Goal: Information Seeking & Learning: Learn about a topic

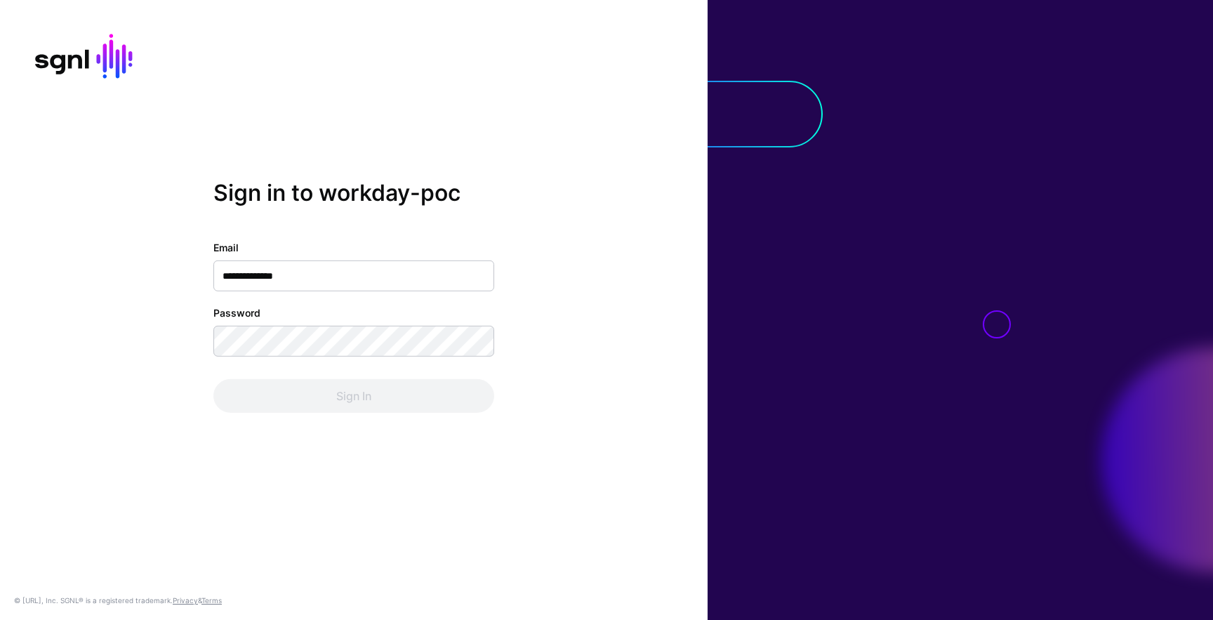
type input "**********"
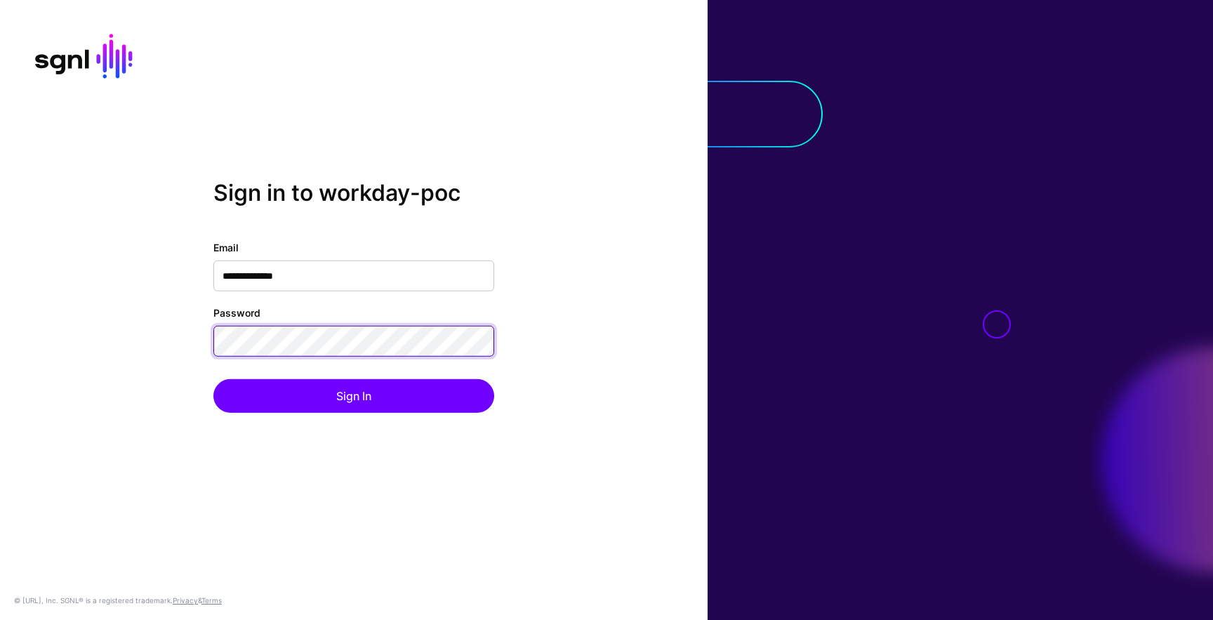
click at [213, 379] on button "Sign In" at bounding box center [353, 396] width 281 height 34
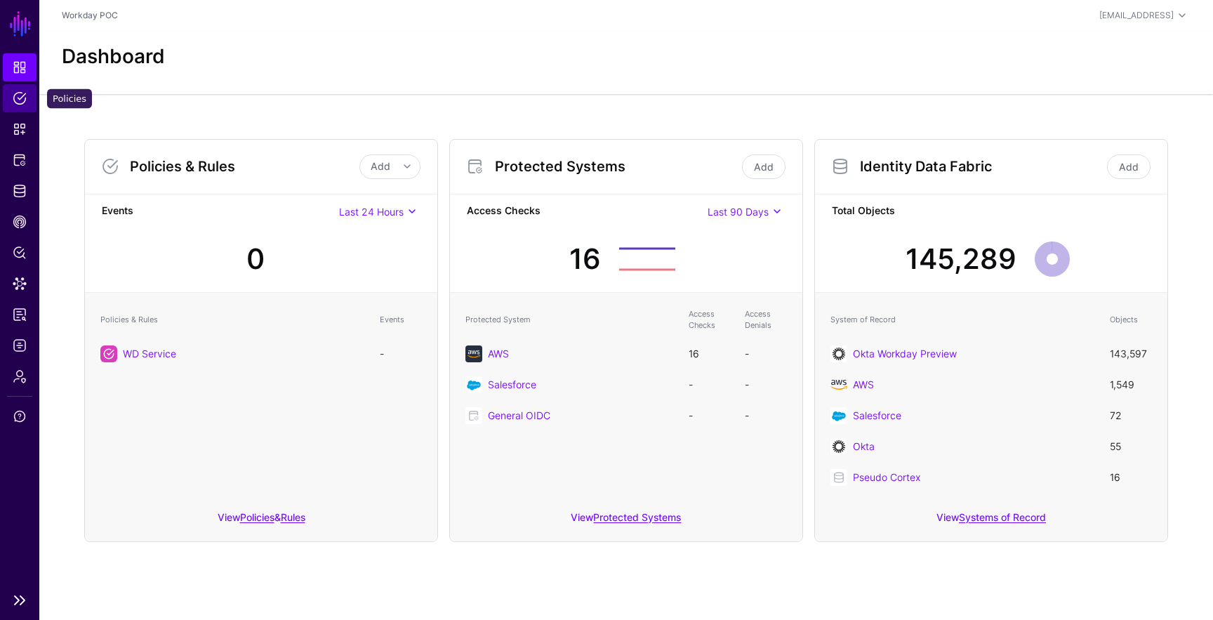
click at [18, 97] on span "Policies" at bounding box center [20, 98] width 14 height 14
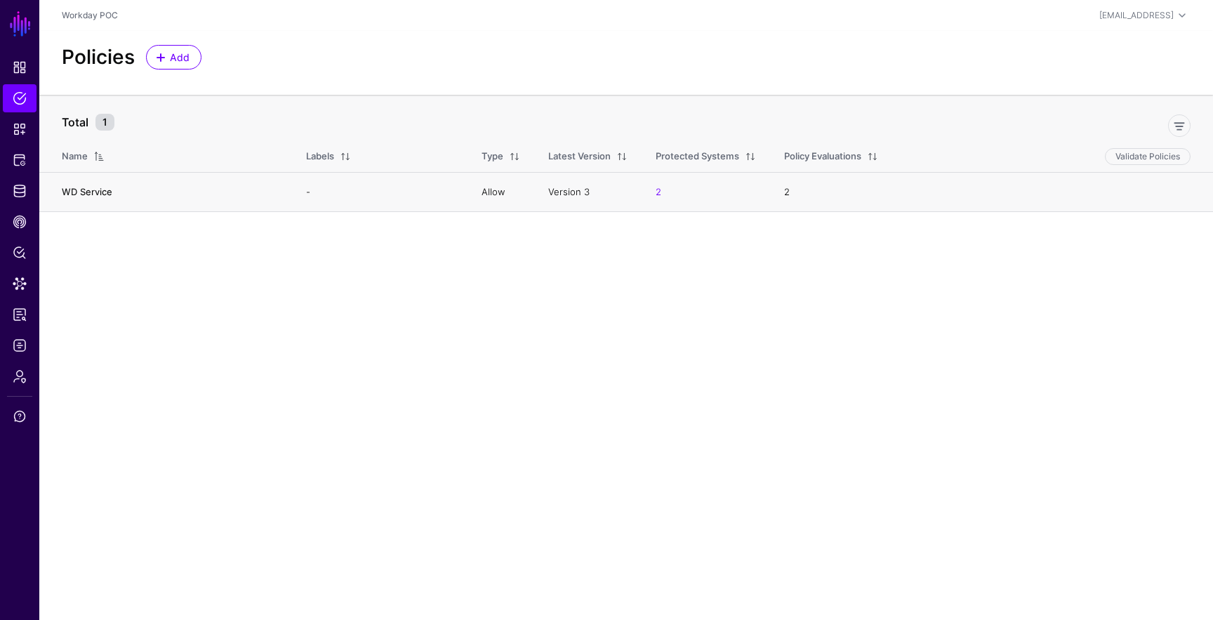
click at [79, 187] on link "WD Service" at bounding box center [87, 191] width 51 height 11
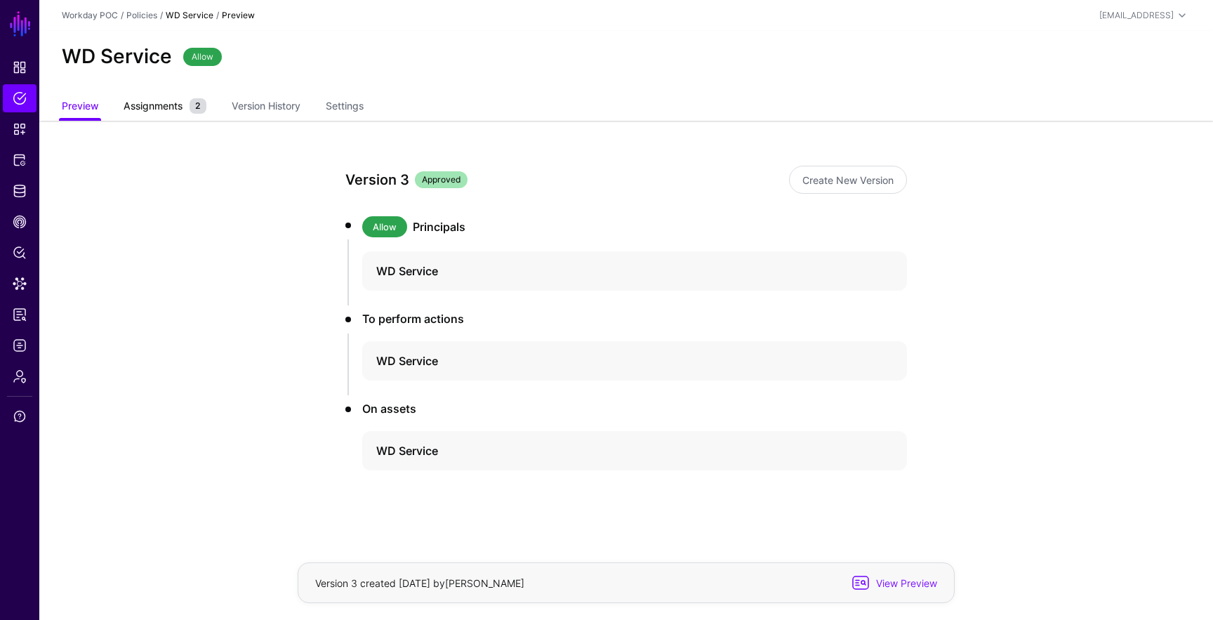
click at [147, 109] on span "Assignments" at bounding box center [153, 105] width 66 height 15
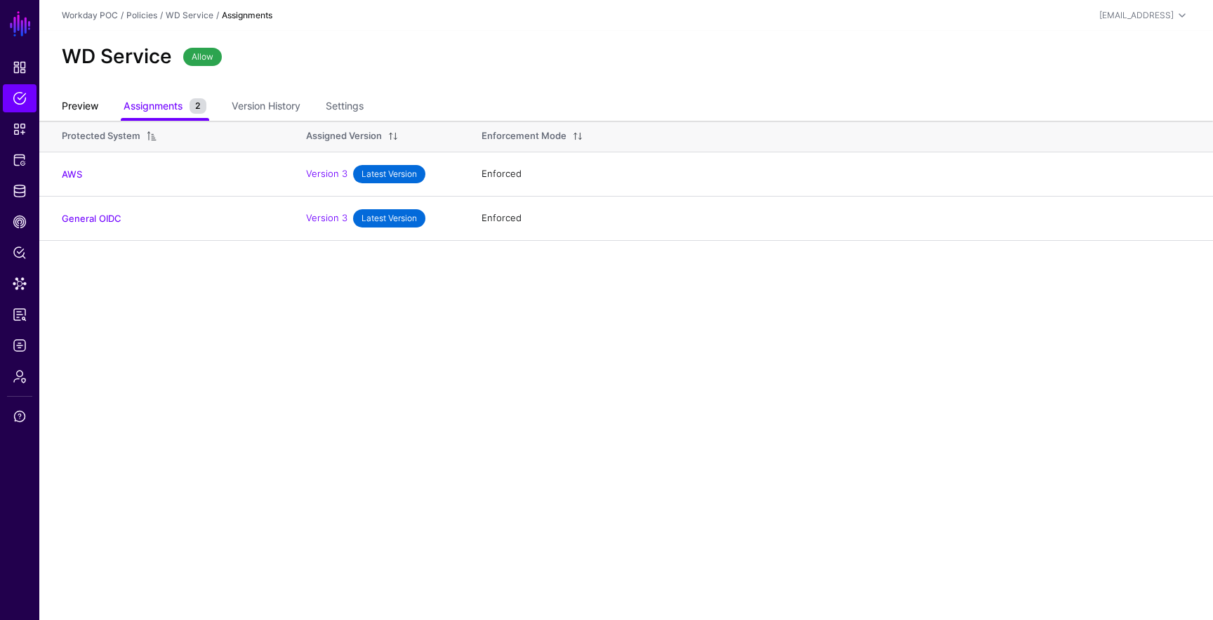
click at [94, 108] on link "Preview" at bounding box center [80, 107] width 37 height 27
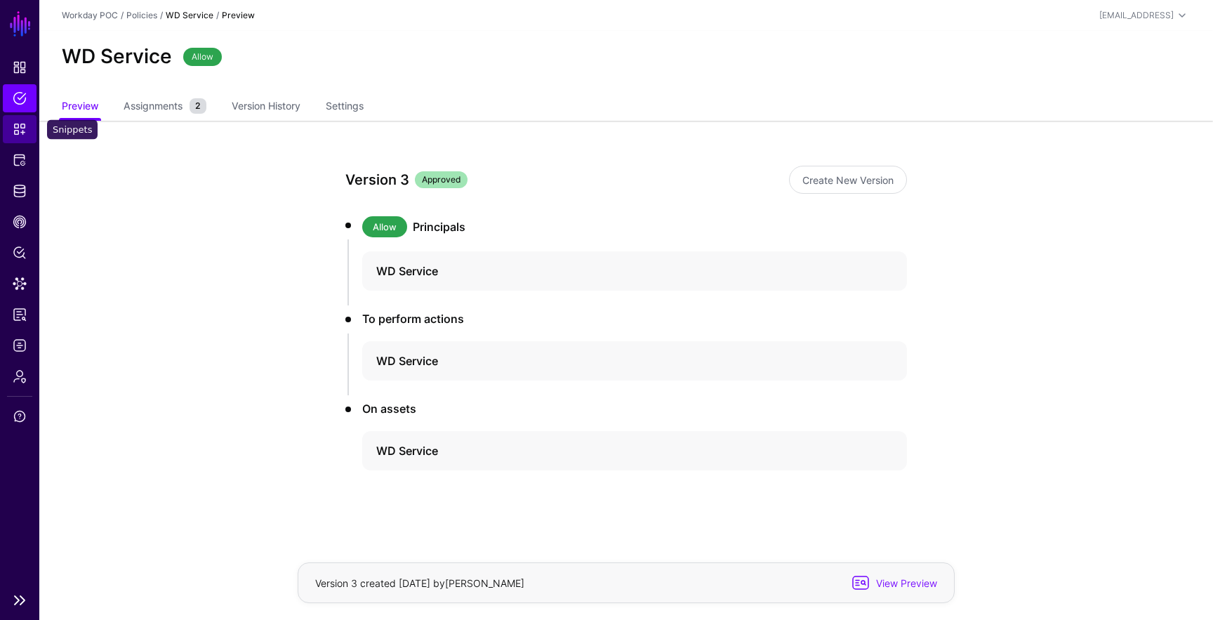
click at [17, 126] on span "Snippets" at bounding box center [20, 129] width 14 height 14
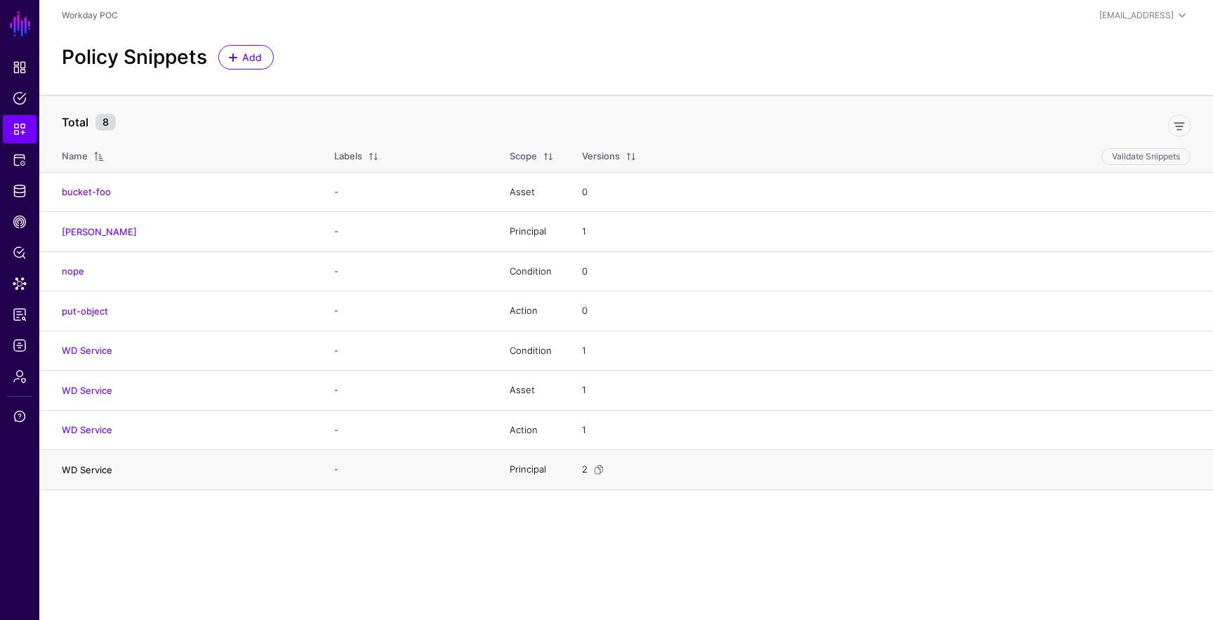
click at [90, 474] on link "WD Service" at bounding box center [87, 469] width 51 height 11
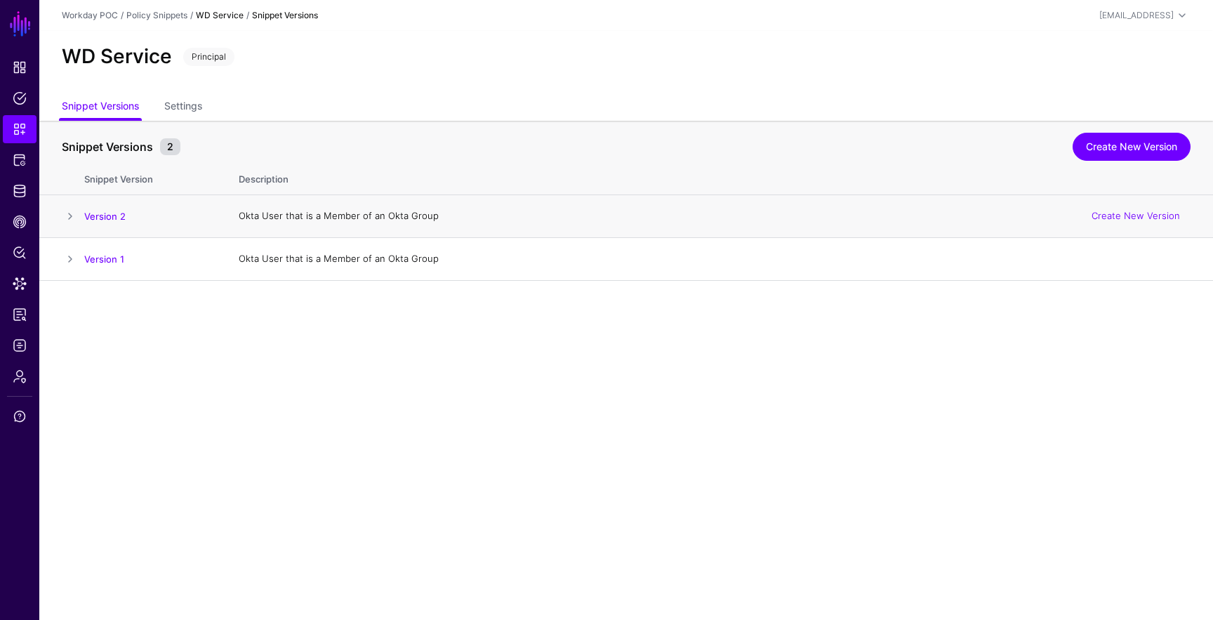
click at [69, 218] on span at bounding box center [70, 216] width 17 height 17
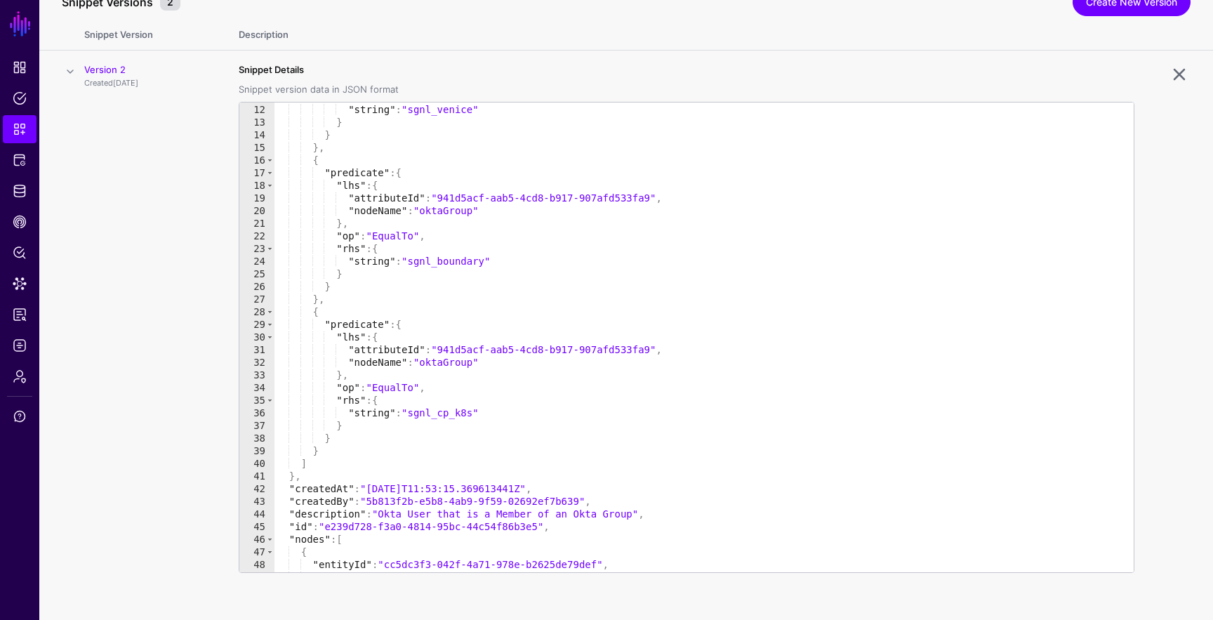
scroll to position [126, 0]
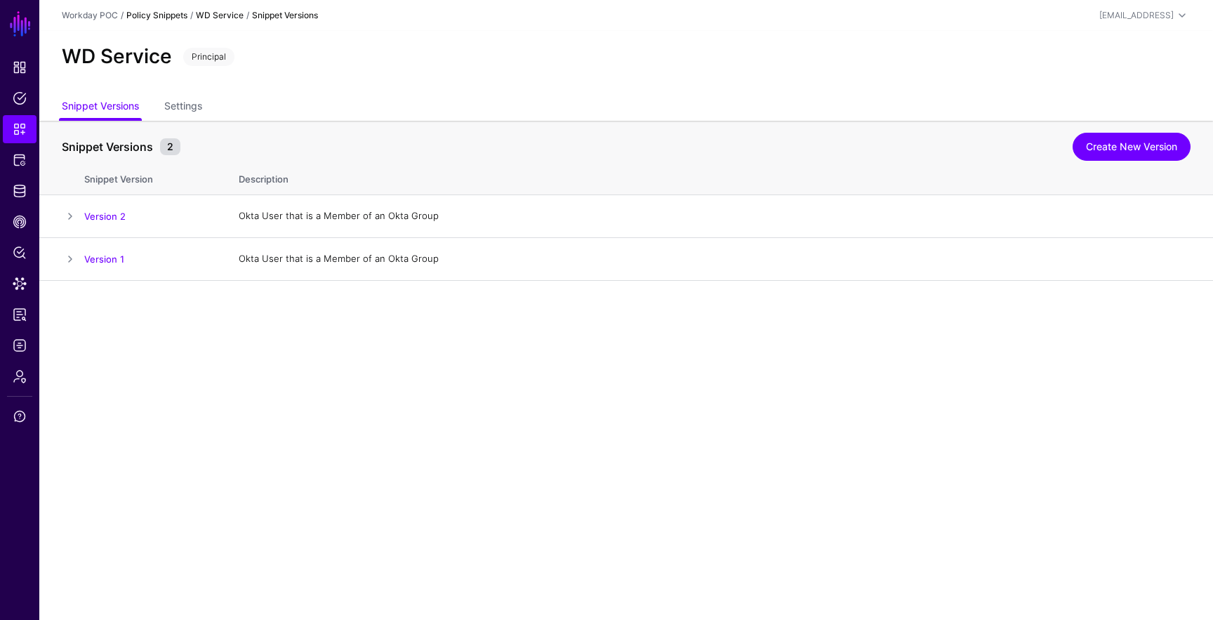
click at [184, 17] on link "Policy Snippets" at bounding box center [156, 15] width 61 height 11
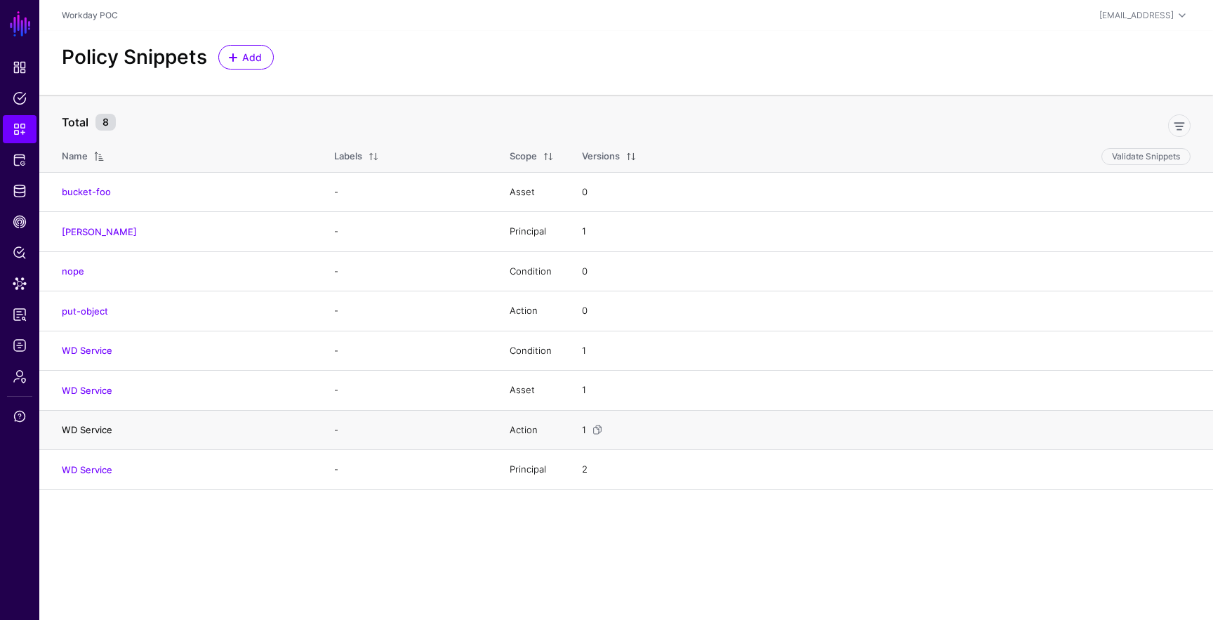
click at [97, 425] on link "WD Service" at bounding box center [87, 429] width 51 height 11
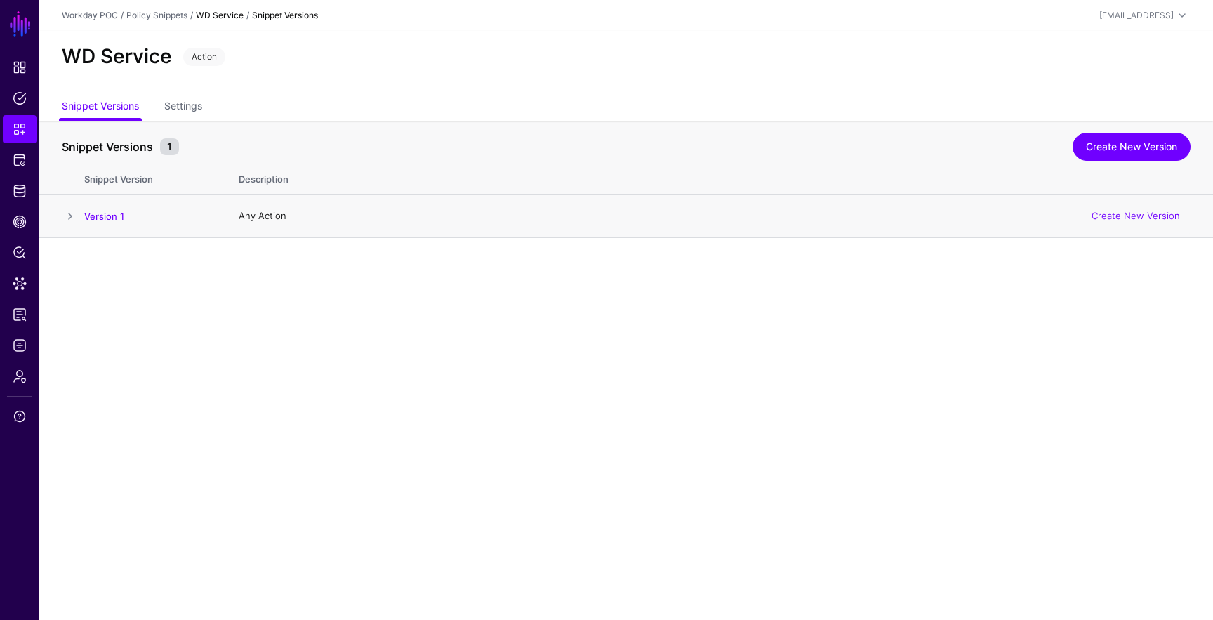
click at [71, 216] on span at bounding box center [70, 216] width 17 height 17
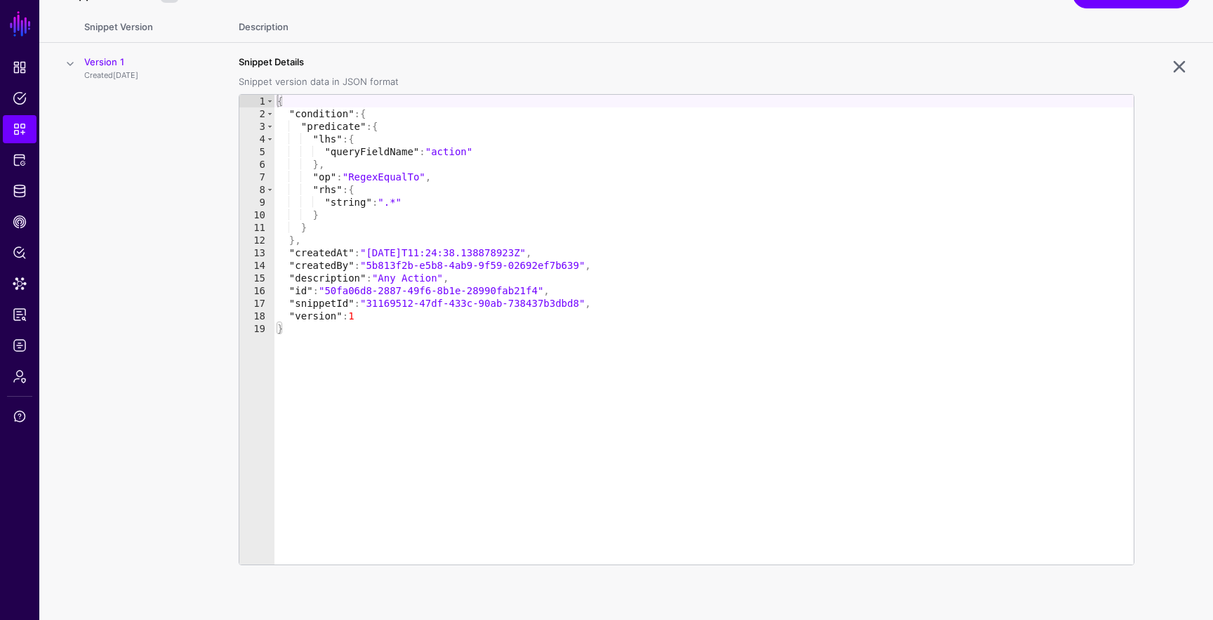
scroll to position [153, 0]
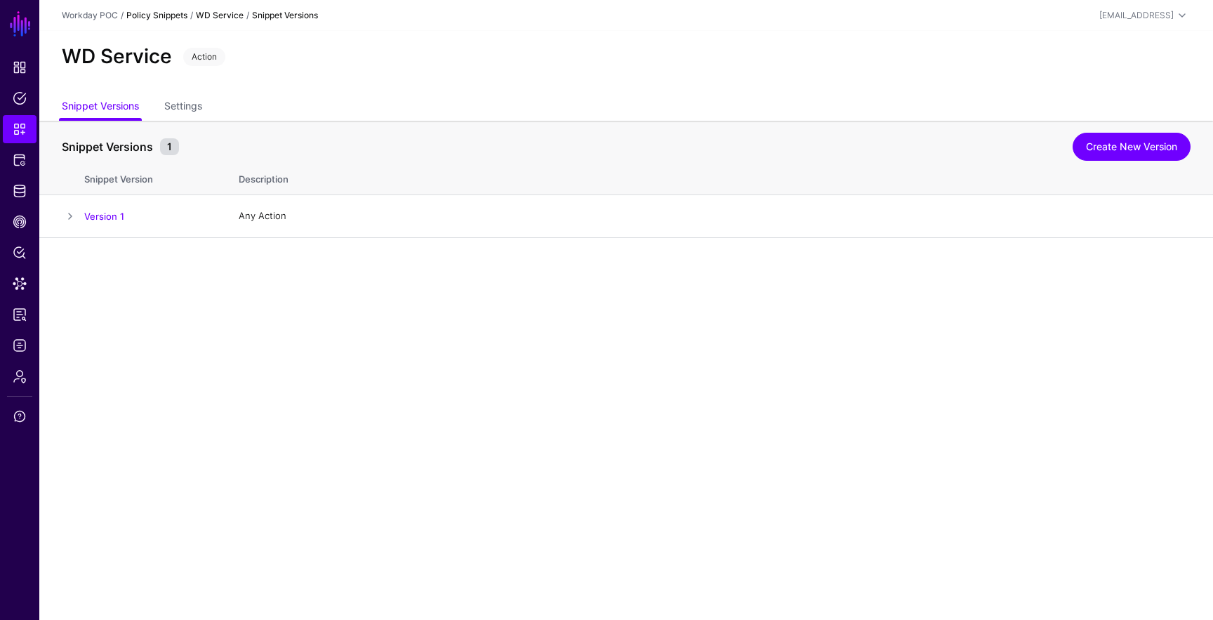
click at [157, 14] on link "Policy Snippets" at bounding box center [156, 15] width 61 height 11
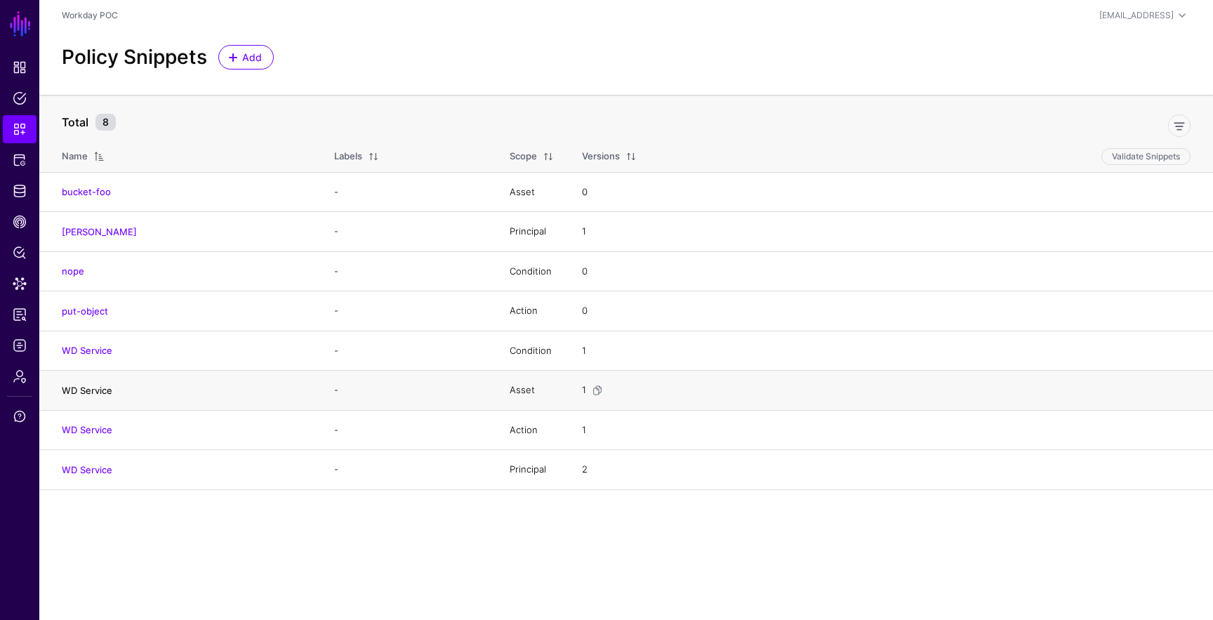
click at [86, 388] on link "WD Service" at bounding box center [87, 390] width 51 height 11
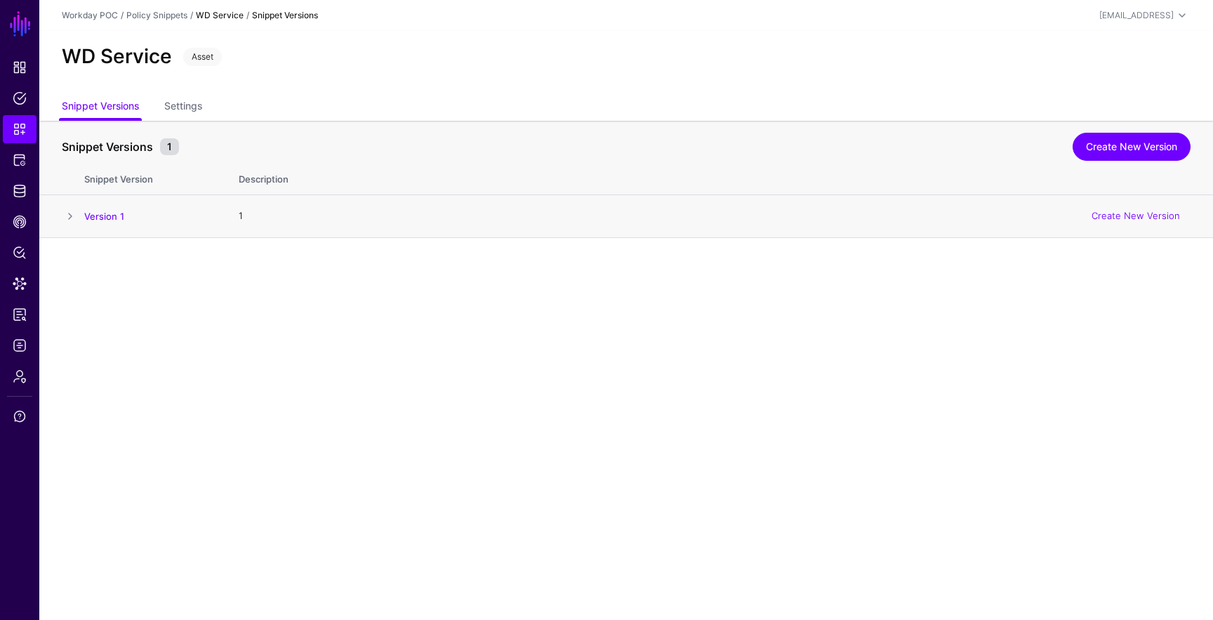
click at [70, 220] on span at bounding box center [70, 216] width 17 height 17
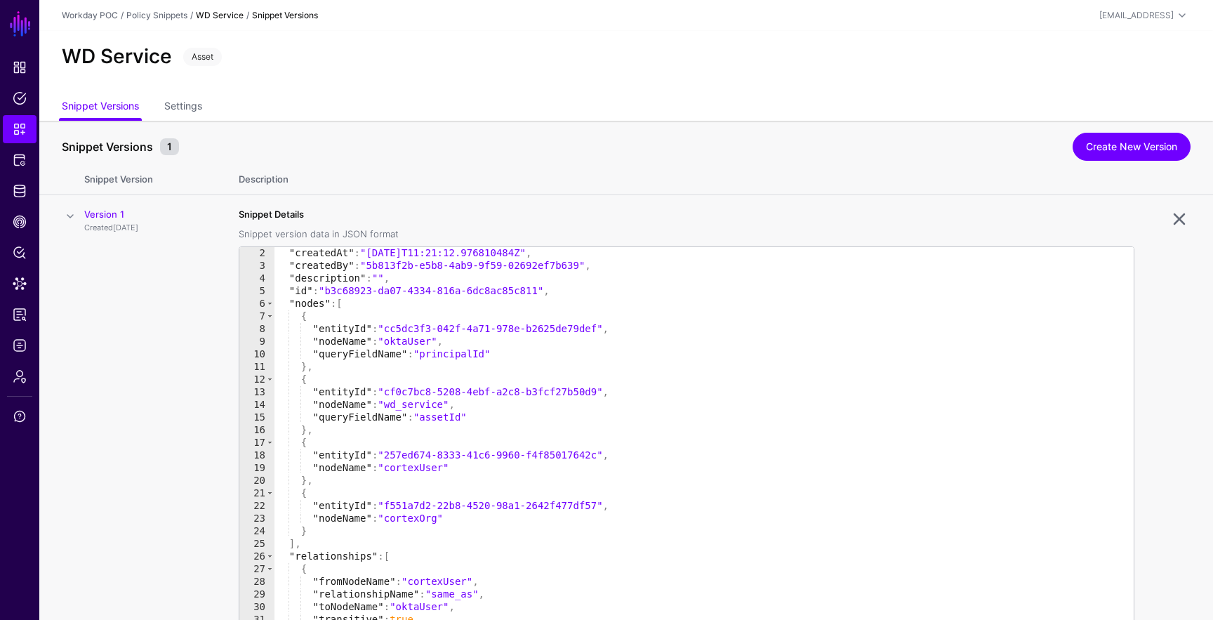
scroll to position [19, 0]
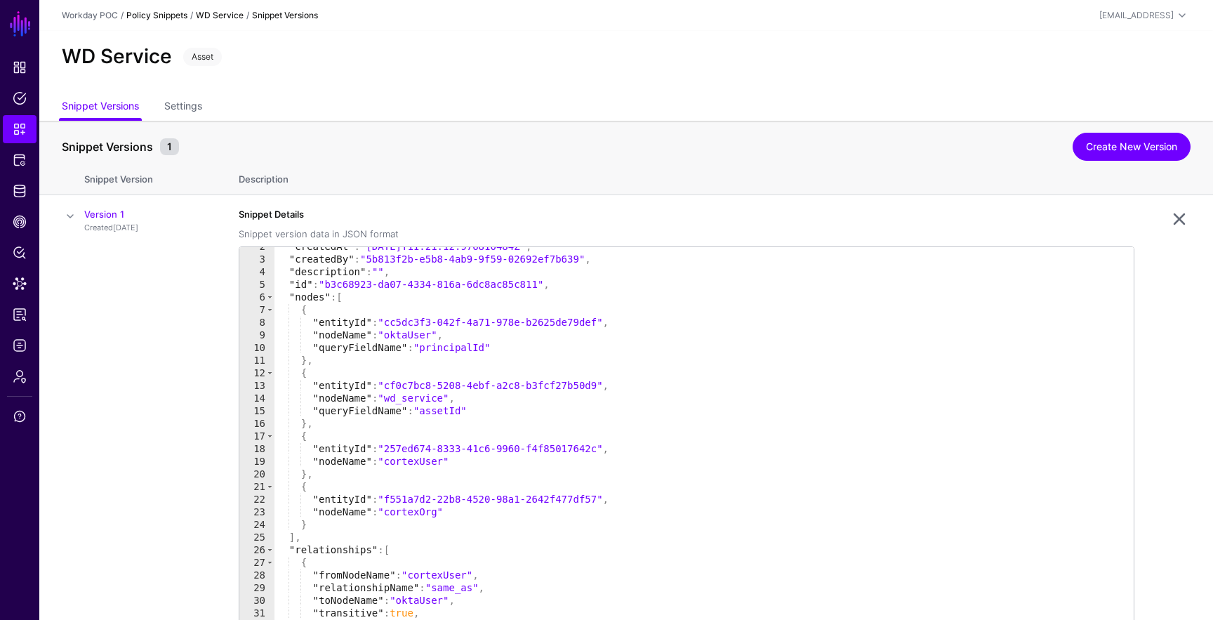
click at [157, 17] on link "Policy Snippets" at bounding box center [156, 15] width 61 height 11
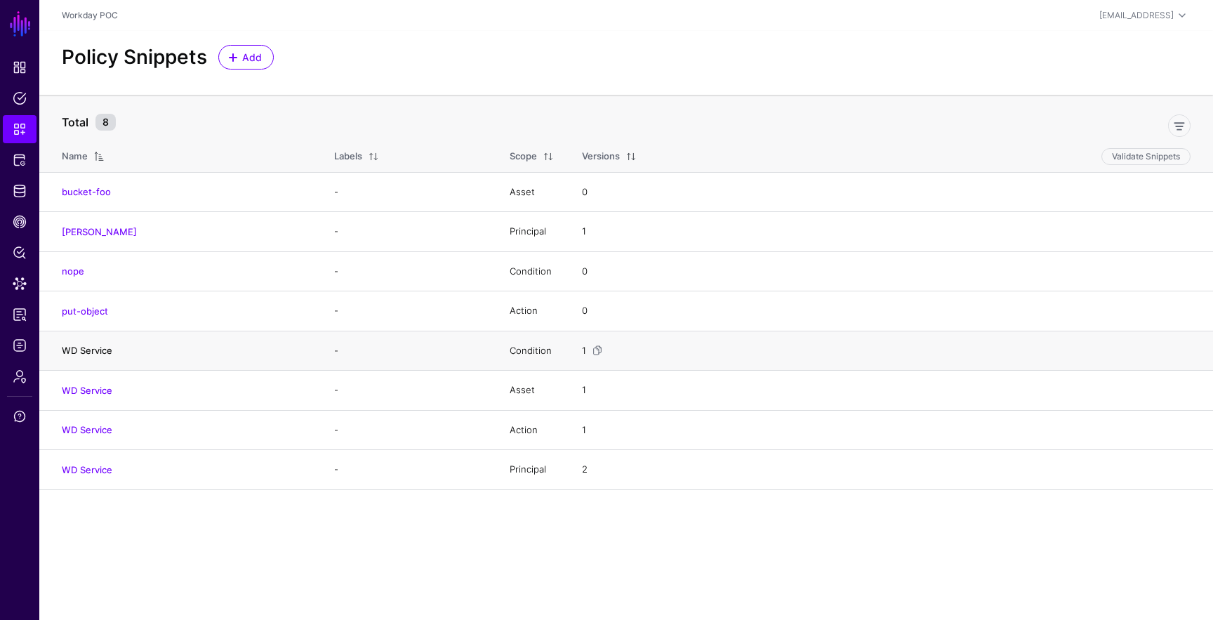
click at [100, 347] on link "WD Service" at bounding box center [87, 350] width 51 height 11
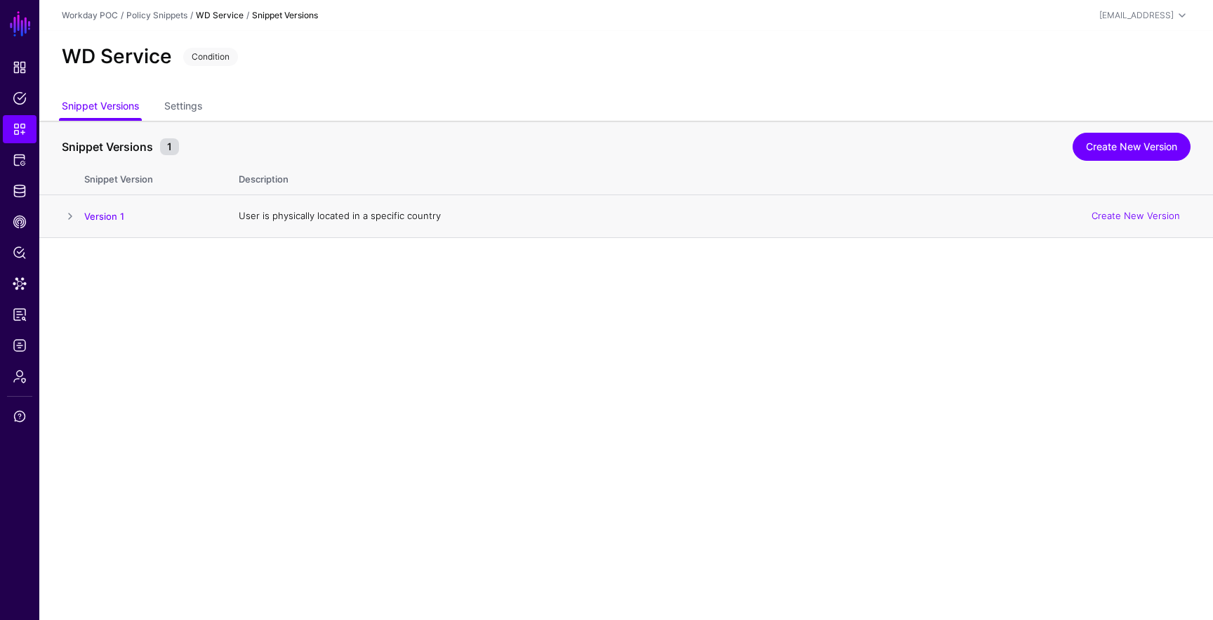
click at [70, 218] on span at bounding box center [70, 216] width 17 height 17
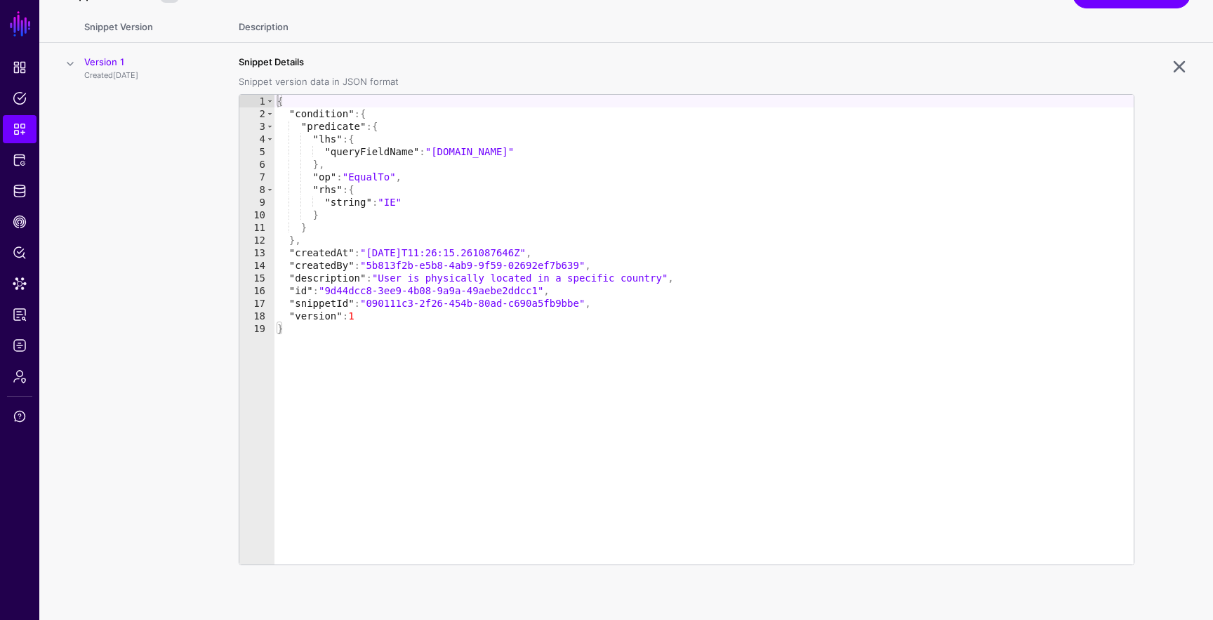
scroll to position [153, 0]
click at [69, 64] on span at bounding box center [70, 63] width 17 height 17
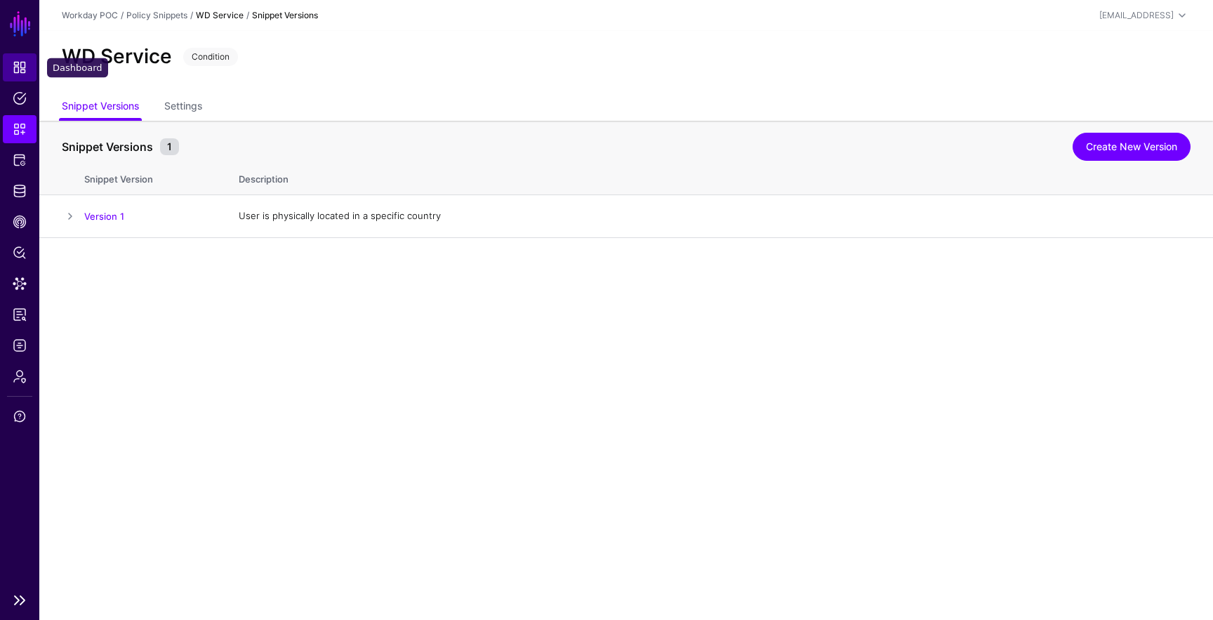
click at [21, 63] on span "Dashboard" at bounding box center [20, 67] width 14 height 14
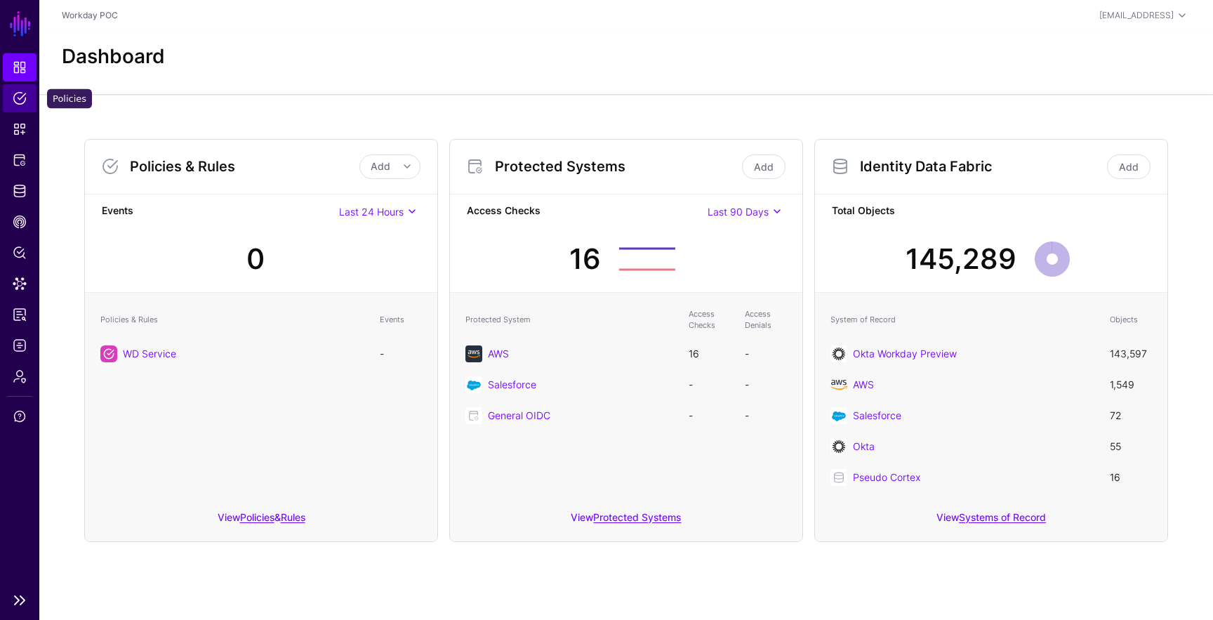
click at [20, 94] on span "Policies" at bounding box center [20, 98] width 14 height 14
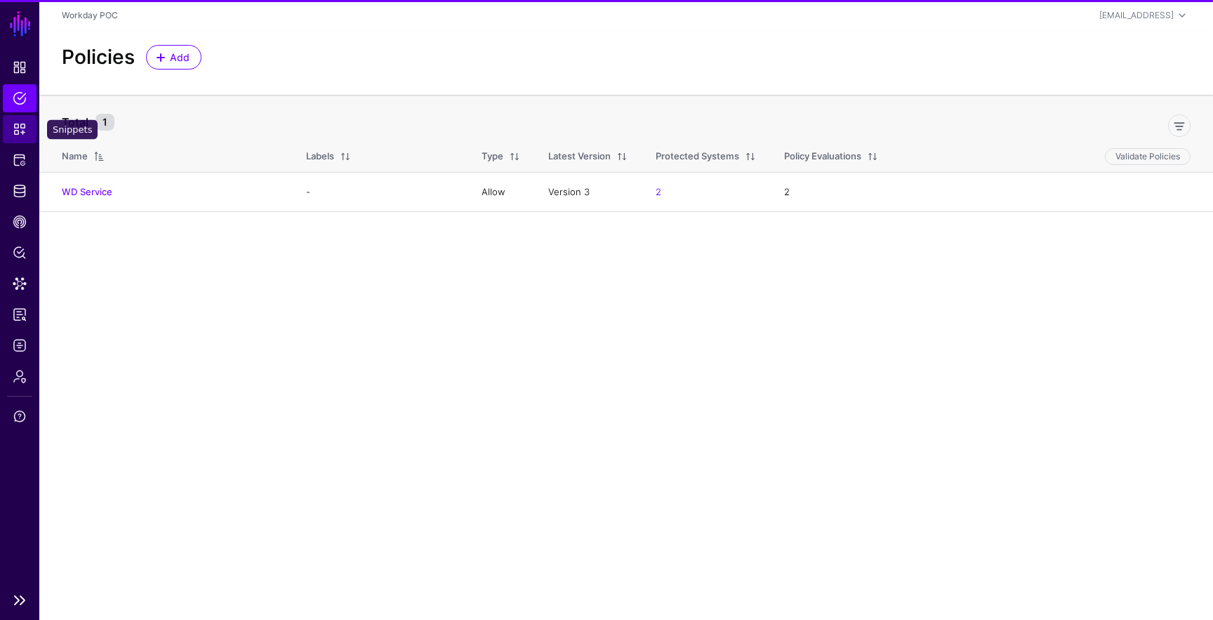
click at [20, 120] on link "Snippets" at bounding box center [20, 129] width 34 height 28
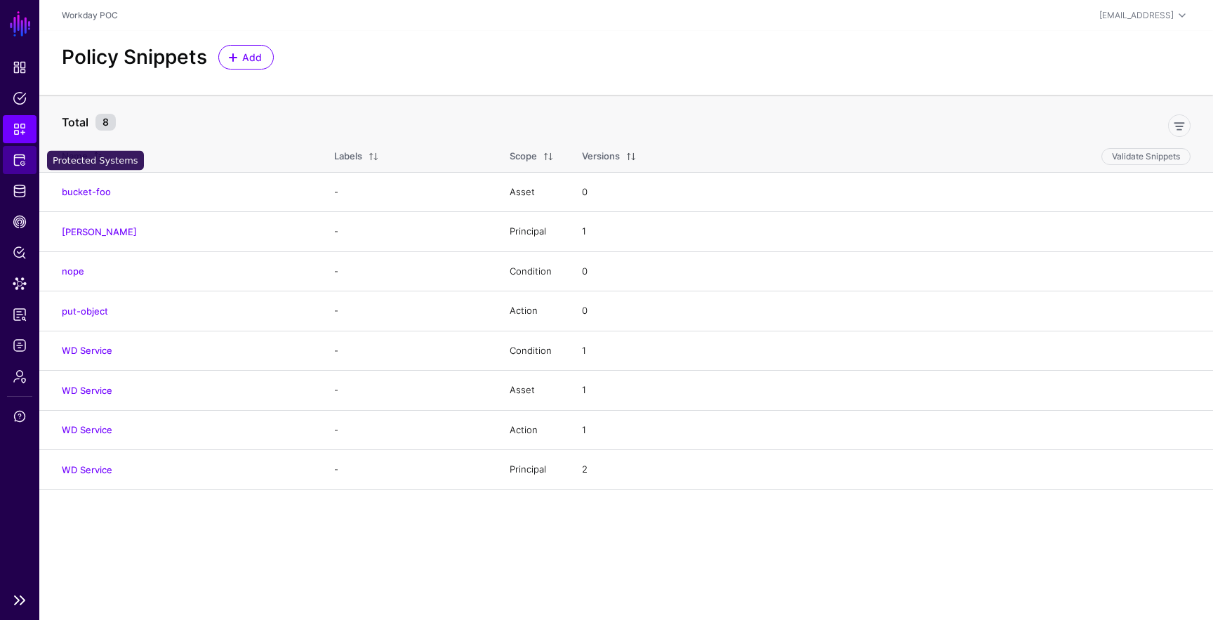
click at [20, 152] on link "Protected Systems" at bounding box center [20, 160] width 34 height 28
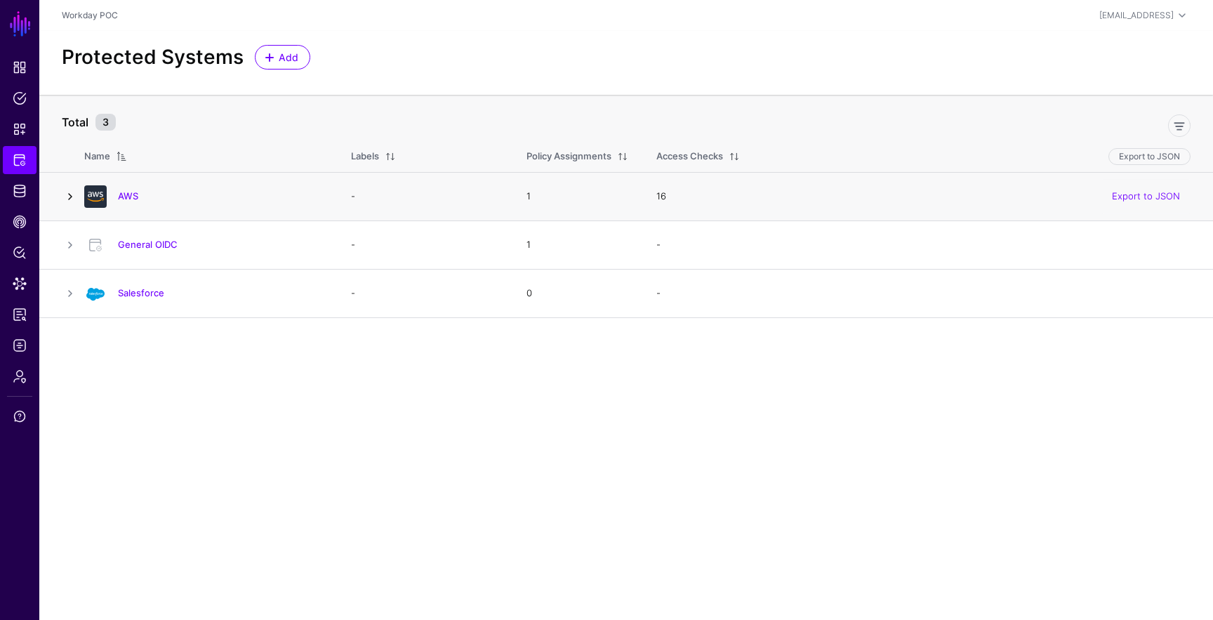
click at [70, 197] on link at bounding box center [70, 196] width 17 height 17
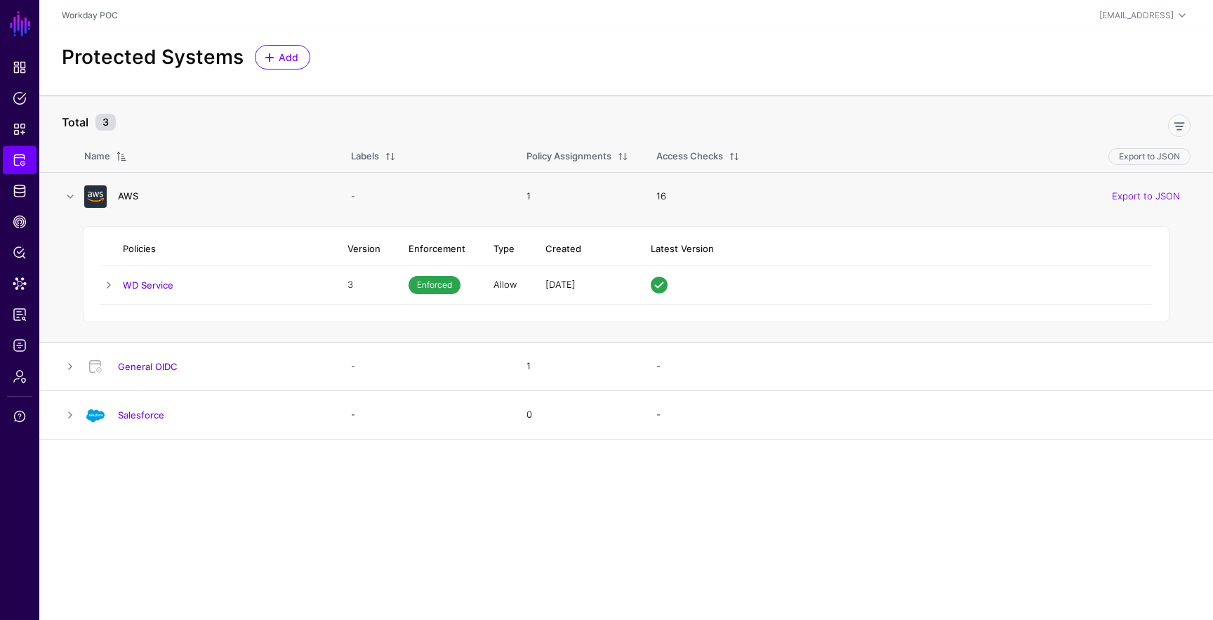
click at [132, 197] on link "AWS" at bounding box center [128, 195] width 20 height 11
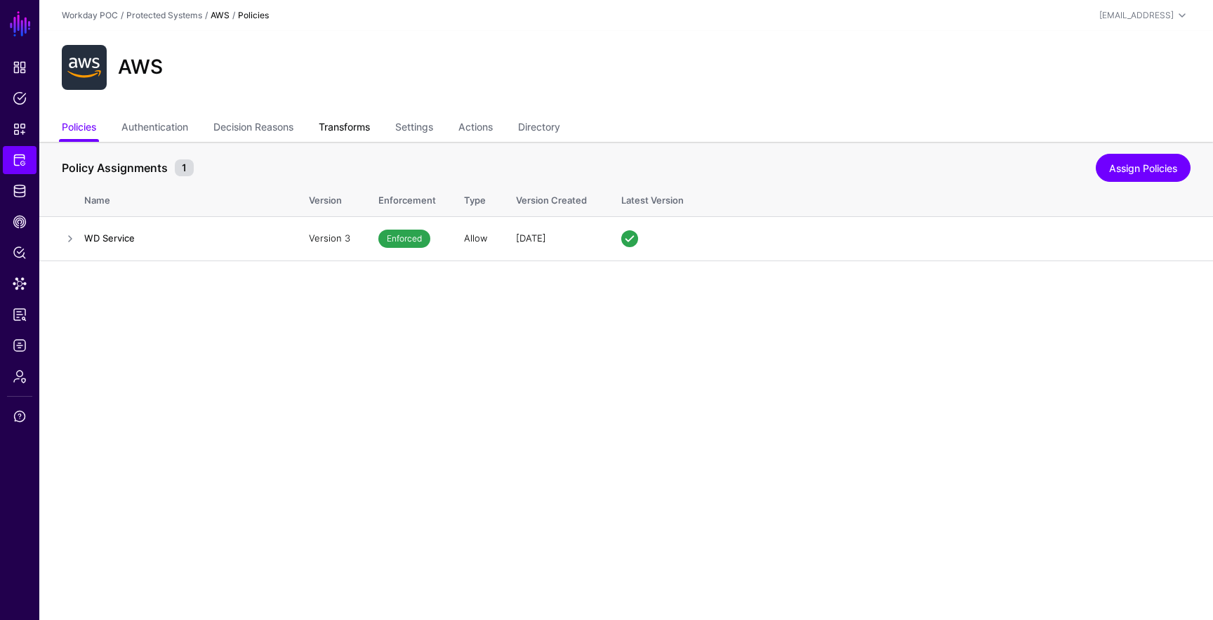
click at [348, 125] on link "Transforms" at bounding box center [344, 128] width 51 height 27
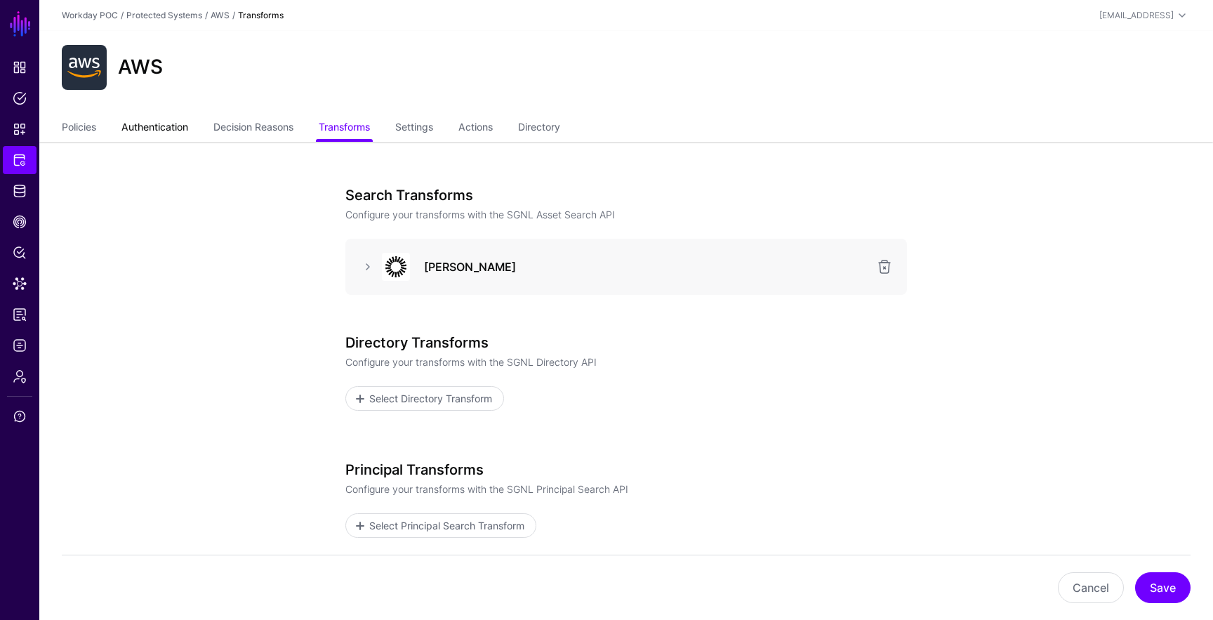
click at [179, 126] on link "Authentication" at bounding box center [154, 128] width 67 height 27
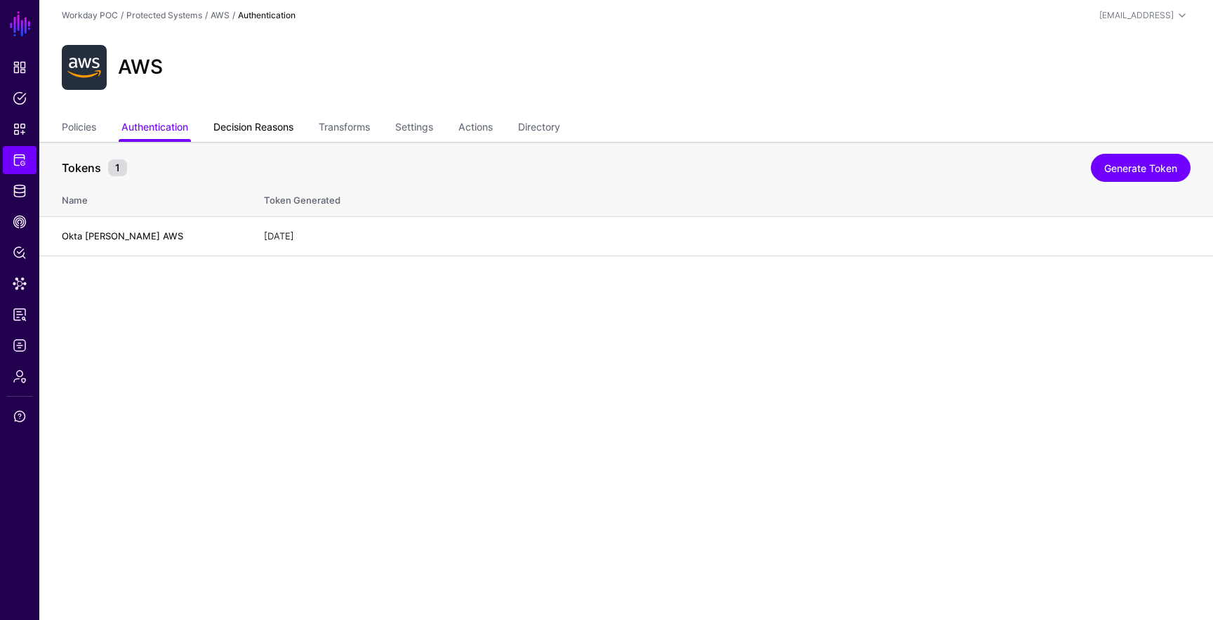
click at [258, 128] on link "Decision Reasons" at bounding box center [253, 128] width 80 height 27
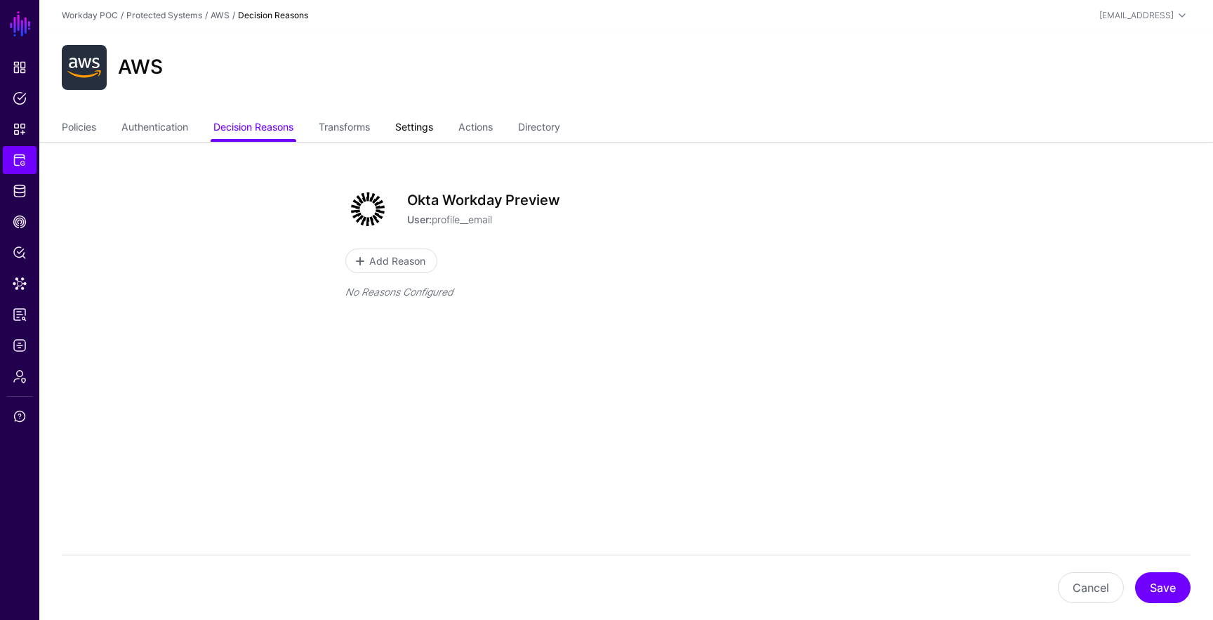
click at [421, 129] on link "Settings" at bounding box center [414, 128] width 38 height 27
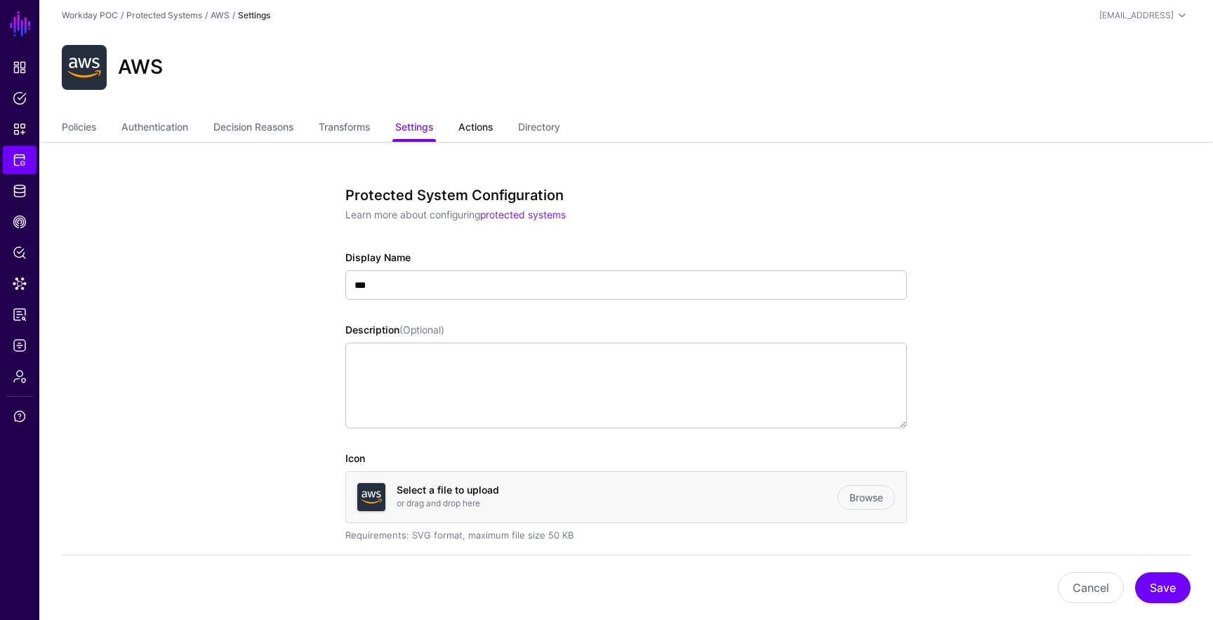
click at [492, 128] on link "Actions" at bounding box center [475, 128] width 34 height 27
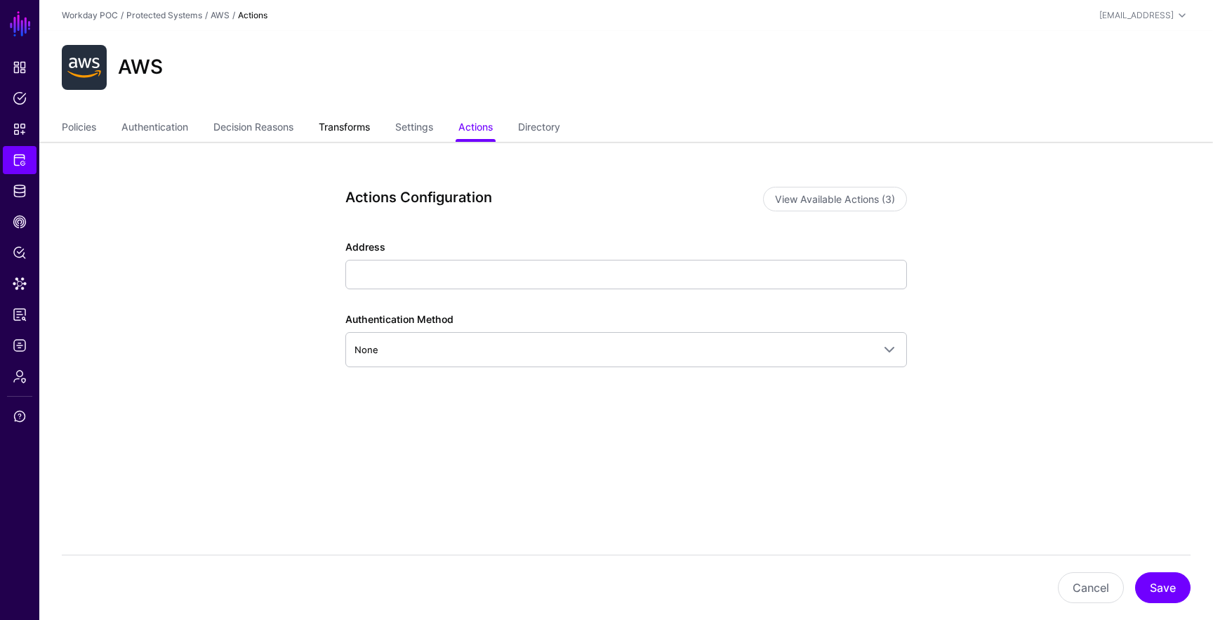
click at [341, 131] on link "Transforms" at bounding box center [344, 128] width 51 height 27
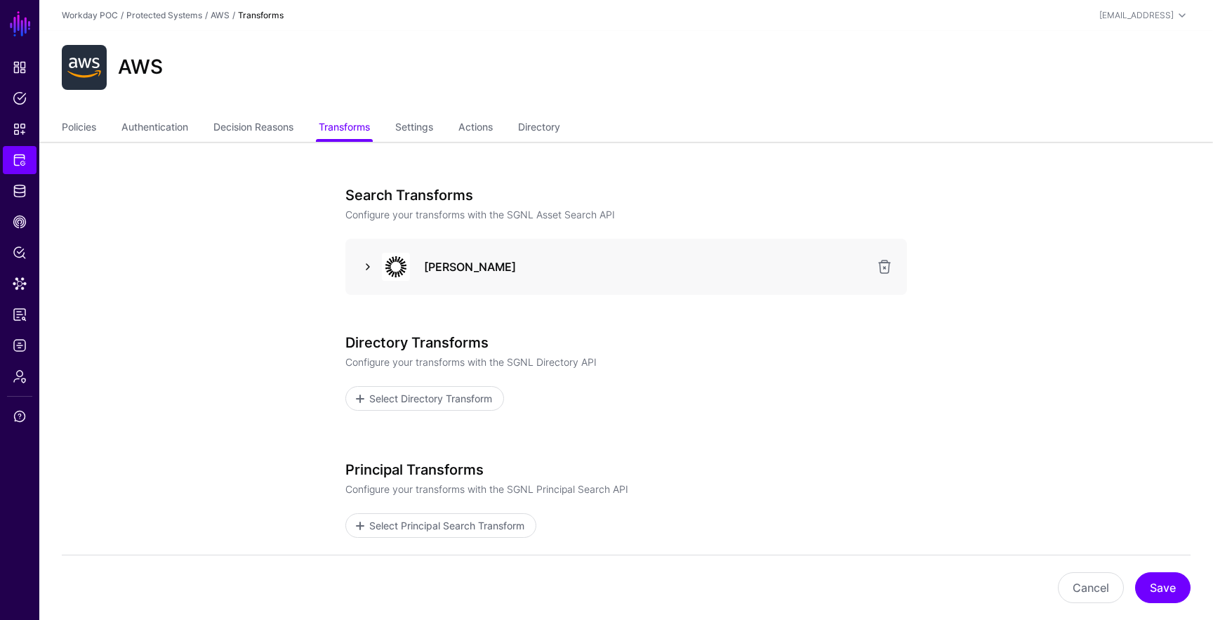
click at [367, 268] on link at bounding box center [367, 266] width 17 height 17
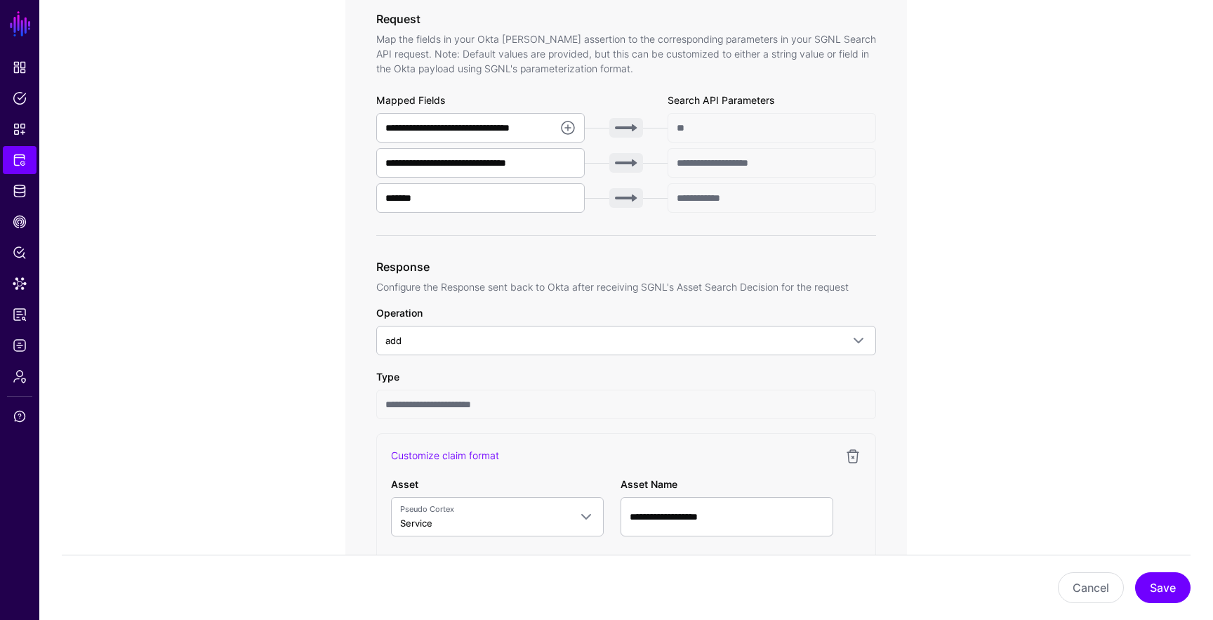
scroll to position [475, 0]
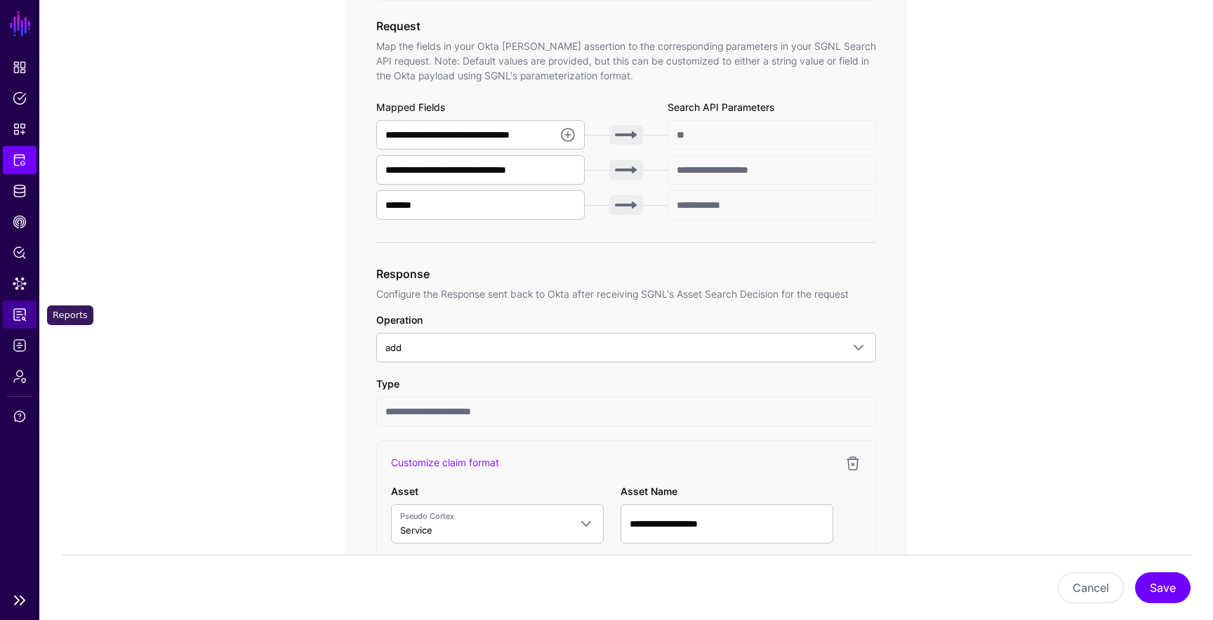
click at [21, 318] on span "Reports" at bounding box center [20, 314] width 14 height 14
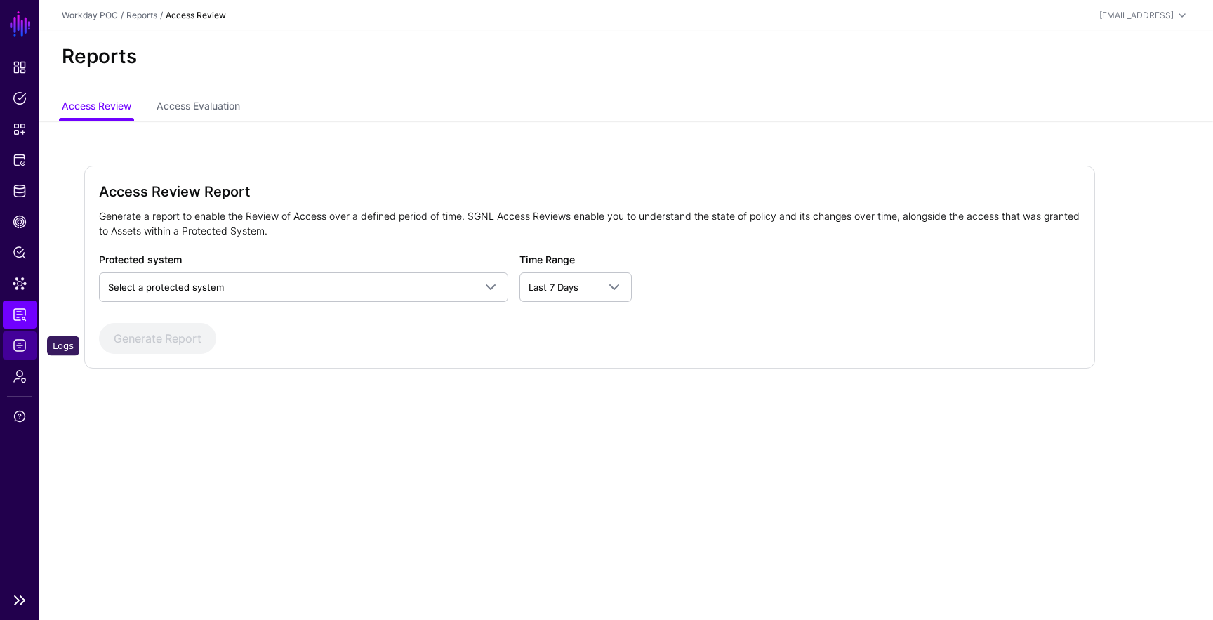
click at [18, 352] on span "Logs" at bounding box center [20, 345] width 14 height 14
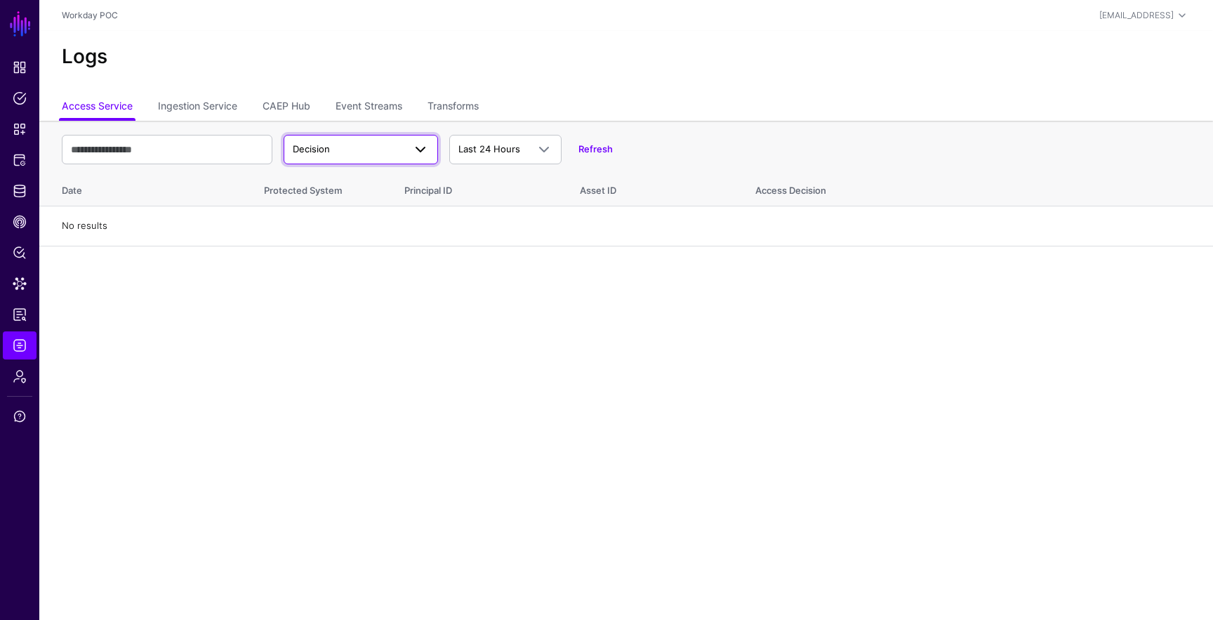
click at [298, 152] on span "Decision" at bounding box center [311, 148] width 37 height 11
click at [302, 198] on span "Match" at bounding box center [308, 203] width 27 height 11
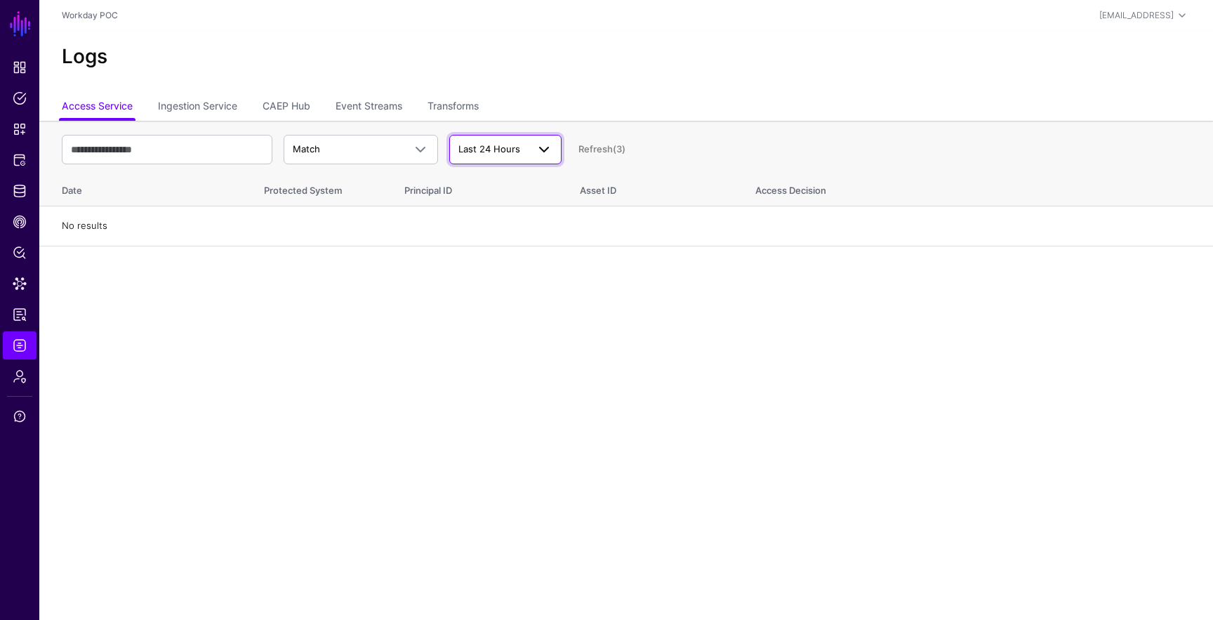
click at [515, 147] on span "Last 24 Hours" at bounding box center [489, 148] width 62 height 11
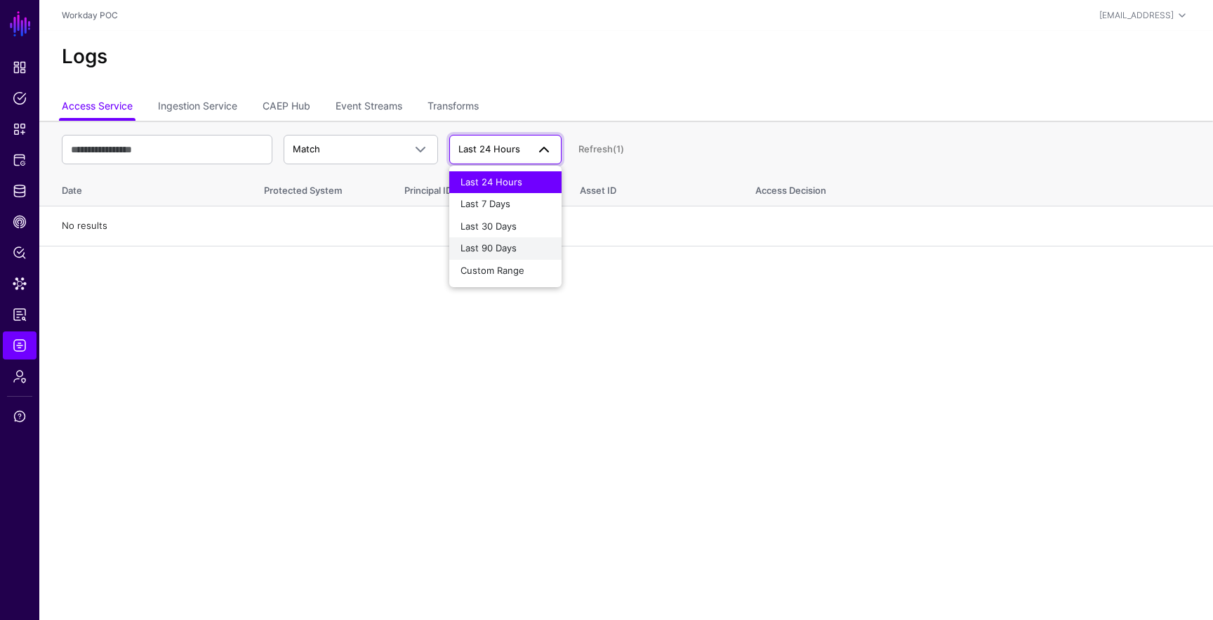
click at [508, 257] on button "Last 90 Days" at bounding box center [505, 248] width 112 height 22
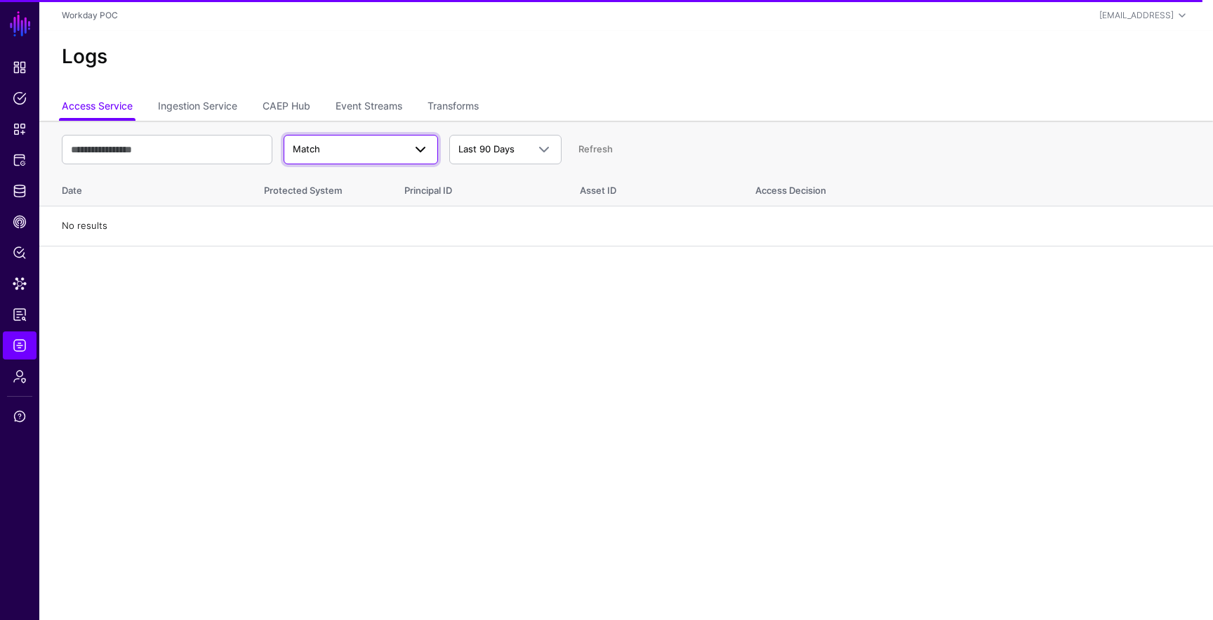
click at [422, 147] on span at bounding box center [420, 149] width 17 height 17
click at [414, 173] on button "Decision" at bounding box center [361, 182] width 154 height 22
click at [462, 110] on link "Transforms" at bounding box center [453, 107] width 51 height 27
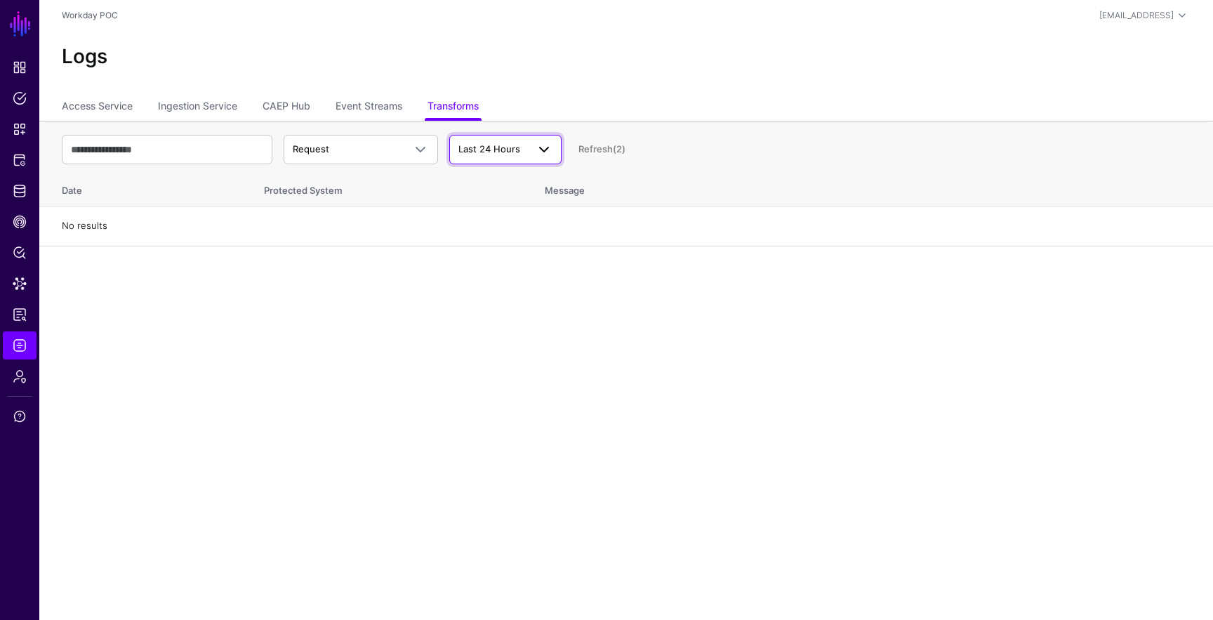
click at [489, 146] on span "Last 24 Hours" at bounding box center [489, 148] width 62 height 11
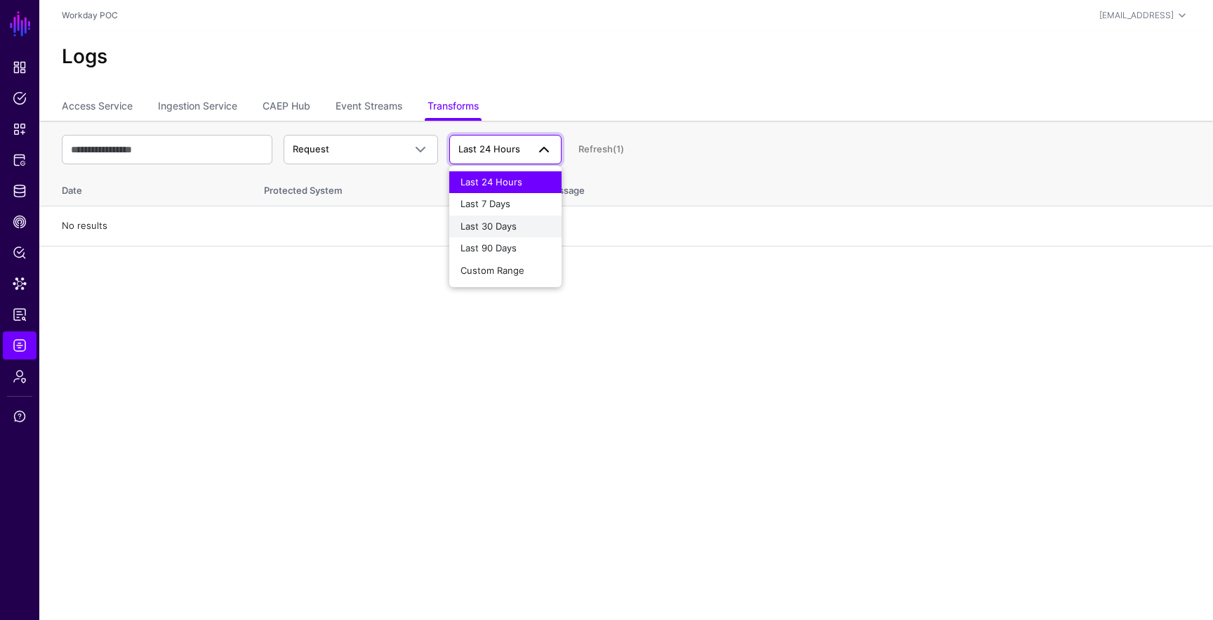
click at [493, 224] on span "Last 30 Days" at bounding box center [489, 225] width 56 height 11
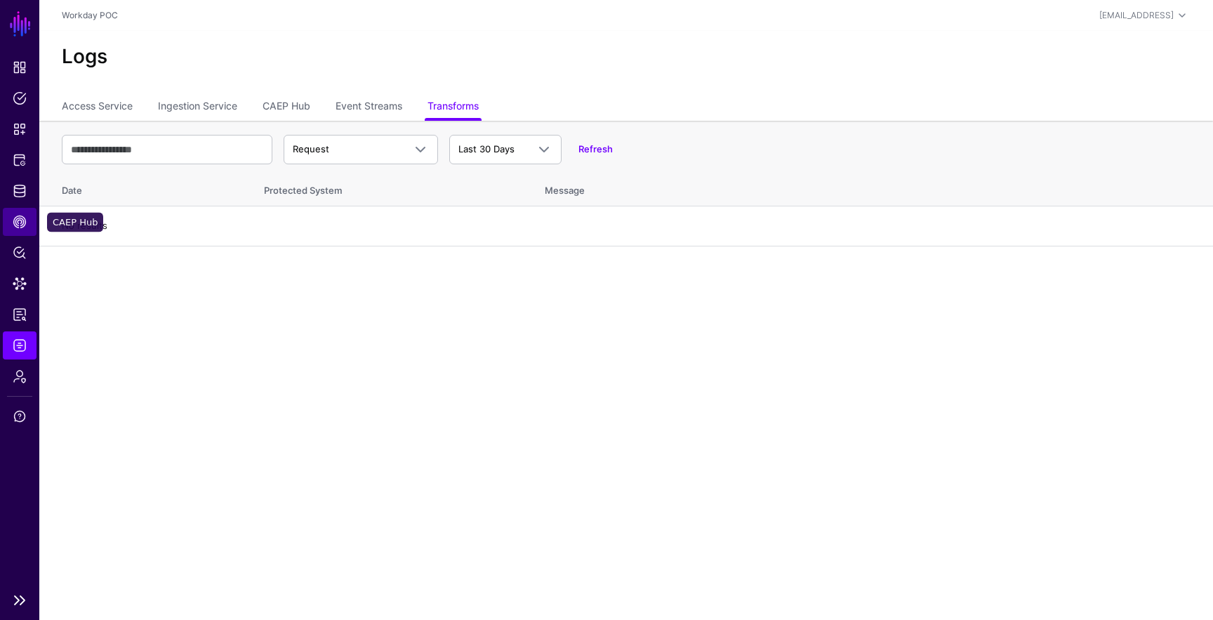
click at [21, 213] on link "CAEP Hub" at bounding box center [20, 222] width 34 height 28
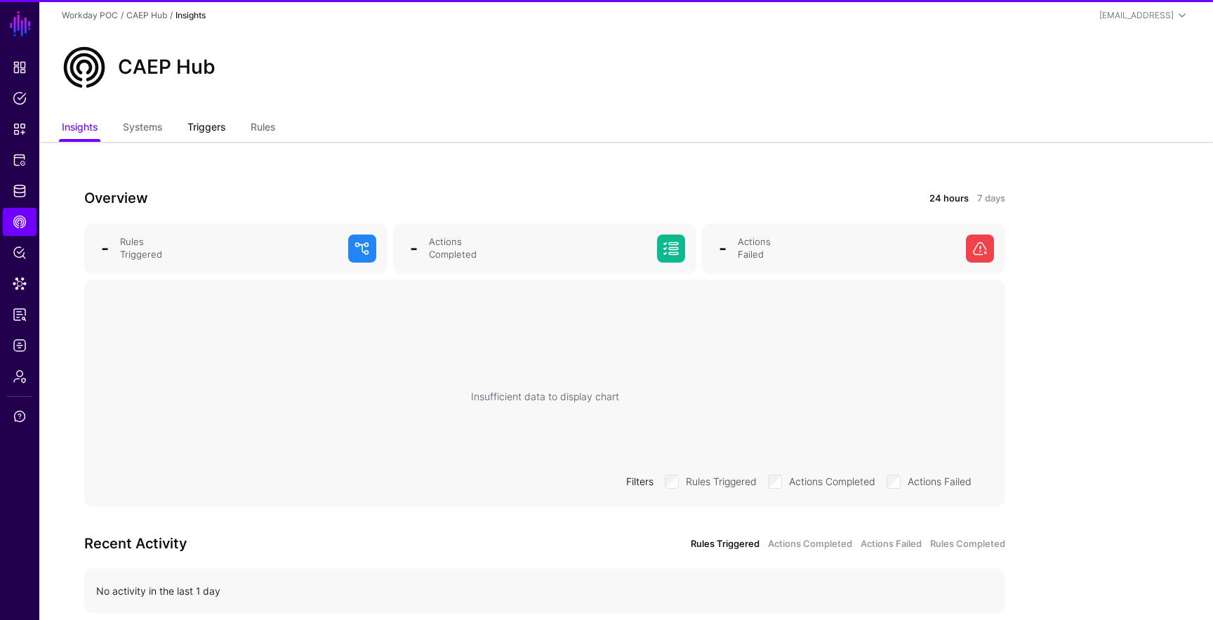
click at [196, 131] on link "Triggers" at bounding box center [206, 128] width 38 height 27
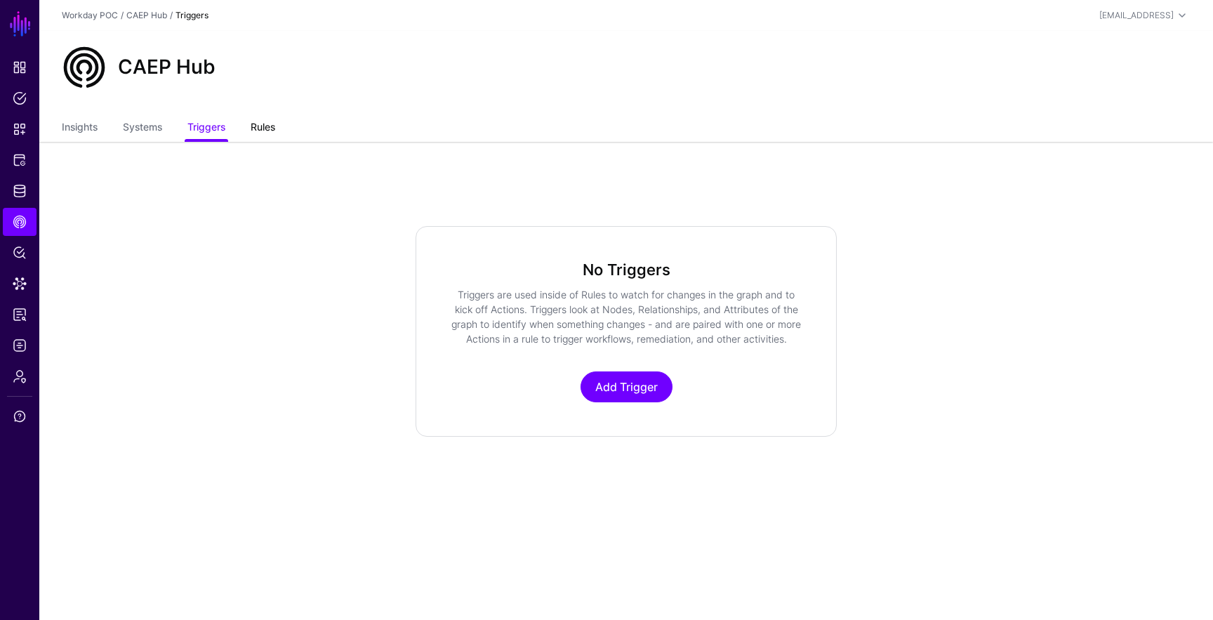
click at [275, 124] on link "Rules" at bounding box center [263, 128] width 25 height 27
click at [155, 127] on link "Systems" at bounding box center [142, 128] width 39 height 27
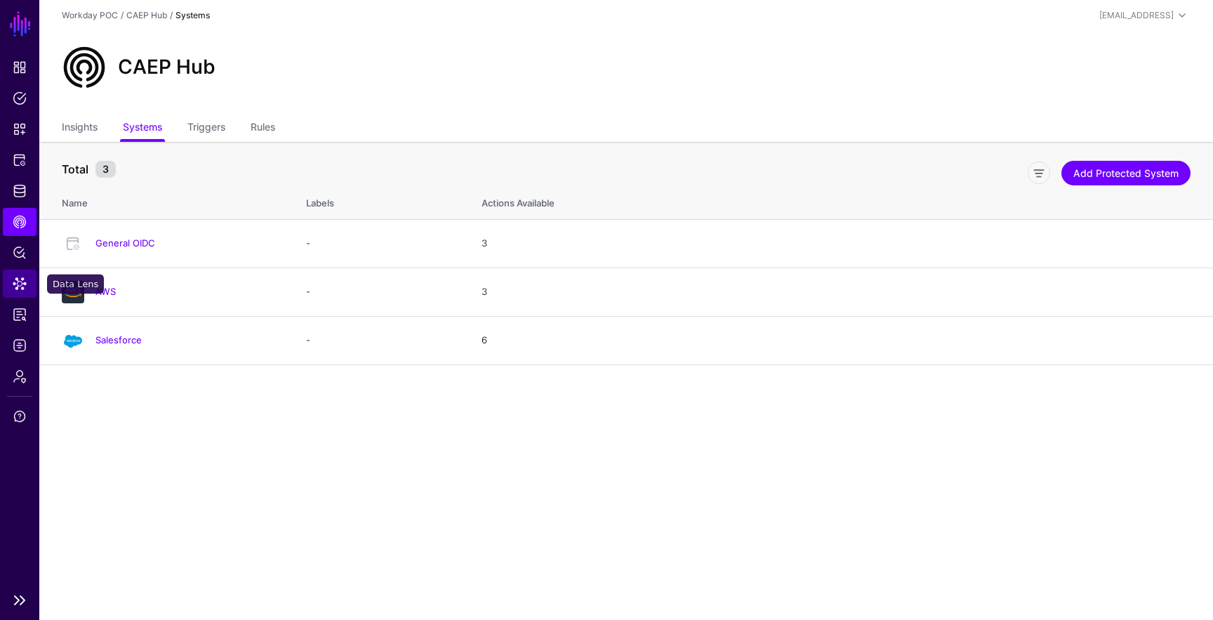
click at [20, 289] on span "Data Lens" at bounding box center [20, 284] width 14 height 14
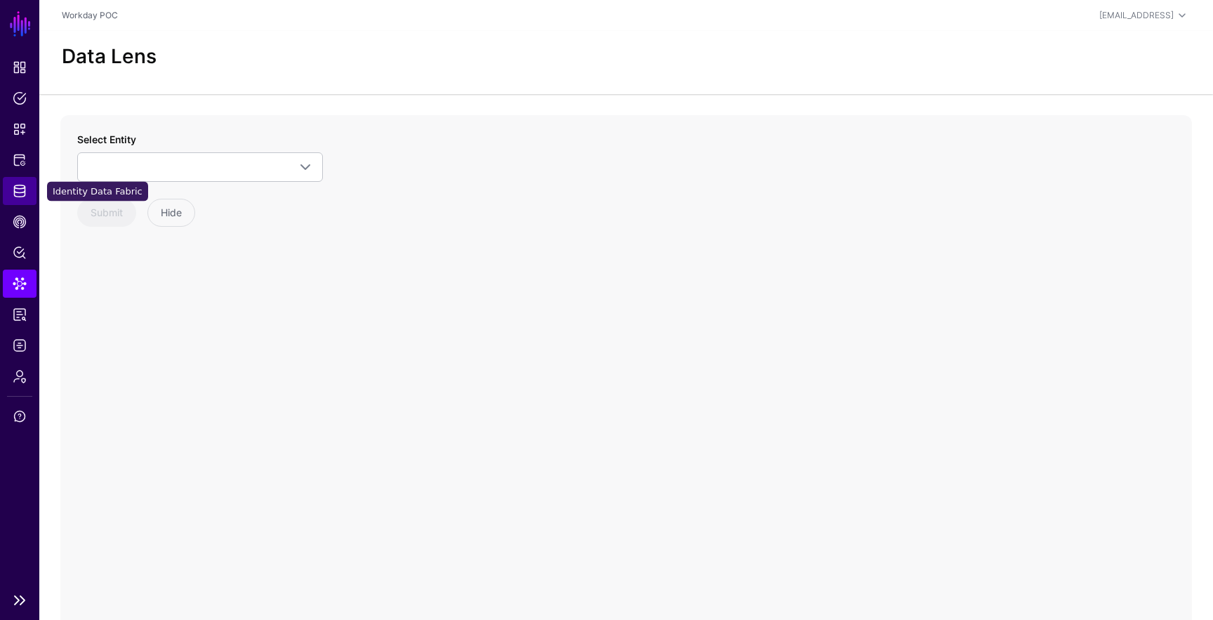
click at [19, 190] on span "Identity Data Fabric" at bounding box center [20, 191] width 14 height 14
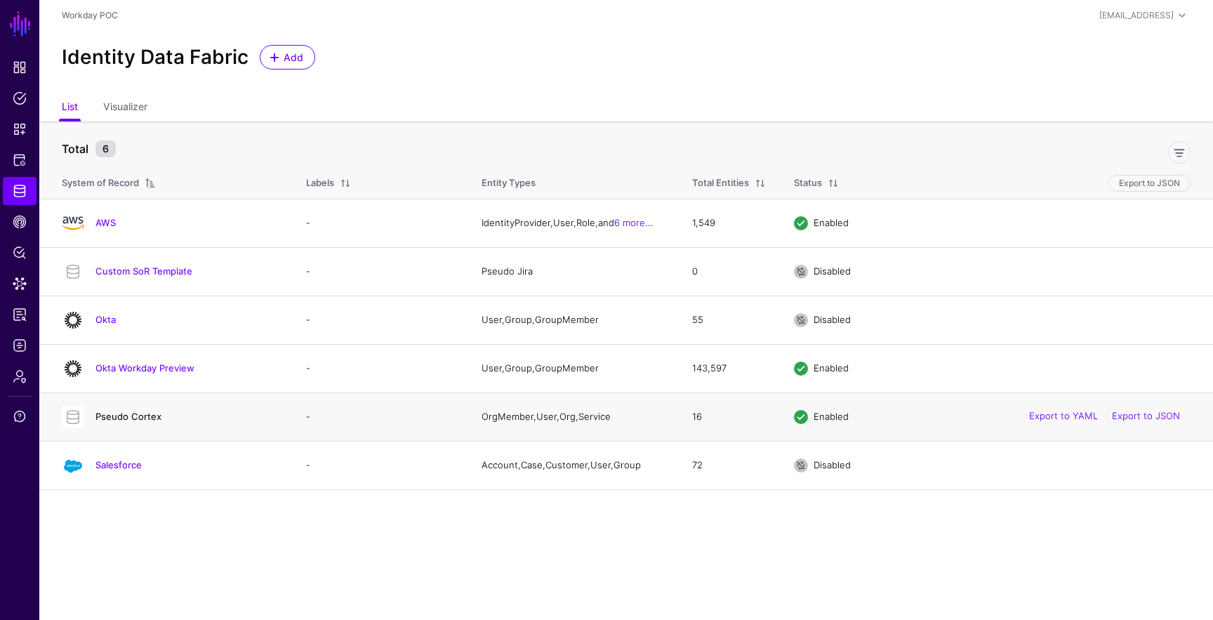
click at [131, 418] on link "Pseudo Cortex" at bounding box center [128, 416] width 66 height 11
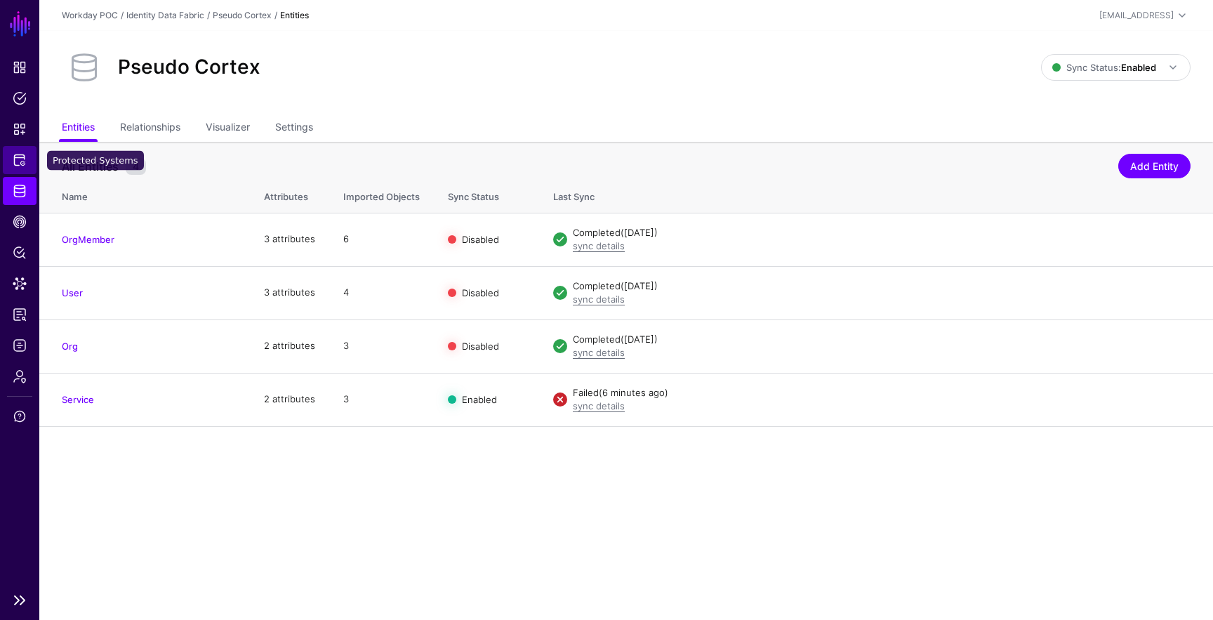
click at [20, 162] on span "Protected Systems" at bounding box center [20, 160] width 14 height 14
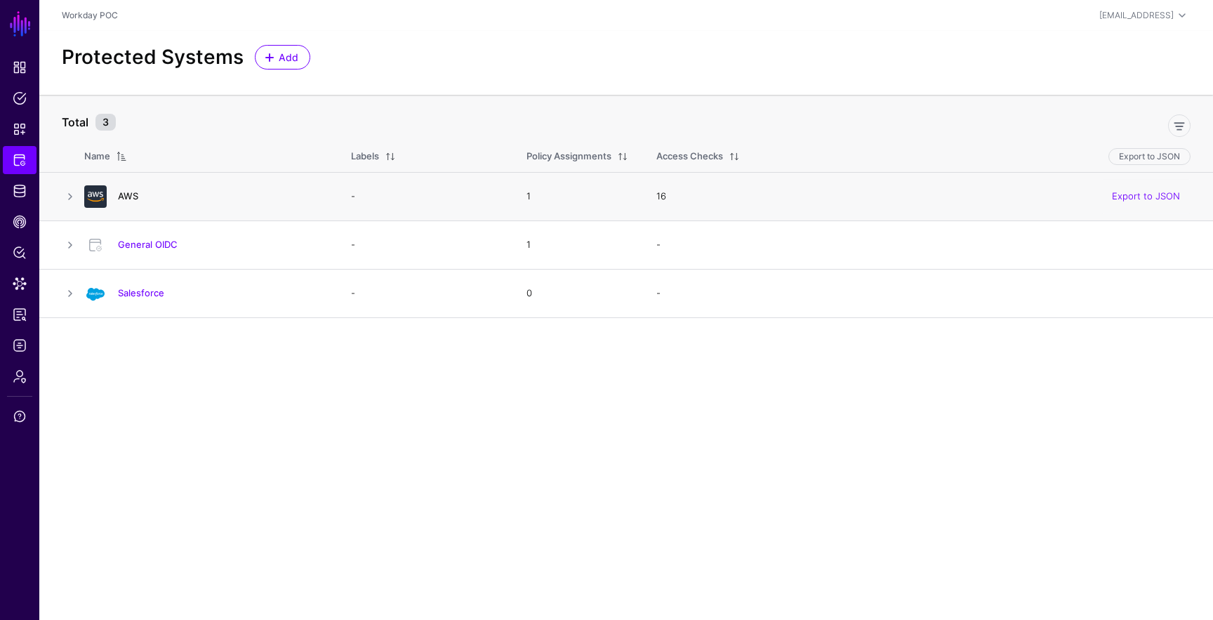
click at [131, 199] on link "AWS" at bounding box center [128, 195] width 20 height 11
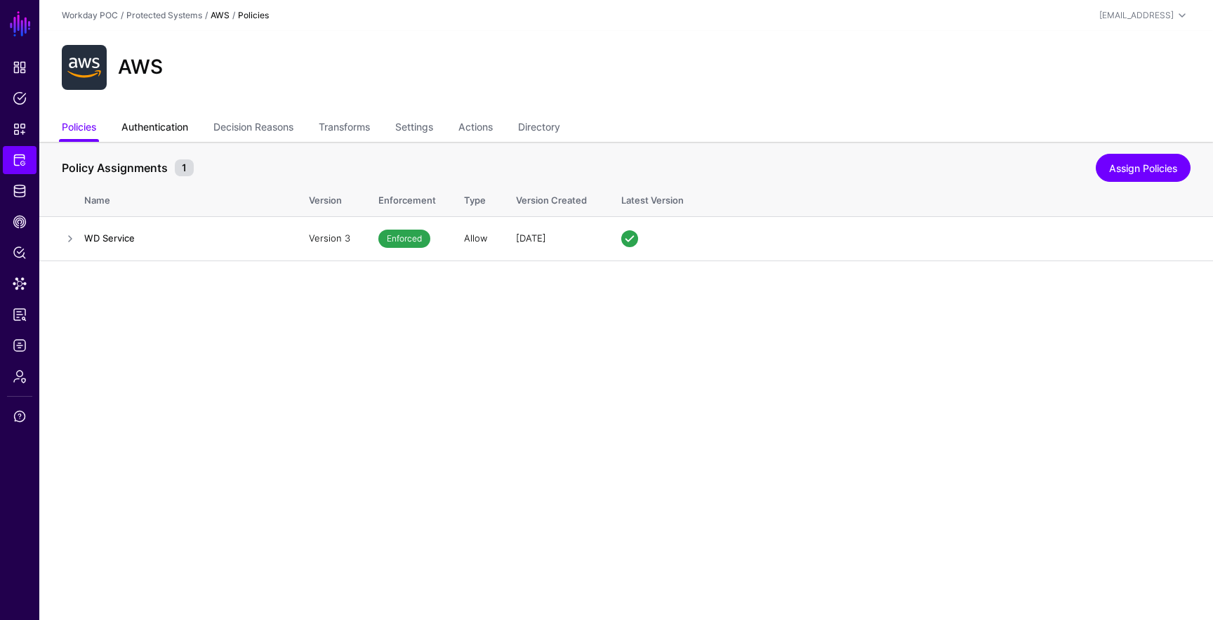
click at [185, 128] on link "Authentication" at bounding box center [154, 128] width 67 height 27
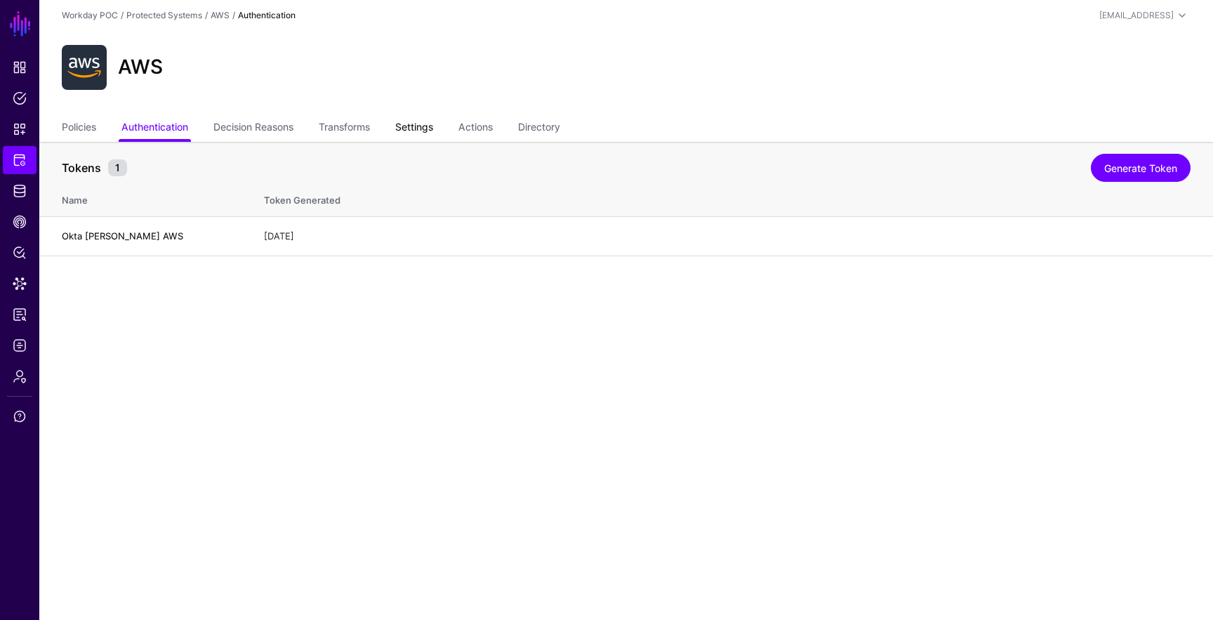
click at [428, 136] on link "Settings" at bounding box center [414, 128] width 38 height 27
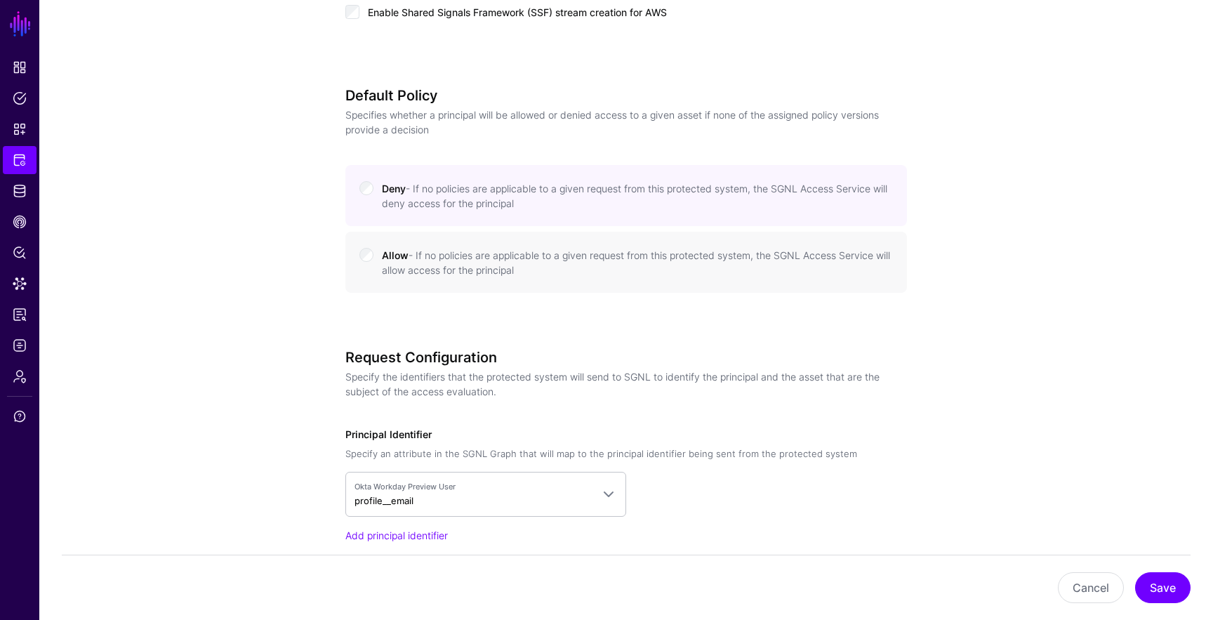
scroll to position [725, 0]
click at [13, 197] on span "Identity Data Fabric" at bounding box center [20, 191] width 14 height 14
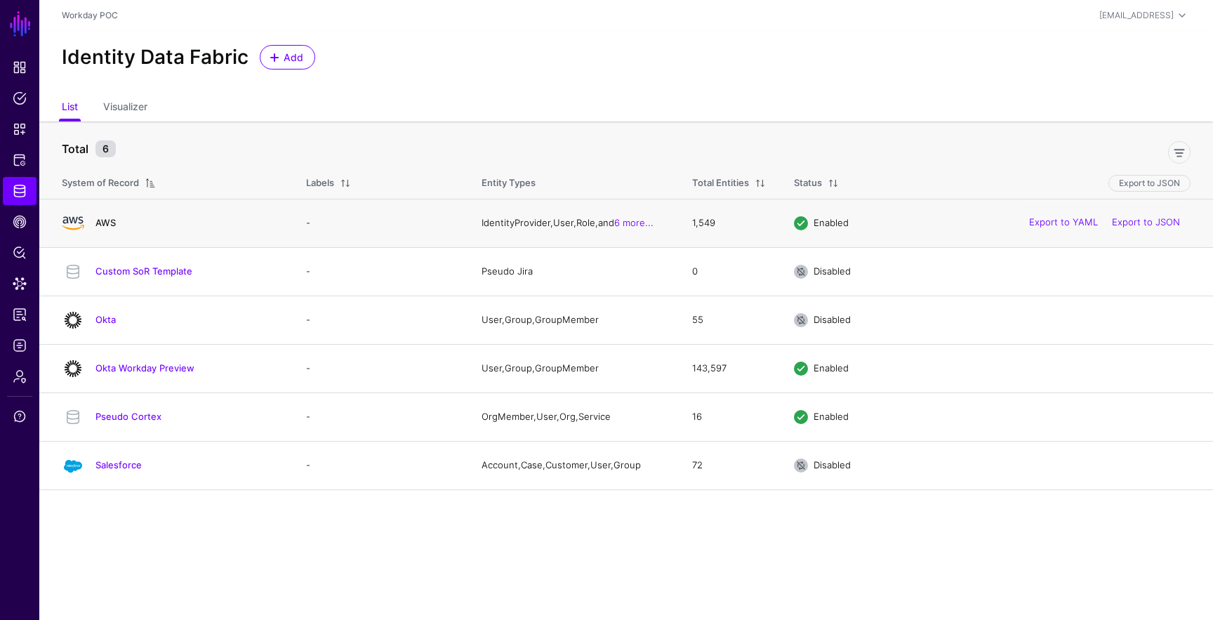
click at [105, 221] on link "AWS" at bounding box center [105, 222] width 20 height 11
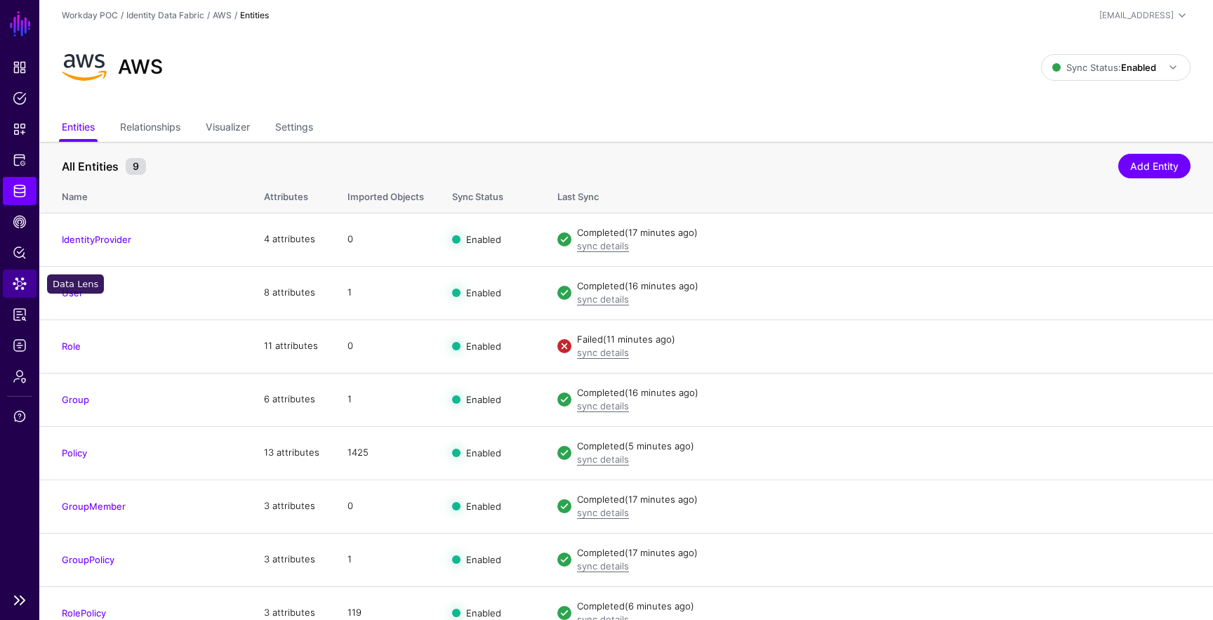
click at [22, 293] on link "Data Lens" at bounding box center [20, 284] width 34 height 28
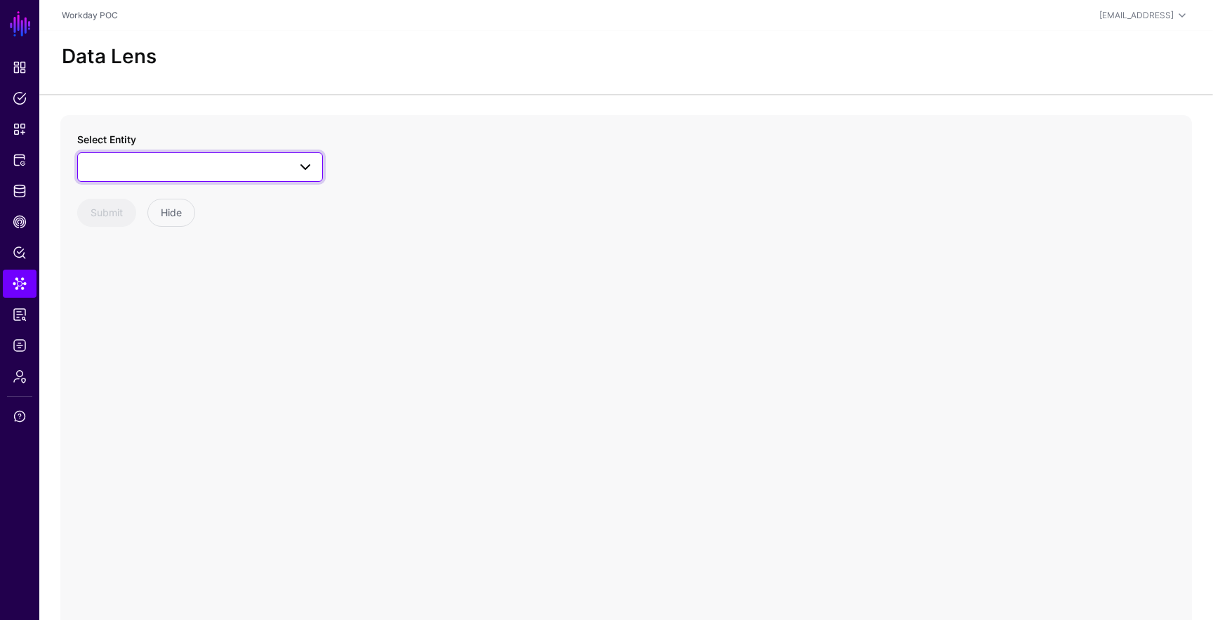
click at [217, 164] on span at bounding box center [199, 167] width 227 height 17
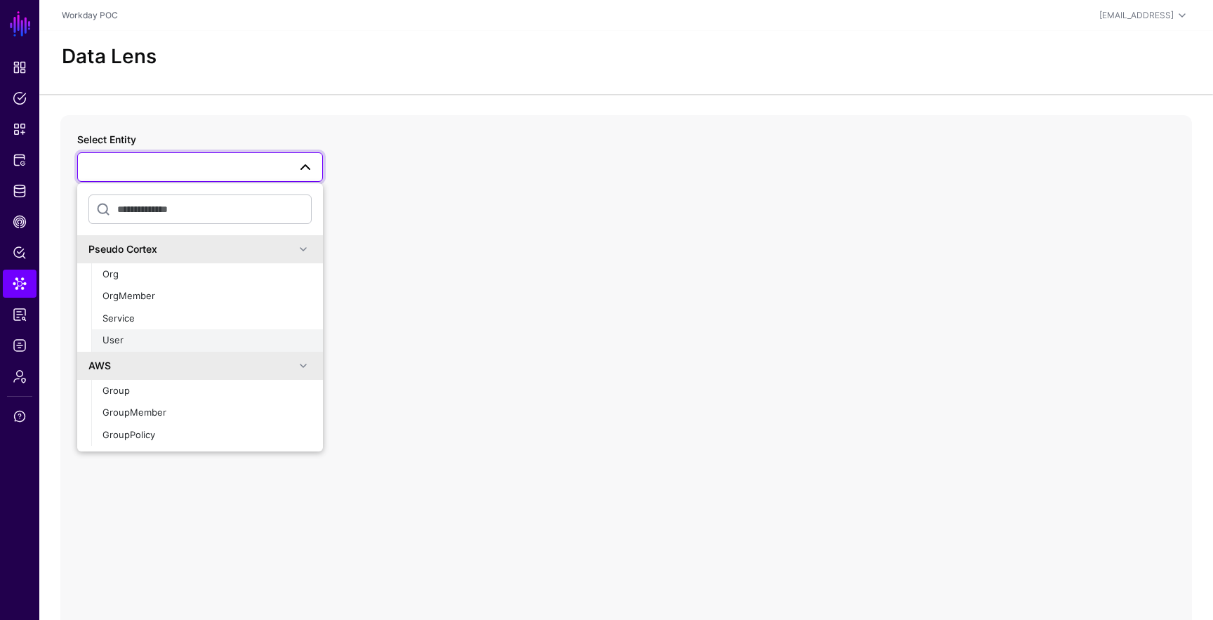
click at [207, 338] on div "User" at bounding box center [206, 340] width 209 height 14
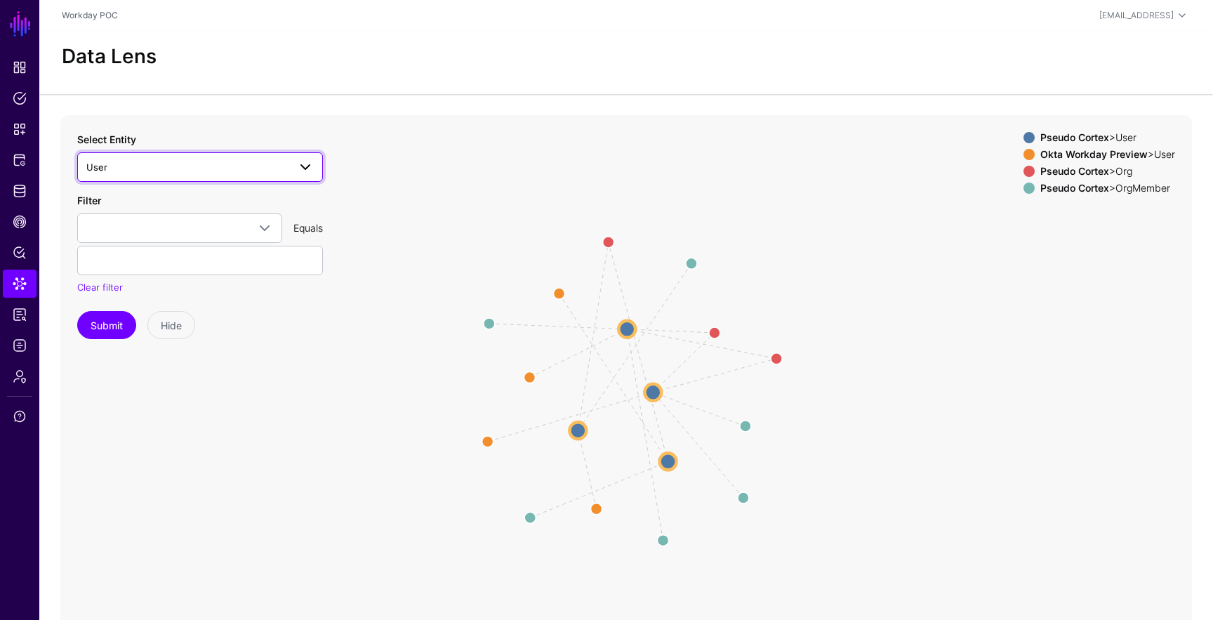
click at [307, 162] on span at bounding box center [305, 167] width 17 height 17
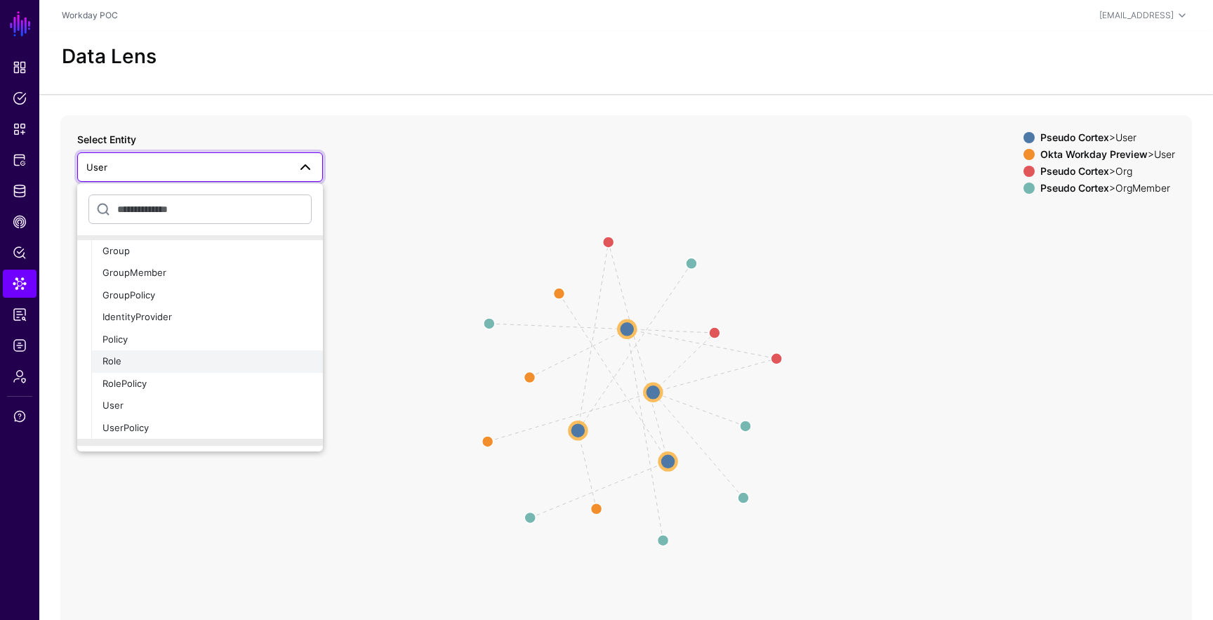
scroll to position [153, 0]
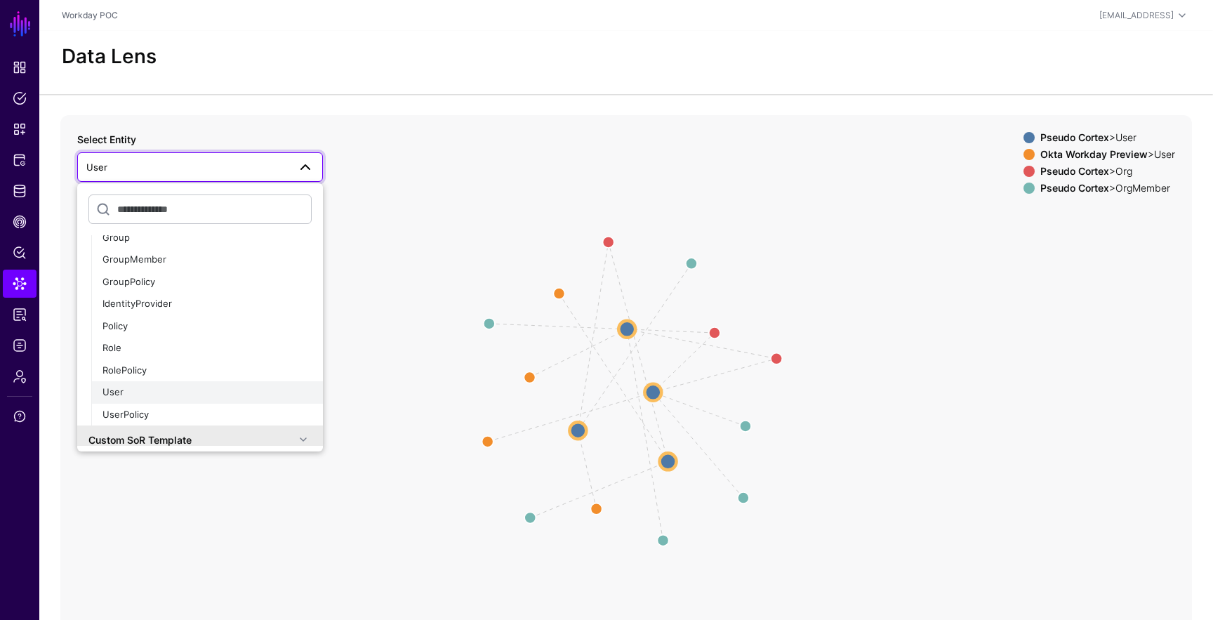
click at [229, 388] on div "User" at bounding box center [206, 392] width 209 height 14
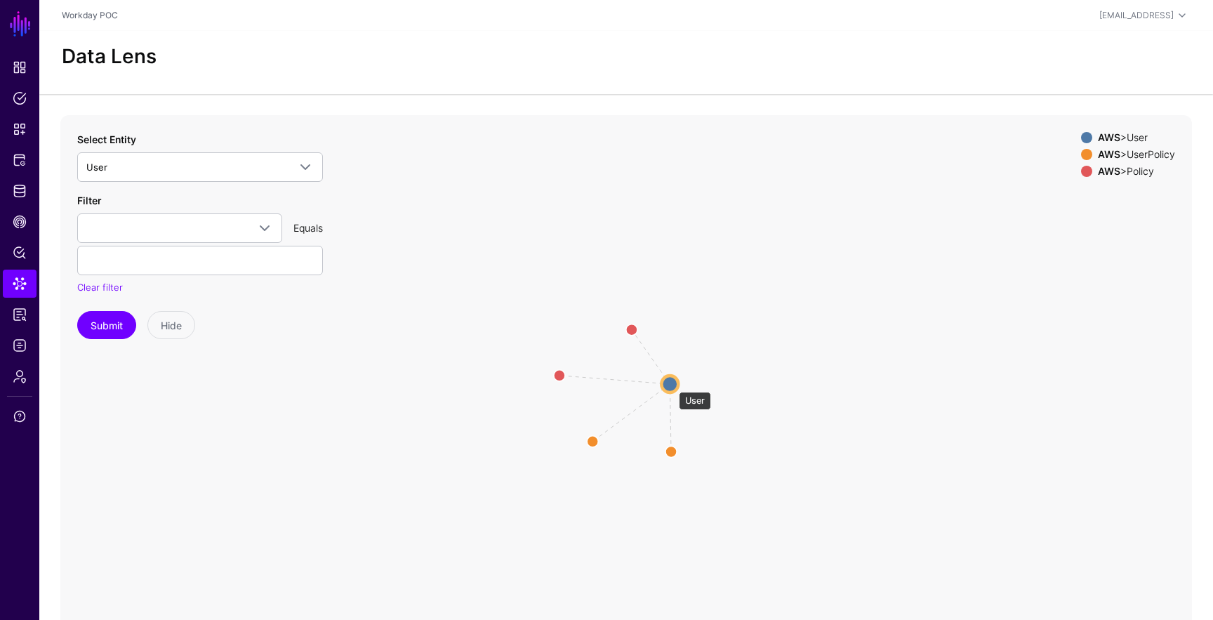
click at [672, 385] on circle at bounding box center [669, 384] width 17 height 17
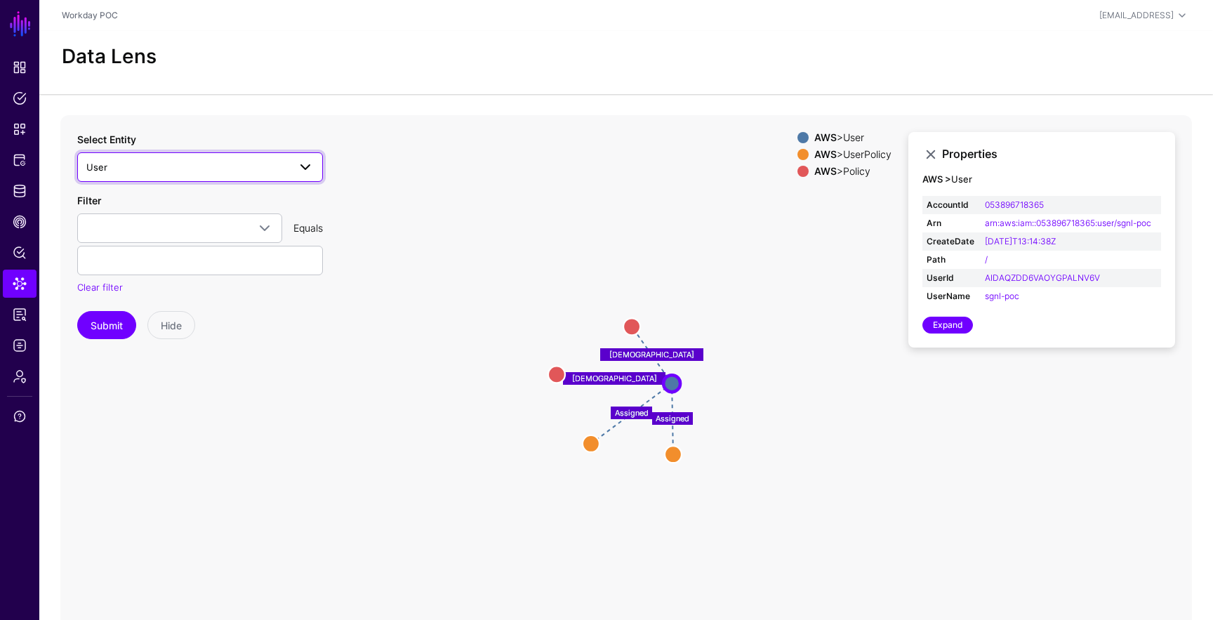
click at [307, 165] on span at bounding box center [305, 167] width 17 height 17
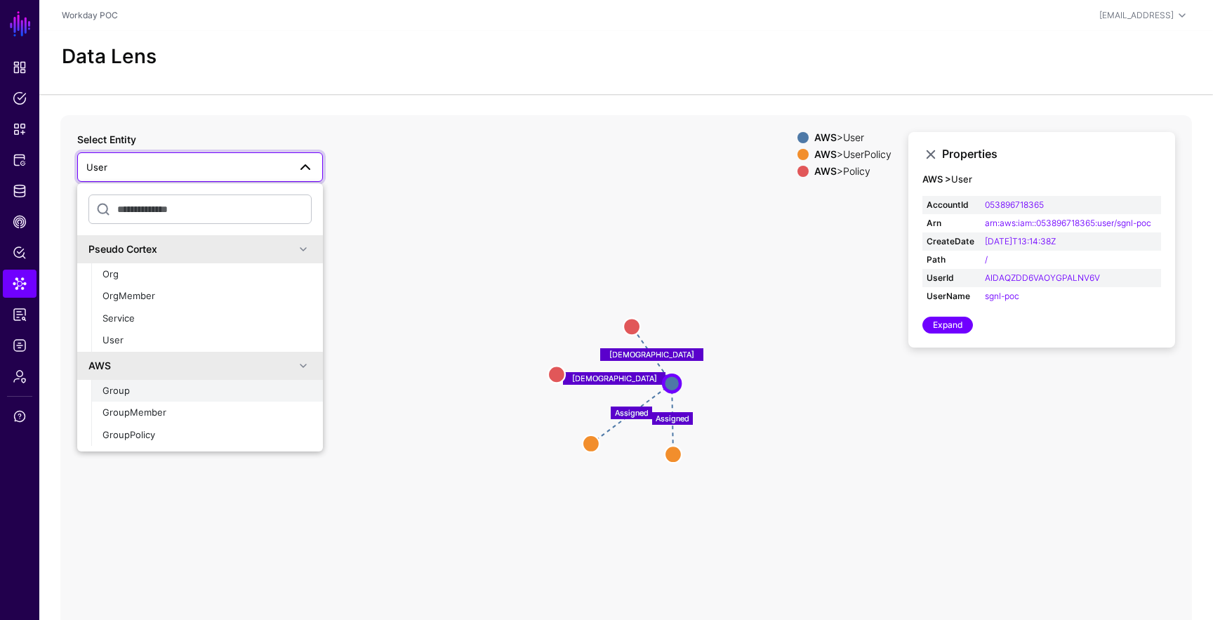
click at [255, 392] on div "Group" at bounding box center [206, 391] width 209 height 14
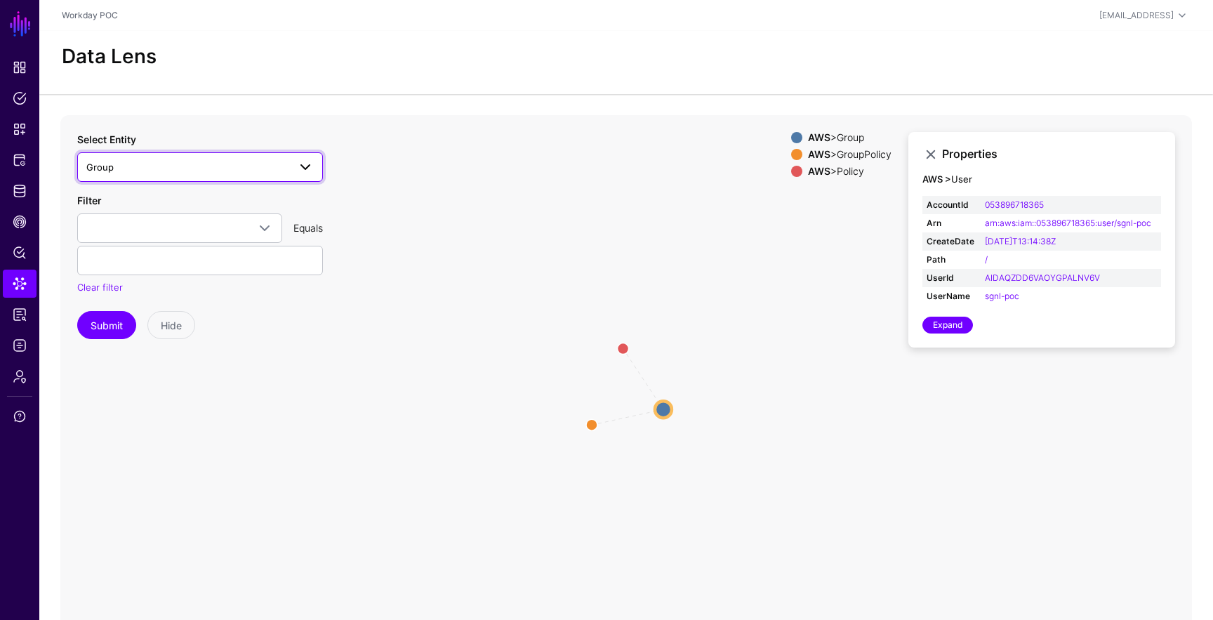
click at [304, 161] on span at bounding box center [305, 167] width 17 height 17
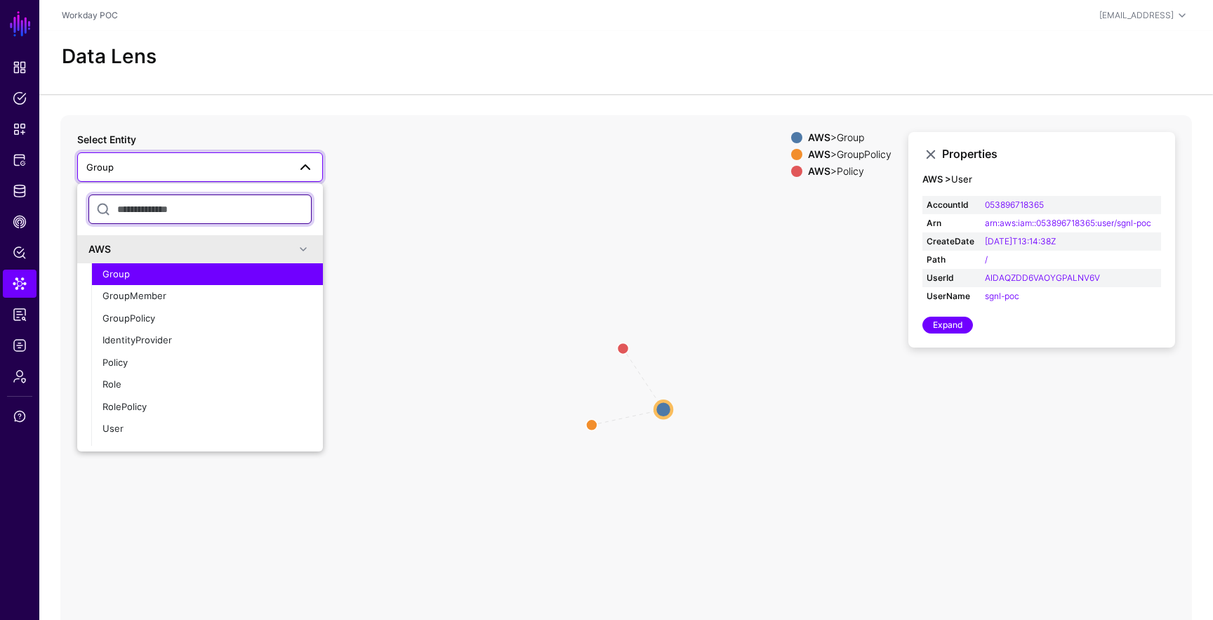
scroll to position [117, 0]
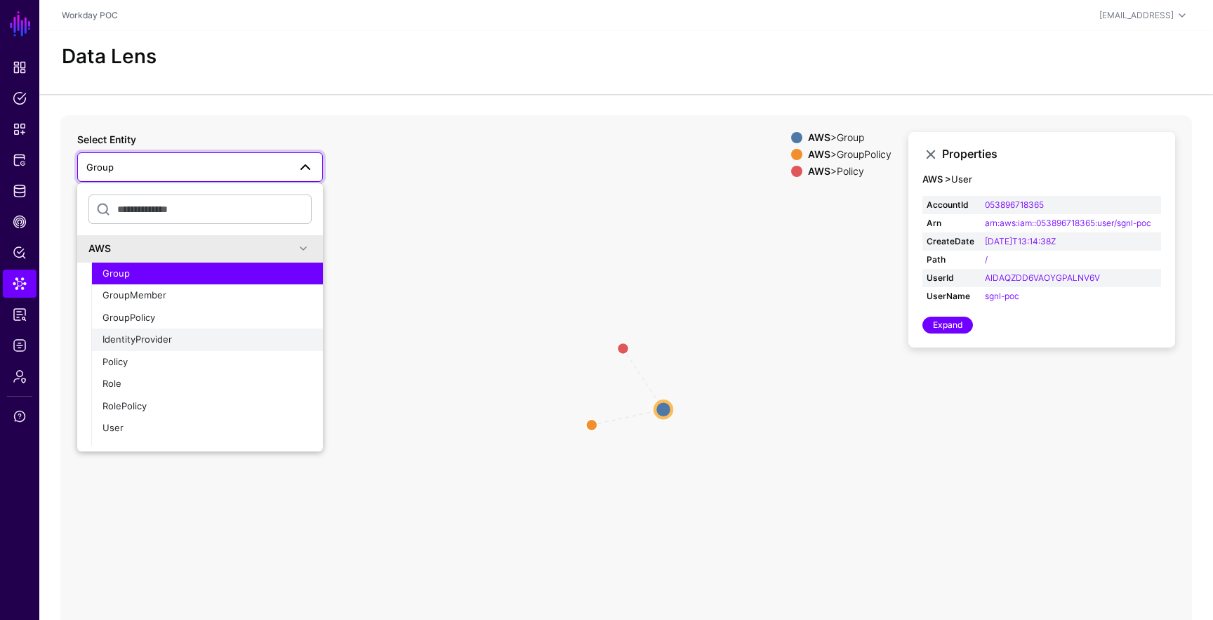
click at [217, 335] on div "IdentityProvider" at bounding box center [206, 340] width 209 height 14
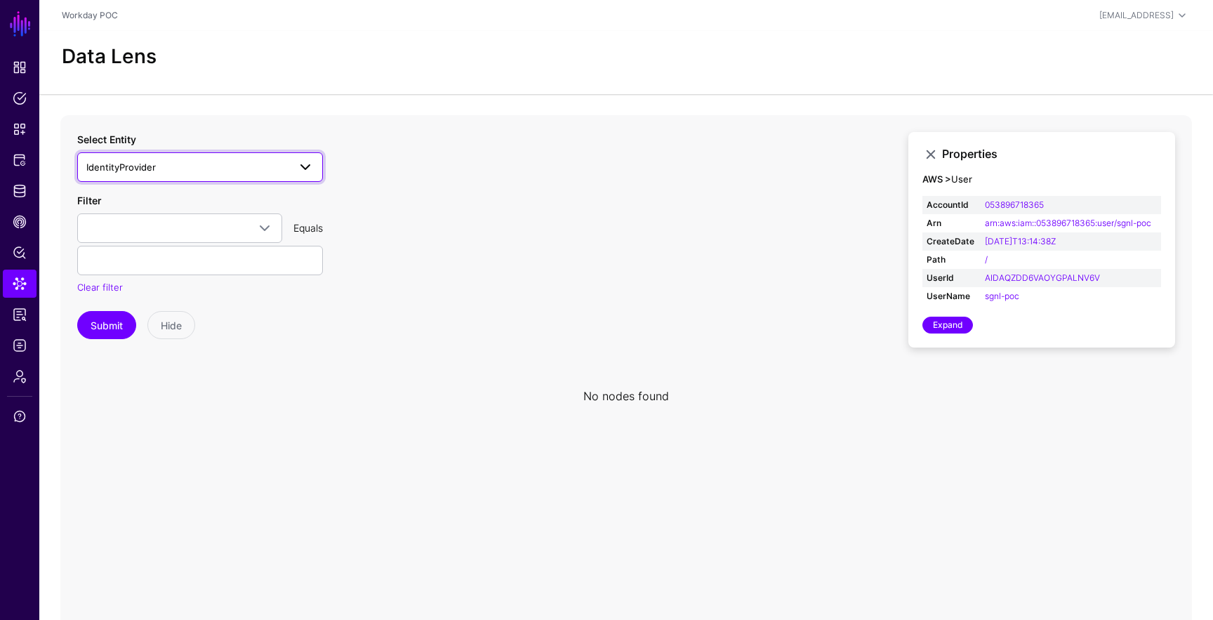
click at [284, 167] on span "IdentityProvider" at bounding box center [187, 166] width 202 height 15
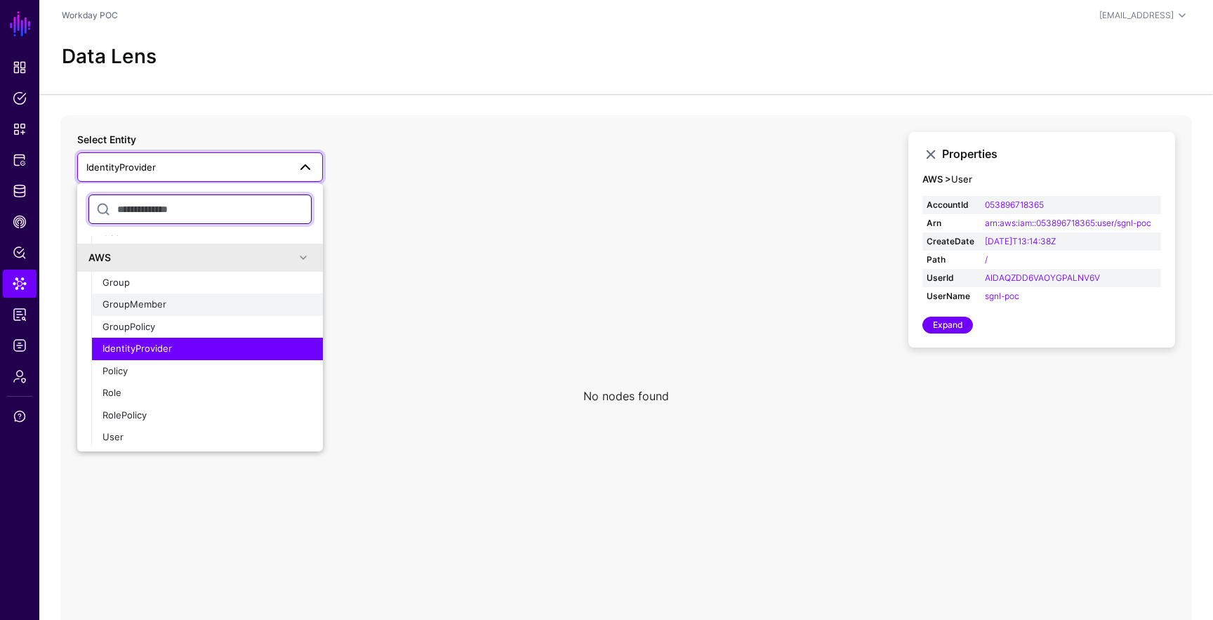
scroll to position [105, 0]
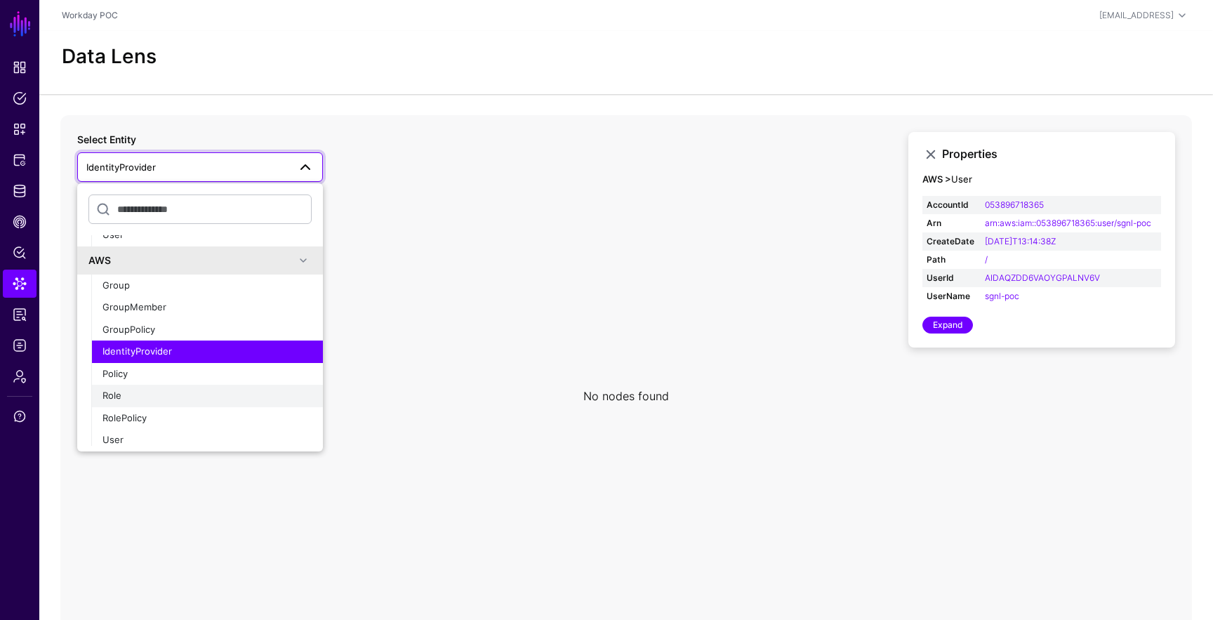
click at [213, 404] on button "Role" at bounding box center [207, 396] width 232 height 22
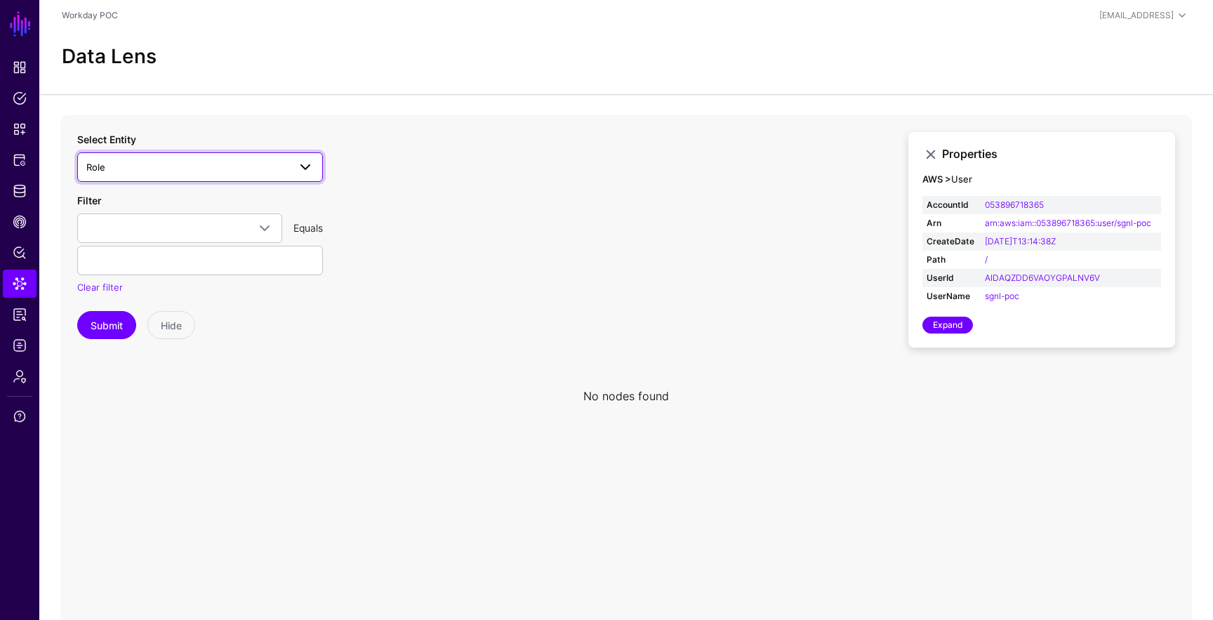
click at [303, 174] on span at bounding box center [305, 167] width 17 height 17
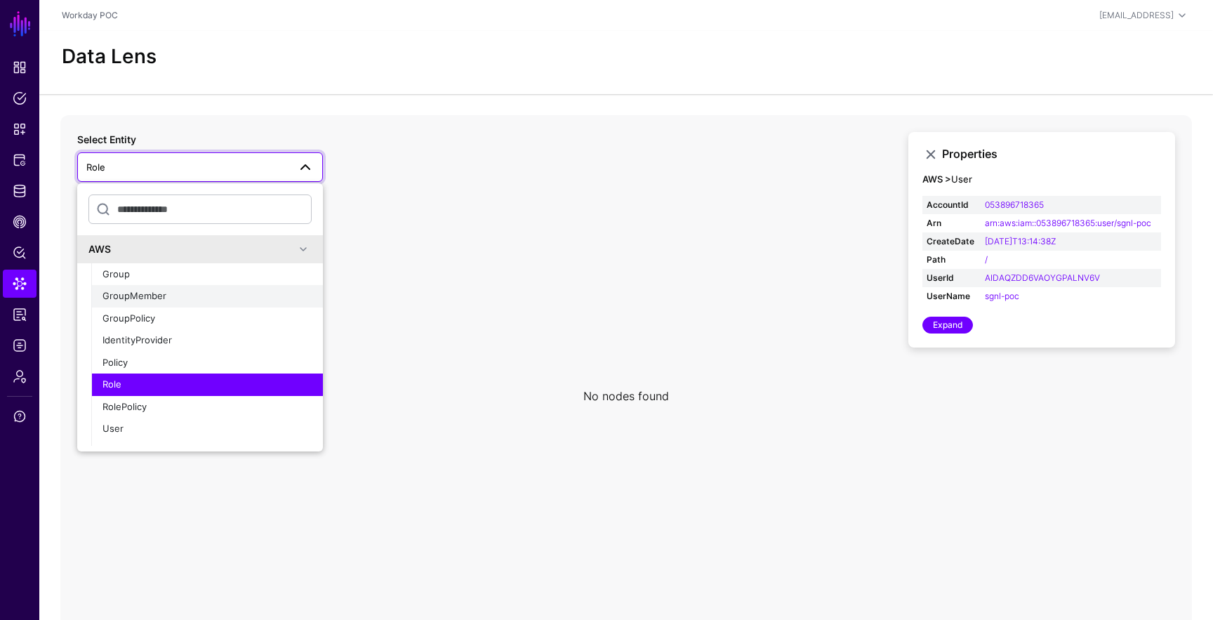
scroll to position [121, 0]
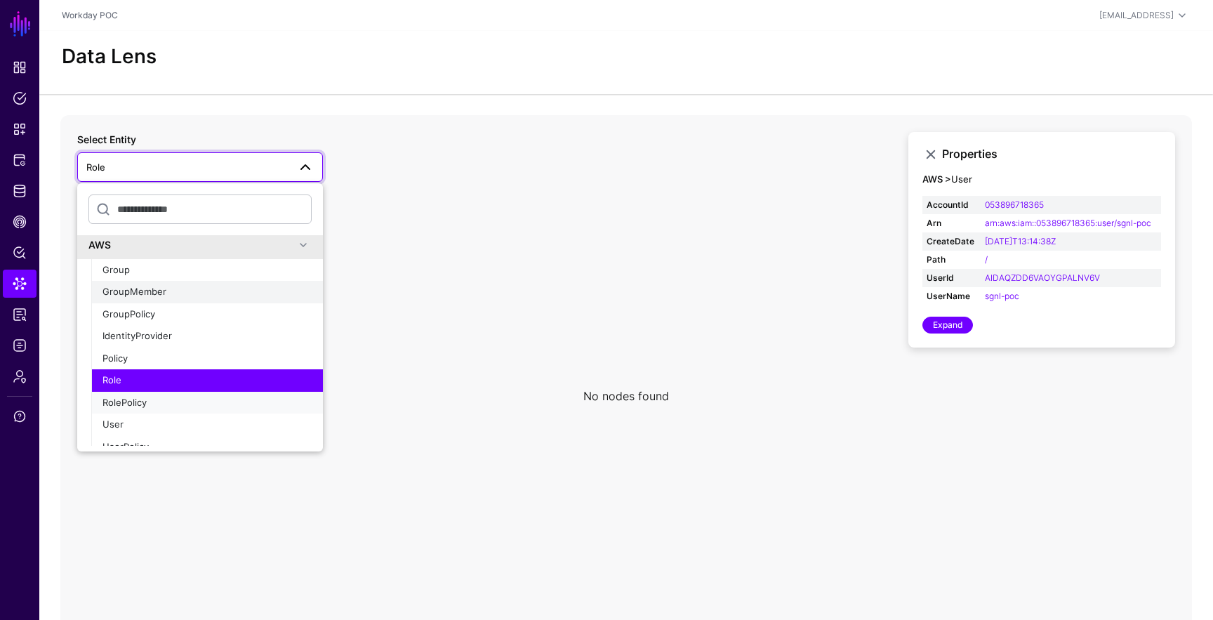
click at [248, 406] on div "RolePolicy" at bounding box center [206, 403] width 209 height 14
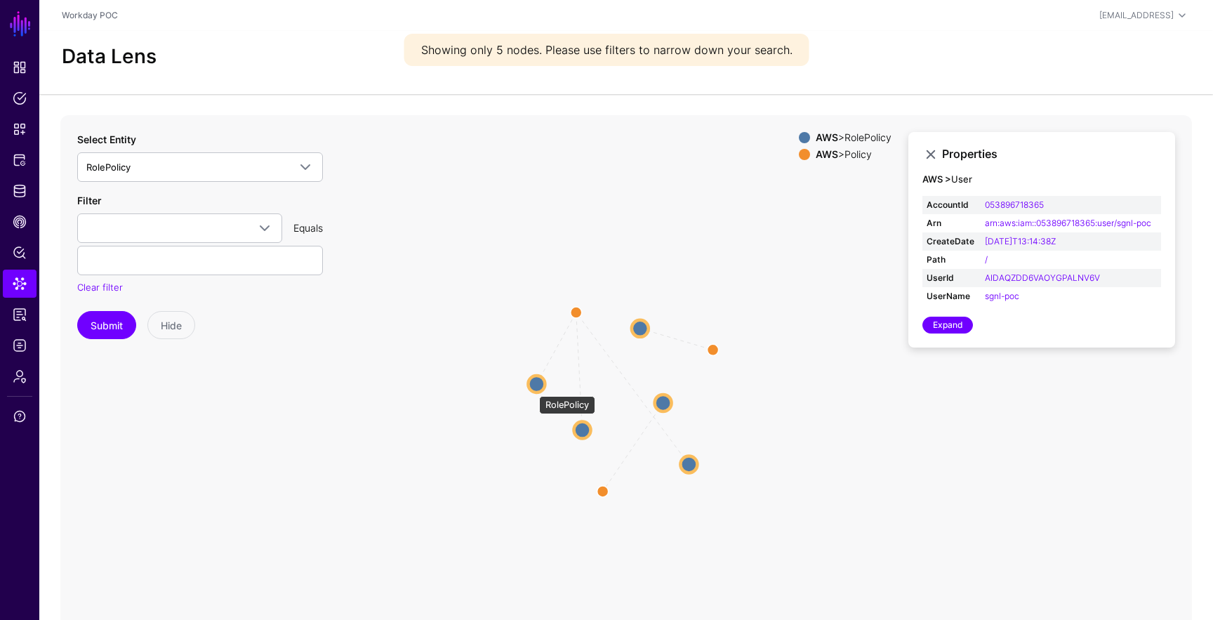
click at [533, 389] on circle at bounding box center [536, 384] width 17 height 17
click at [570, 310] on circle at bounding box center [574, 308] width 22 height 22
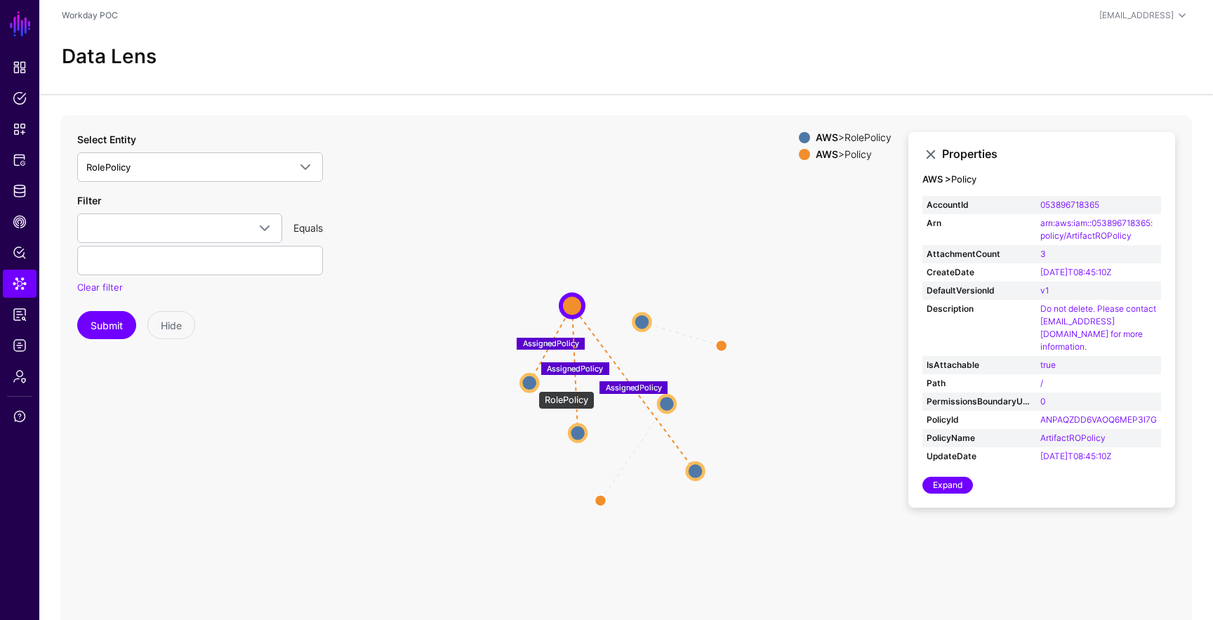
click at [531, 384] on circle at bounding box center [529, 382] width 17 height 17
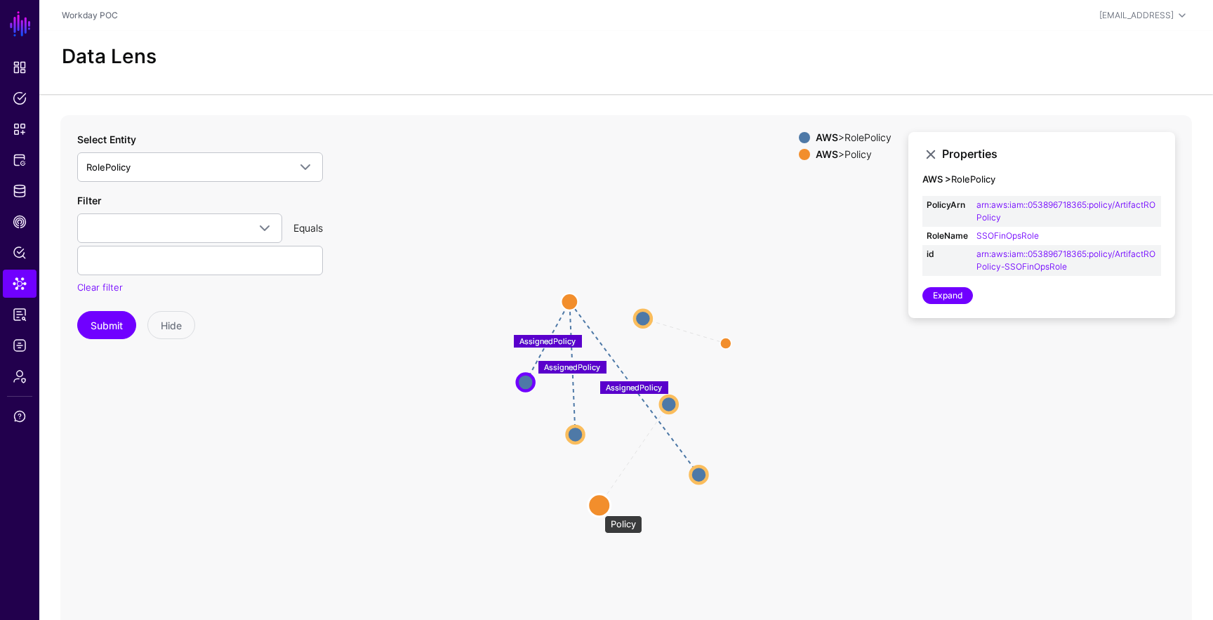
click at [597, 508] on circle at bounding box center [599, 505] width 22 height 22
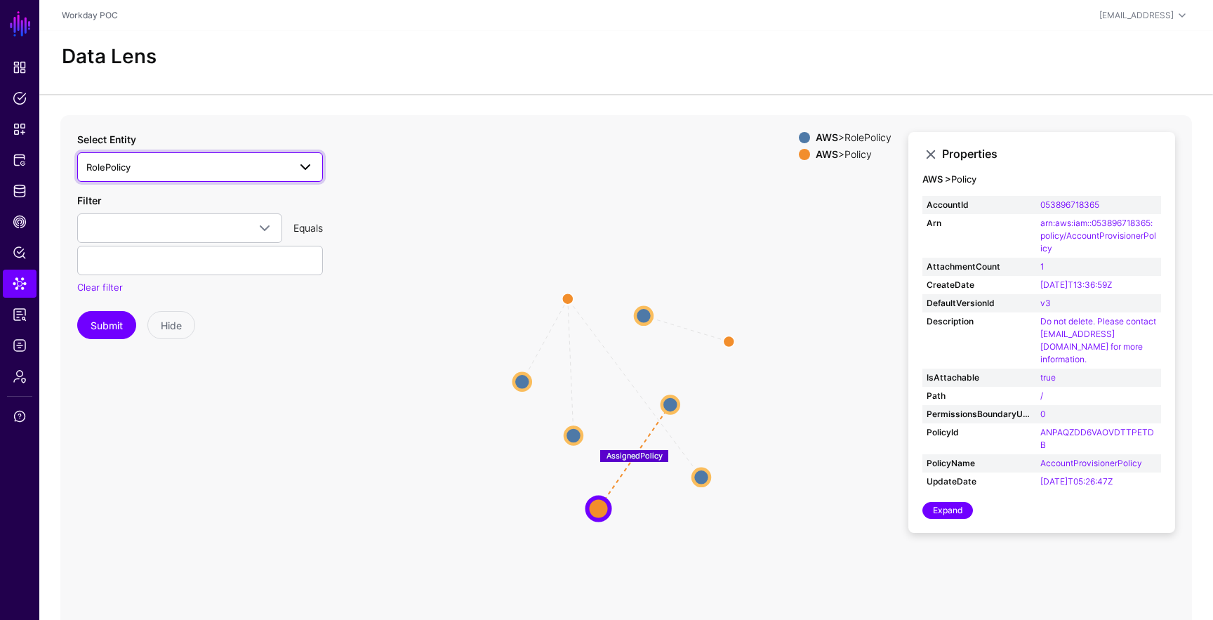
click at [204, 162] on span "RolePolicy" at bounding box center [187, 166] width 202 height 15
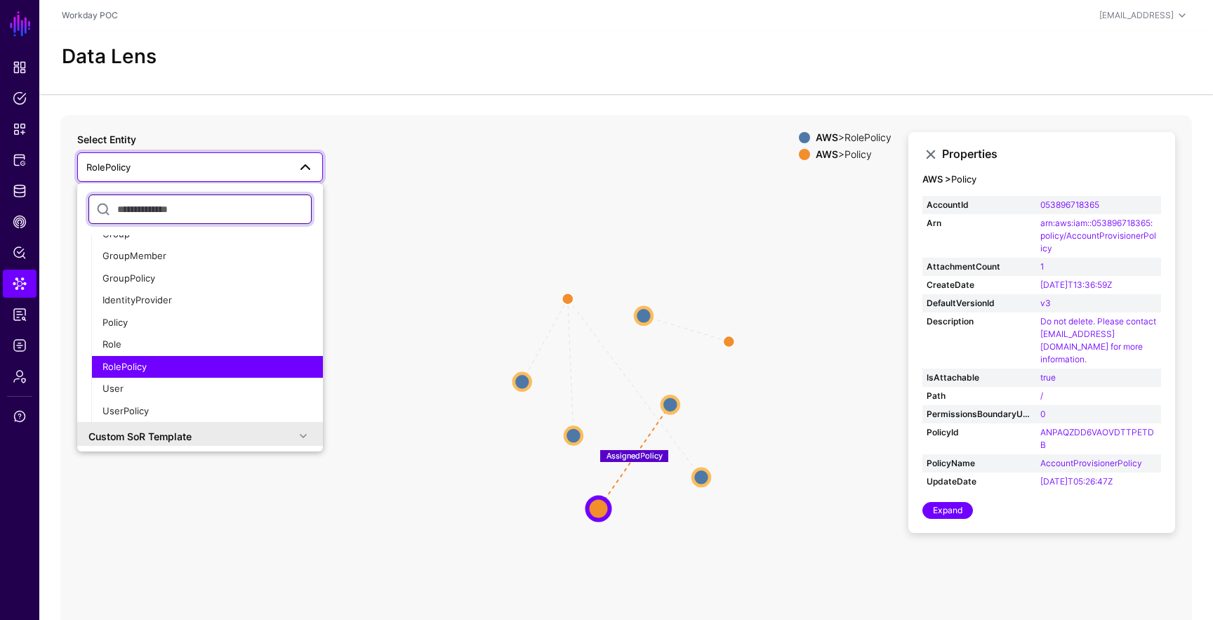
scroll to position [166, 0]
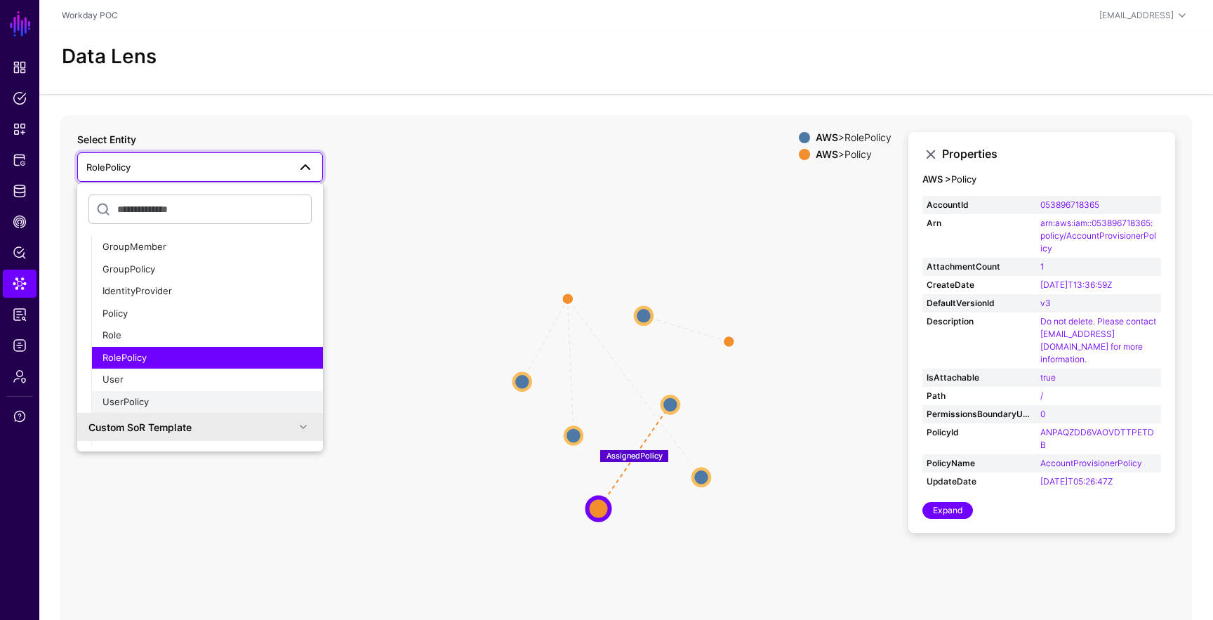
click at [227, 397] on div "UserPolicy" at bounding box center [206, 402] width 209 height 14
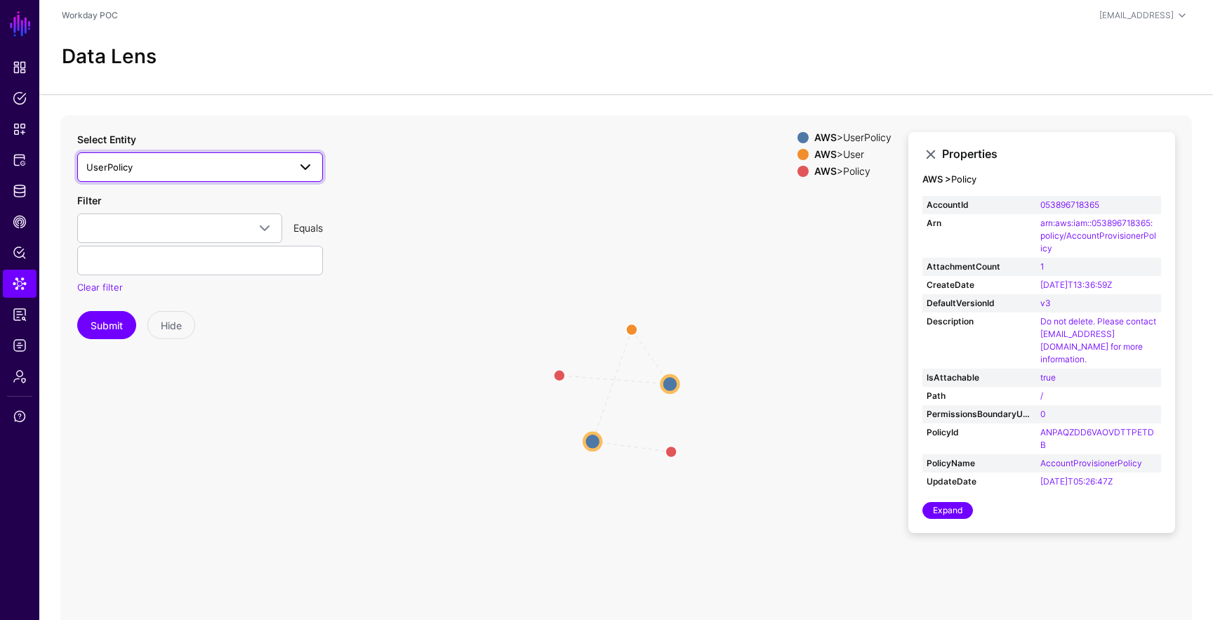
click at [301, 166] on span at bounding box center [305, 167] width 17 height 17
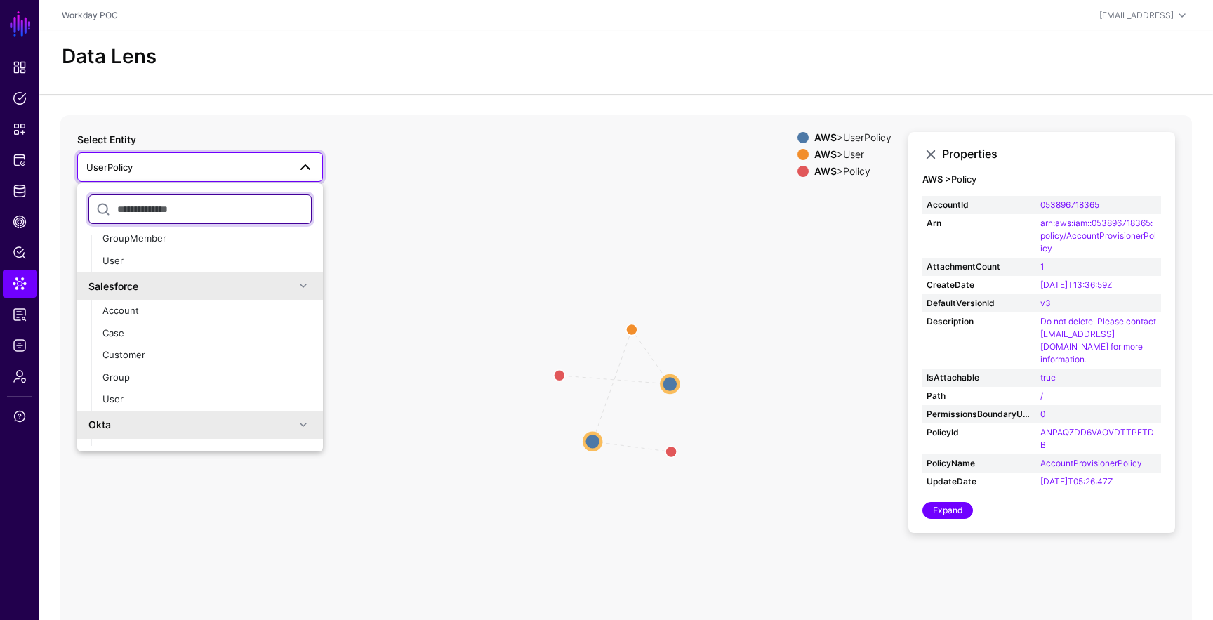
scroll to position [453, 0]
click at [223, 398] on div "User" at bounding box center [206, 398] width 209 height 14
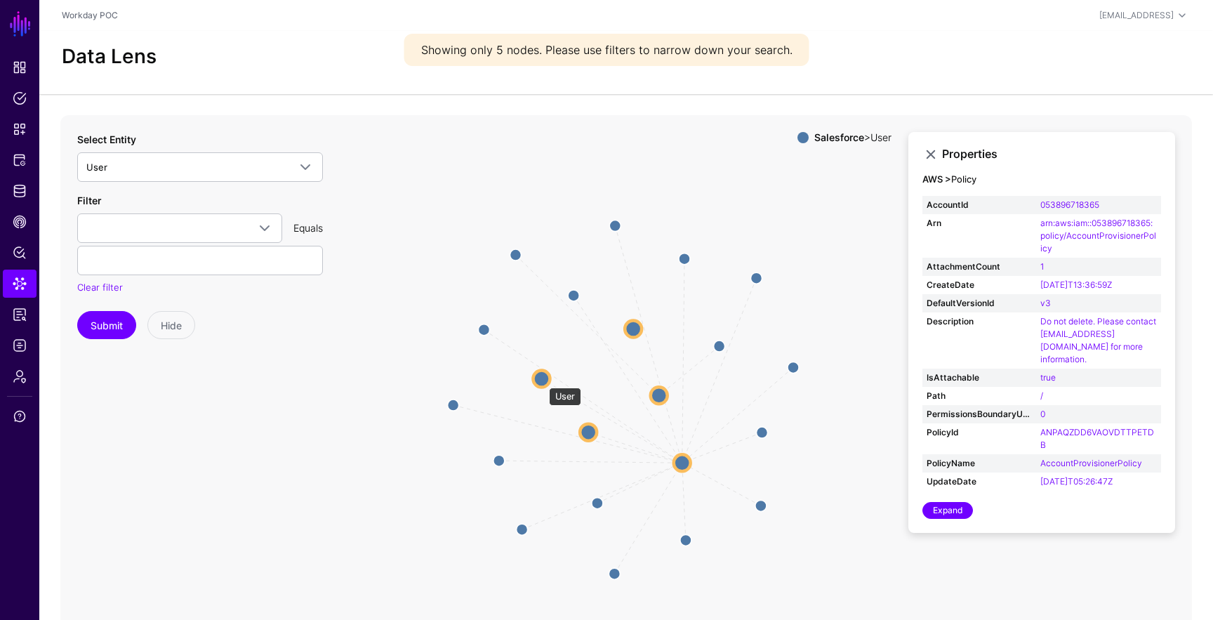
click at [542, 381] on circle at bounding box center [541, 378] width 17 height 17
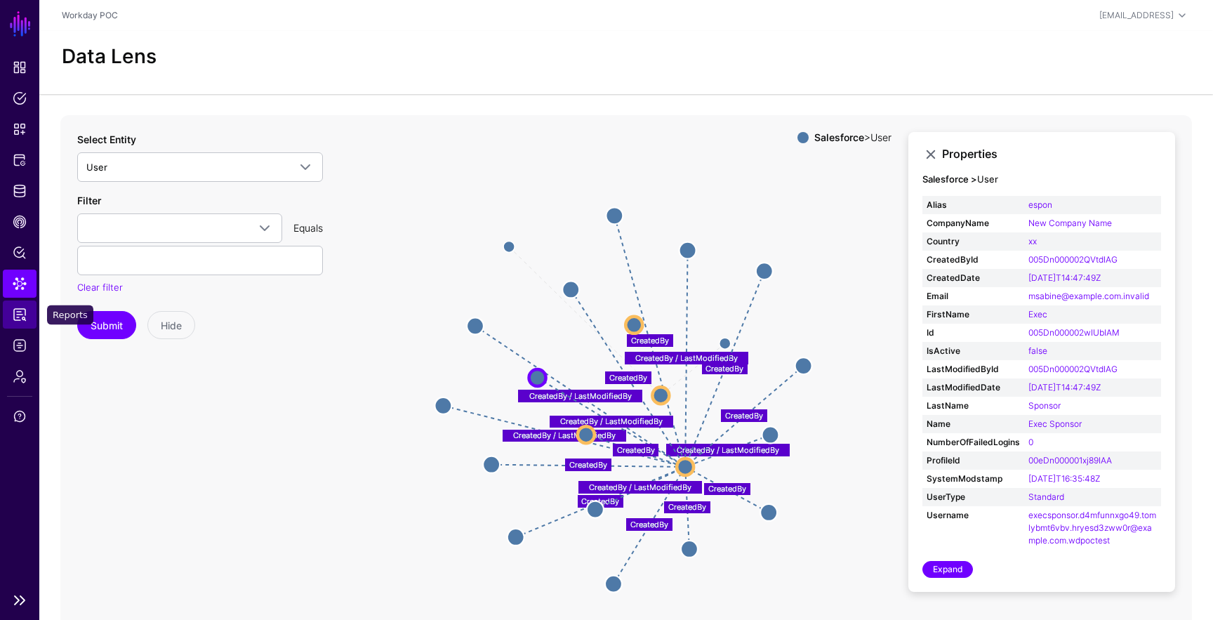
click at [18, 319] on span "Reports" at bounding box center [20, 314] width 14 height 14
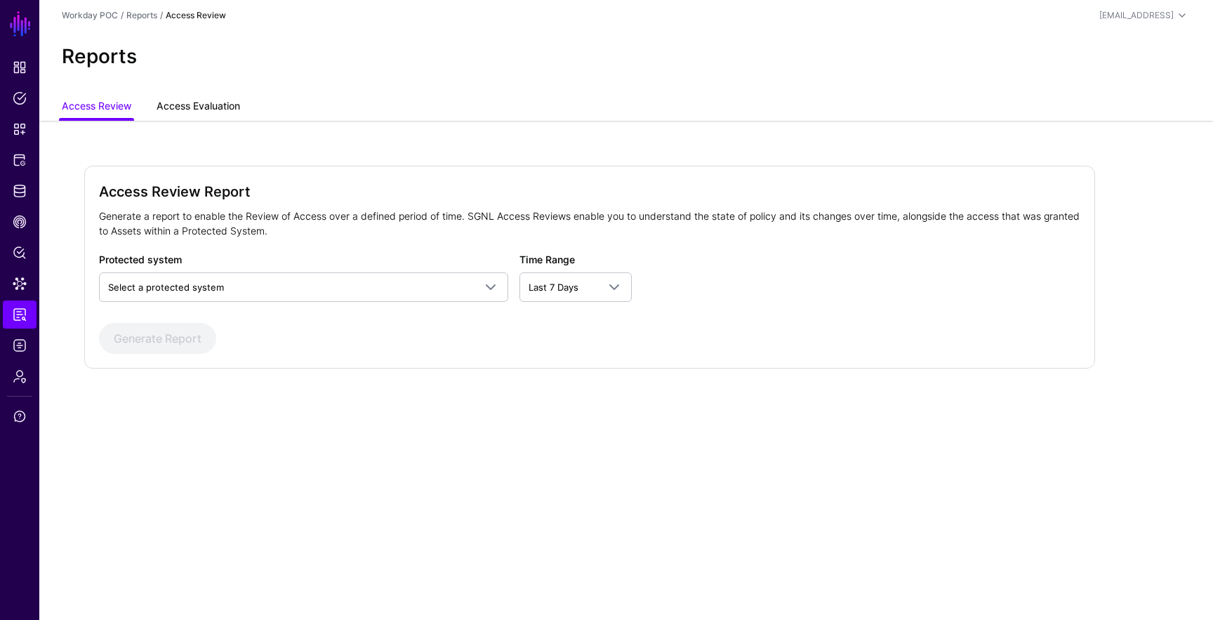
click at [179, 99] on link "Access Evaluation" at bounding box center [199, 107] width 84 height 27
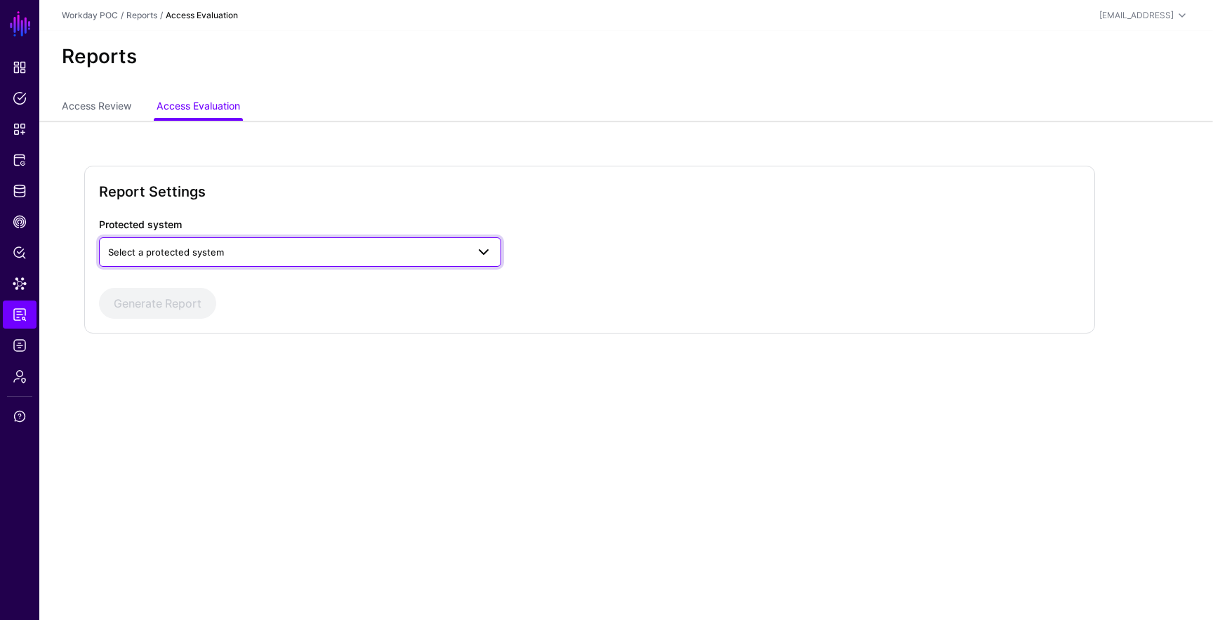
click at [166, 258] on span "Select a protected system" at bounding box center [287, 251] width 359 height 15
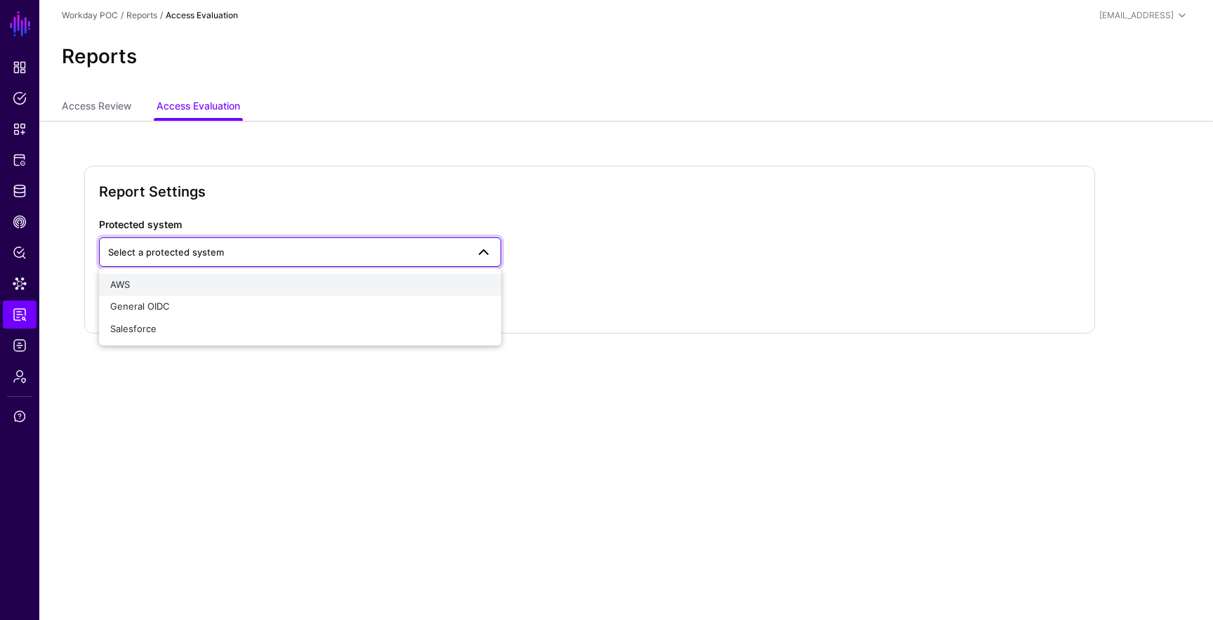
click at [156, 288] on div "AWS" at bounding box center [300, 285] width 380 height 14
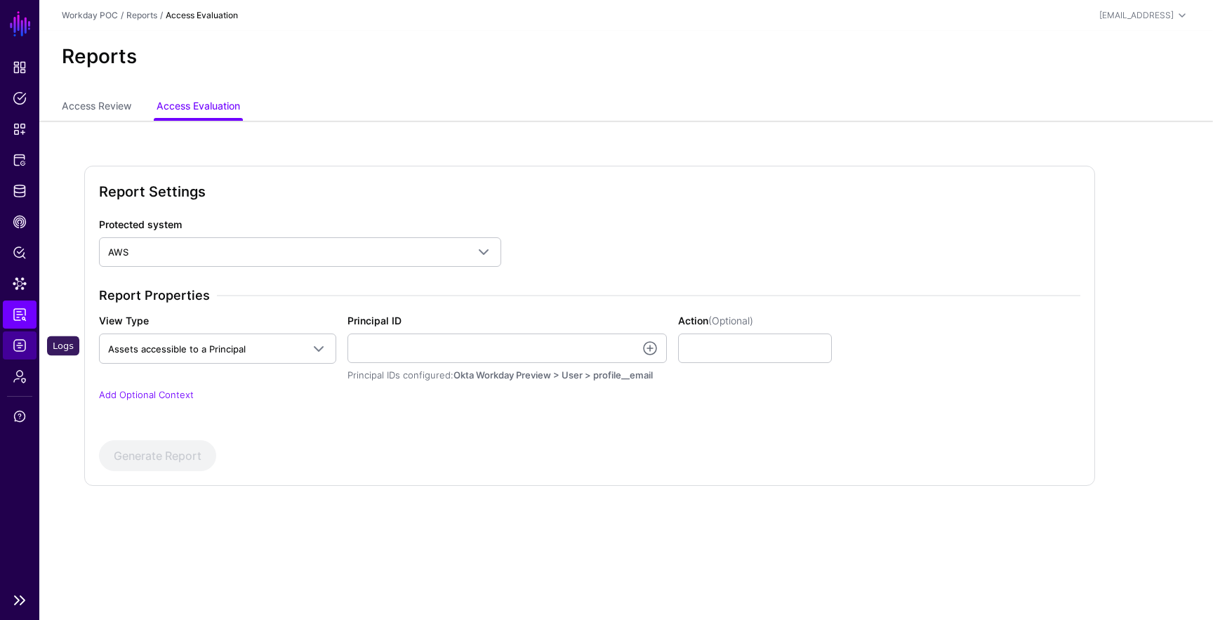
click at [18, 348] on span "Logs" at bounding box center [20, 345] width 14 height 14
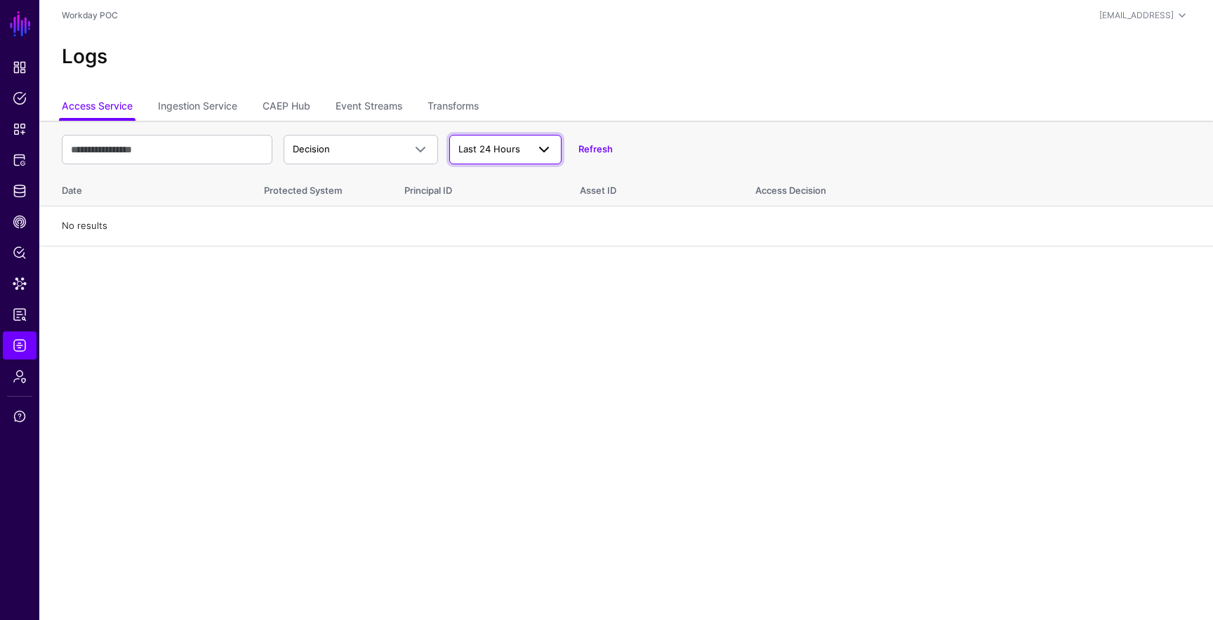
click at [524, 152] on span "Last 24 Hours" at bounding box center [492, 150] width 69 height 14
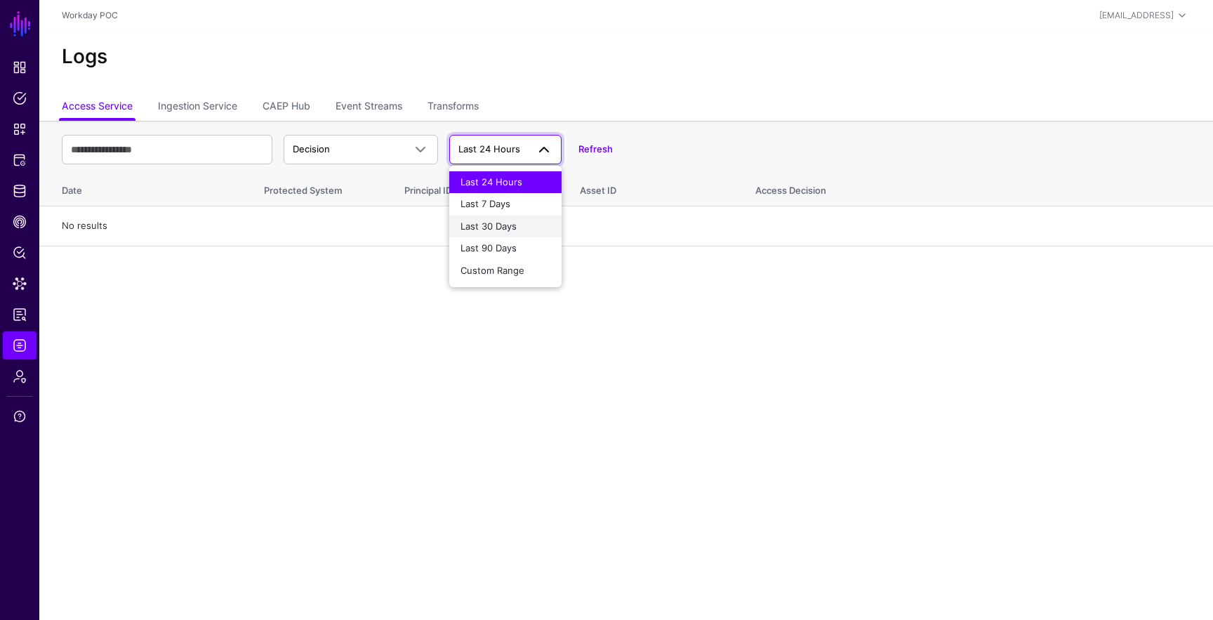
click at [516, 229] on span "Last 30 Days" at bounding box center [489, 225] width 56 height 11
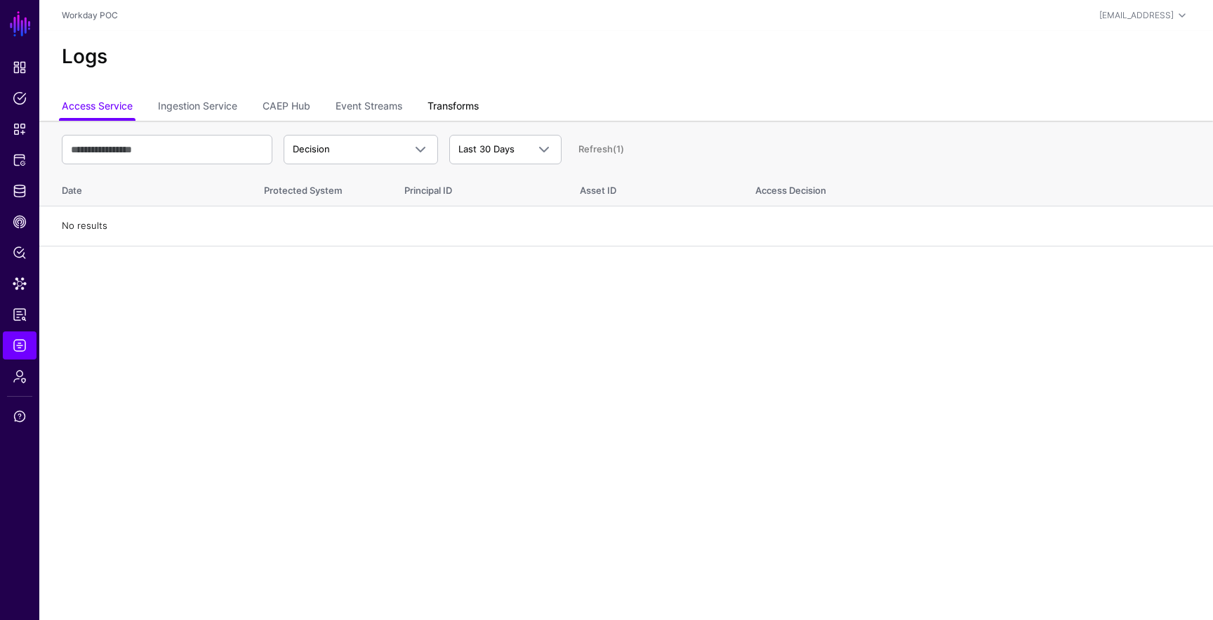
click at [468, 108] on link "Transforms" at bounding box center [453, 107] width 51 height 27
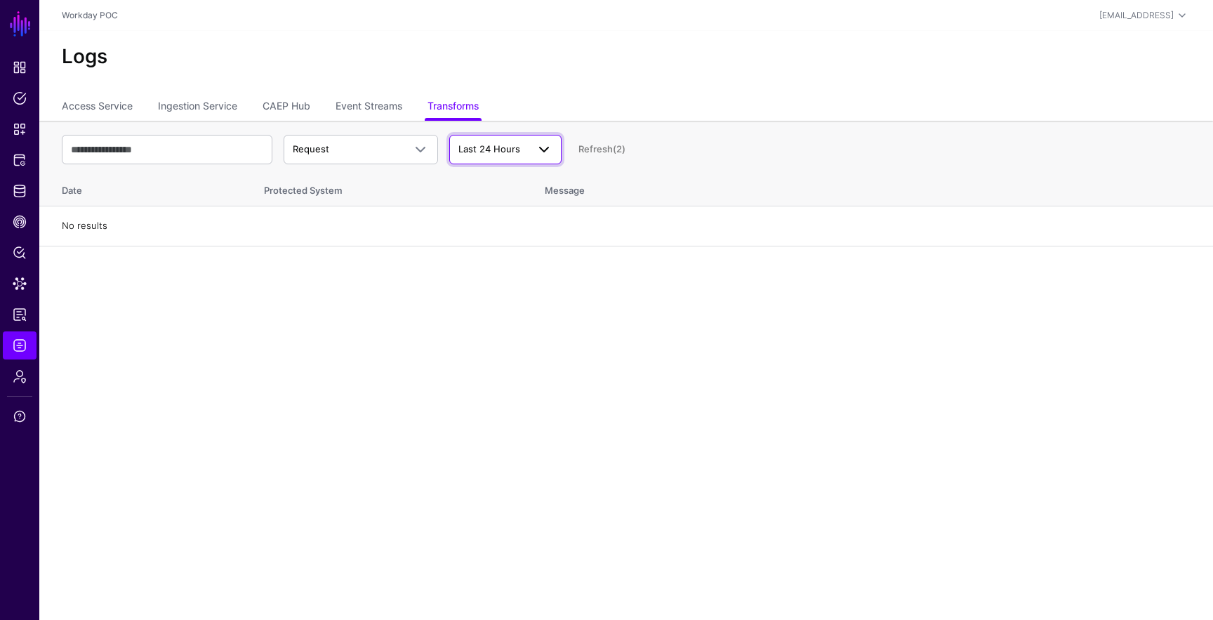
click at [536, 147] on span at bounding box center [544, 149] width 17 height 17
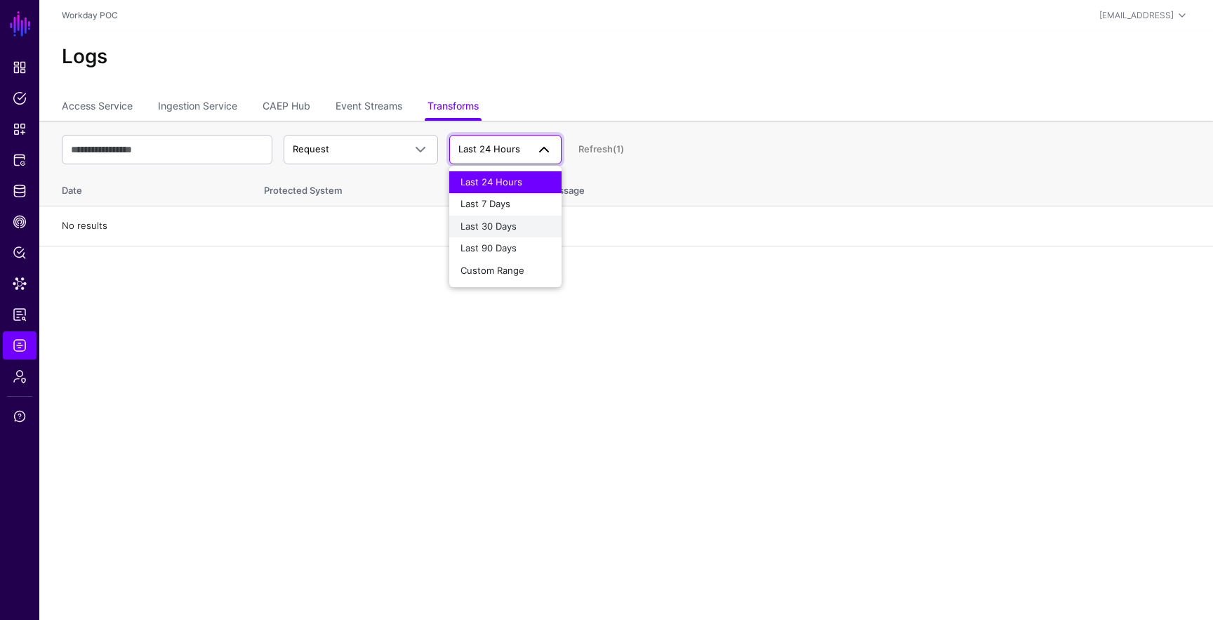
click at [515, 230] on span "Last 30 Days" at bounding box center [489, 225] width 56 height 11
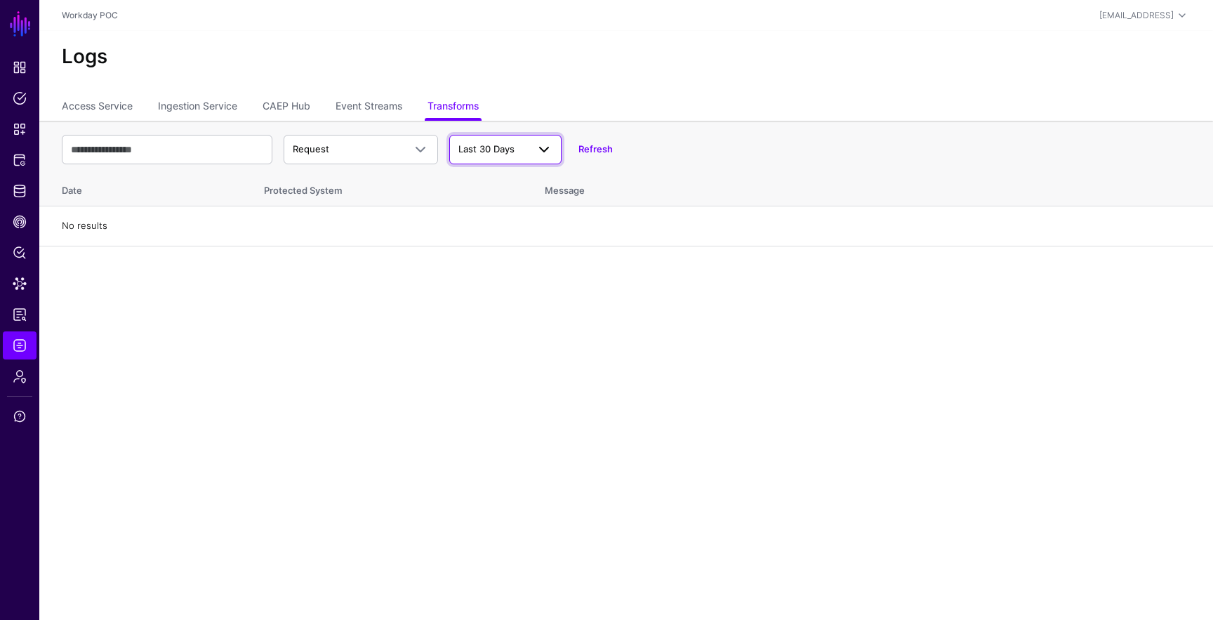
click at [541, 156] on span at bounding box center [544, 149] width 17 height 17
click at [515, 246] on span "Last 90 Days" at bounding box center [489, 247] width 56 height 11
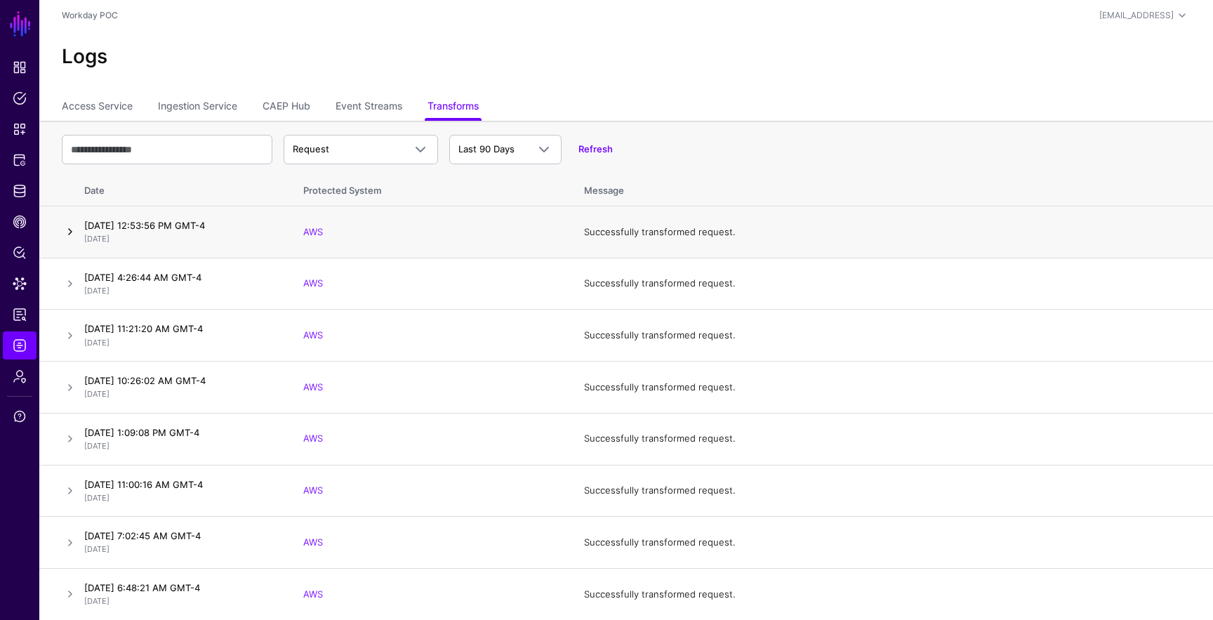
click at [69, 233] on link at bounding box center [70, 231] width 17 height 17
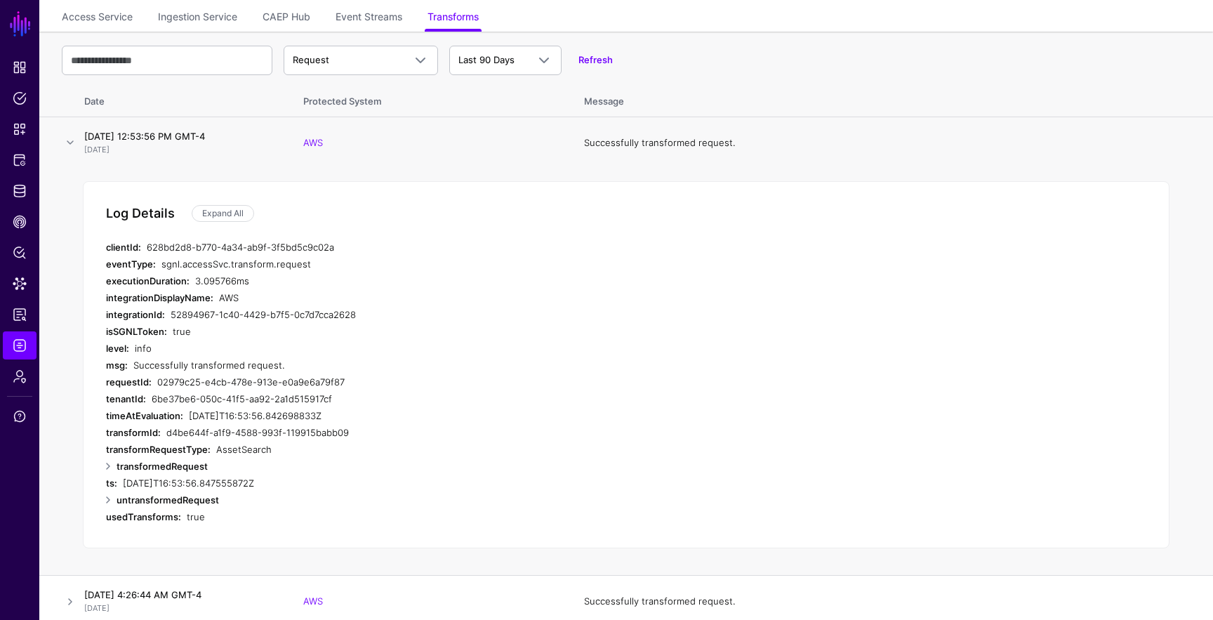
scroll to position [90, 0]
click at [105, 469] on link at bounding box center [108, 465] width 17 height 17
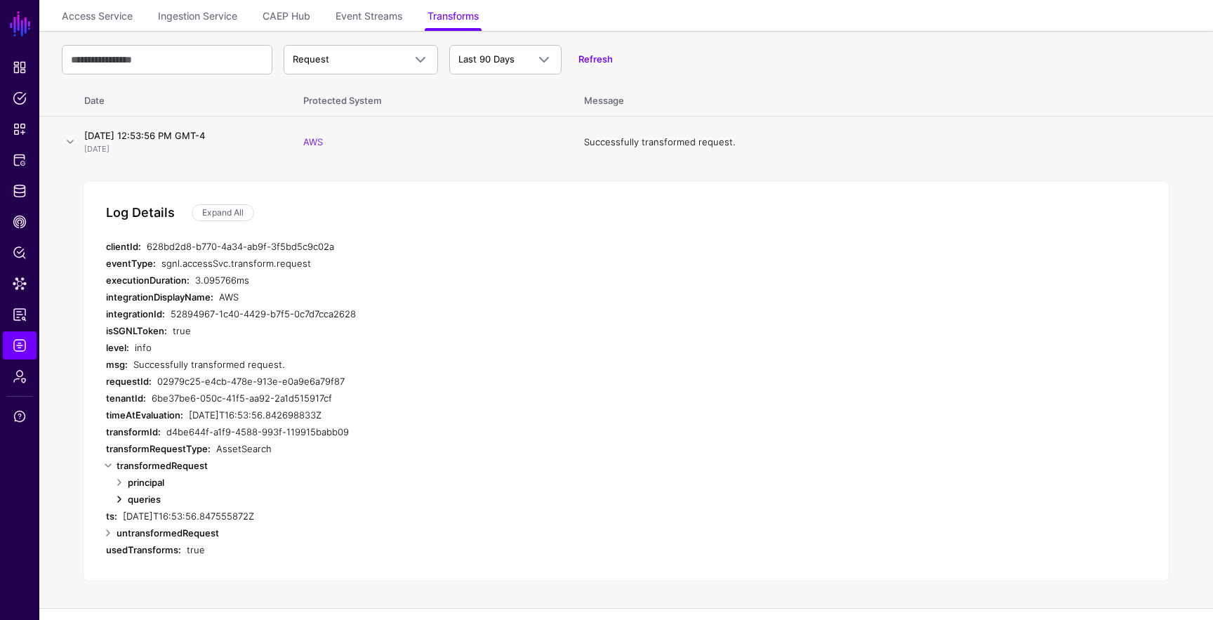
click at [122, 499] on link at bounding box center [119, 499] width 17 height 17
click at [133, 527] on div "[DATE]T16:53:56.847555872Z" at bounding box center [395, 532] width 545 height 17
click at [133, 519] on link at bounding box center [130, 516] width 17 height 17
click at [119, 479] on link at bounding box center [119, 482] width 17 height 17
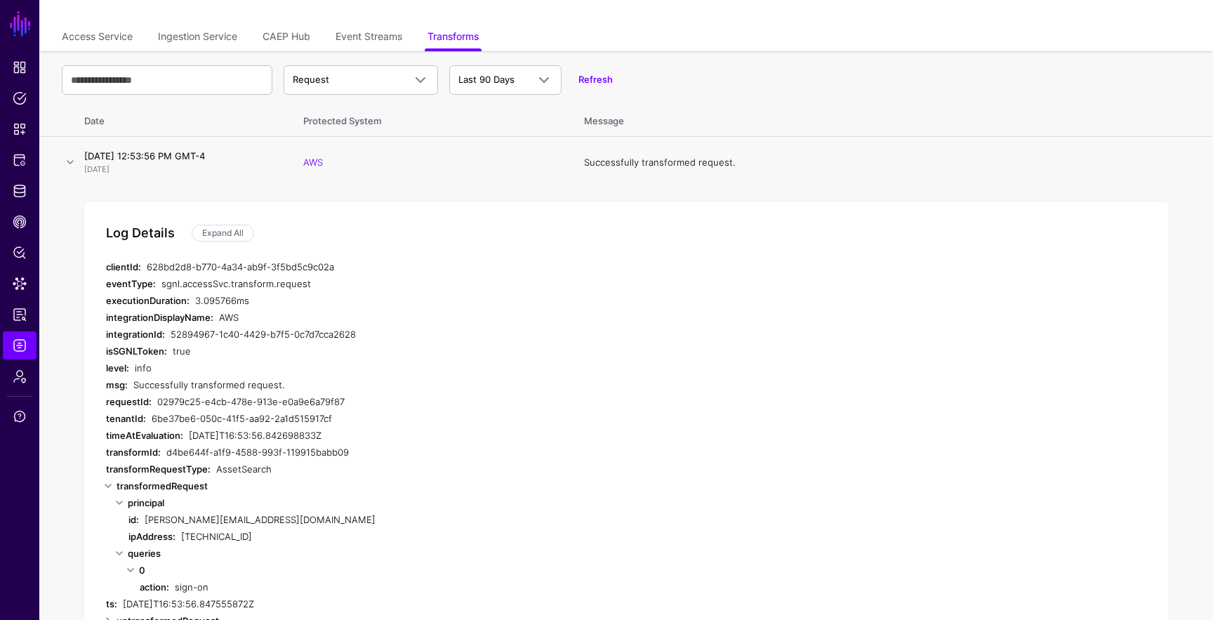
scroll to position [0, 0]
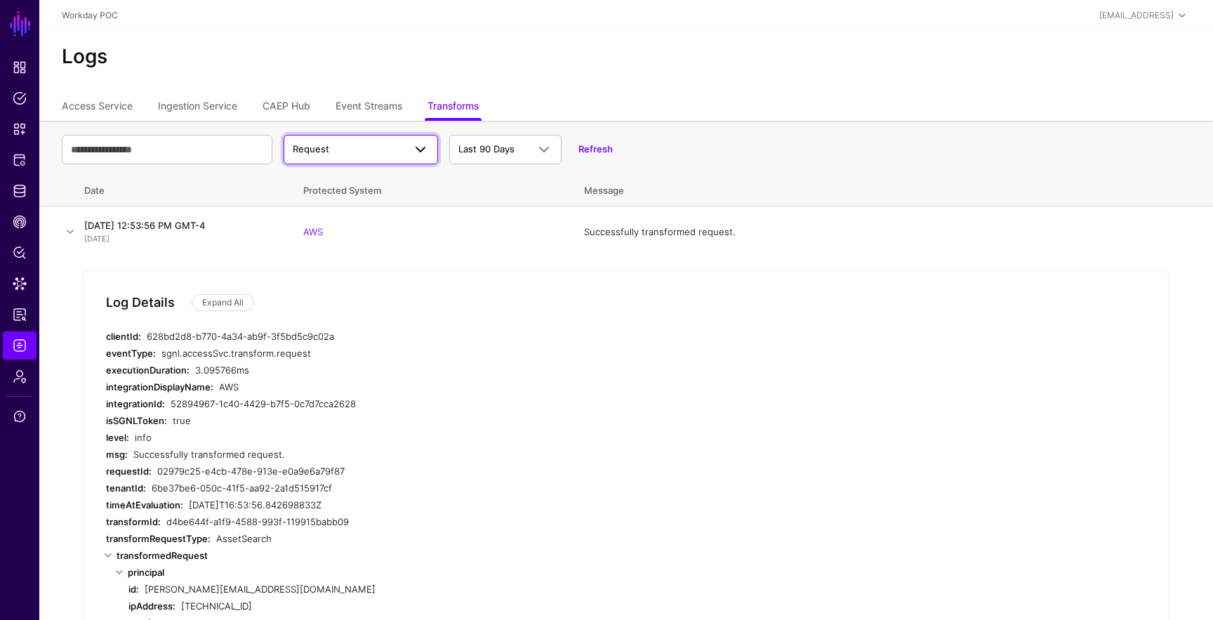
click at [421, 147] on span at bounding box center [420, 149] width 17 height 17
click at [383, 205] on div "Response" at bounding box center [361, 204] width 132 height 14
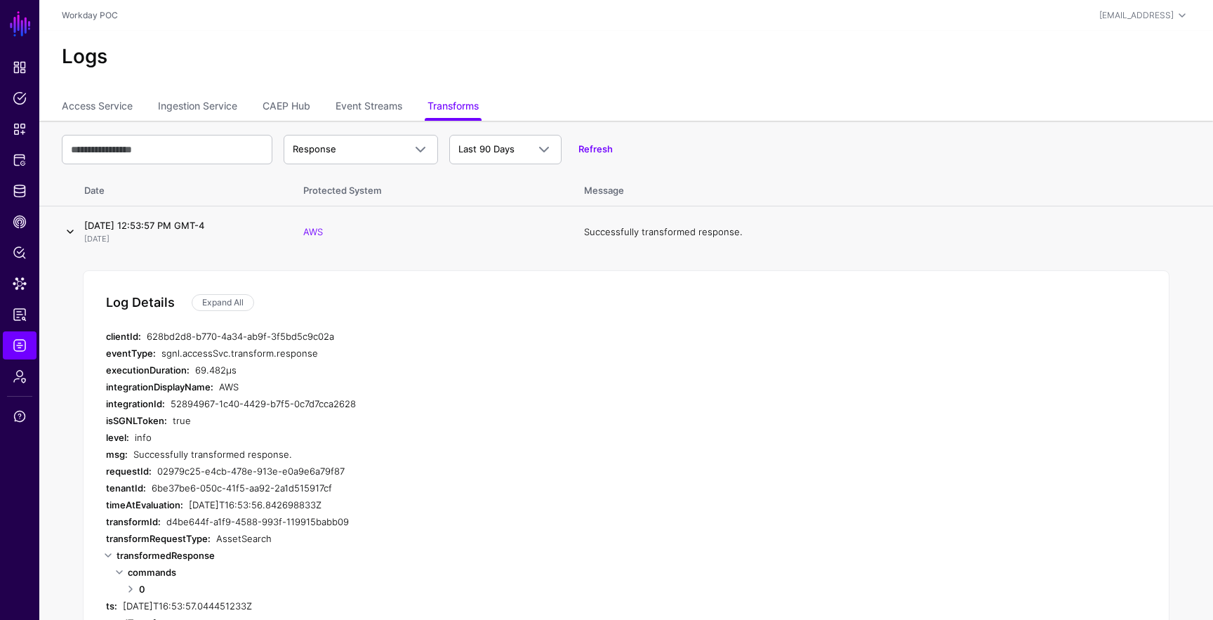
click at [71, 234] on link at bounding box center [70, 231] width 17 height 17
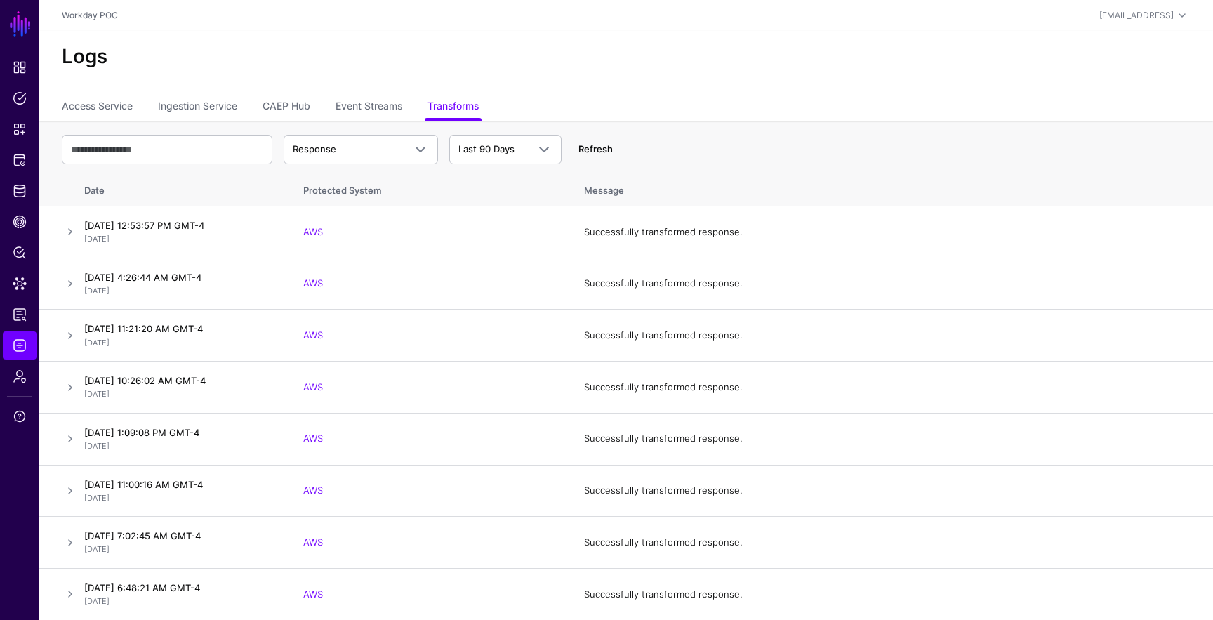
click at [593, 150] on link "Refresh" at bounding box center [595, 148] width 34 height 11
click at [69, 239] on link at bounding box center [70, 231] width 17 height 17
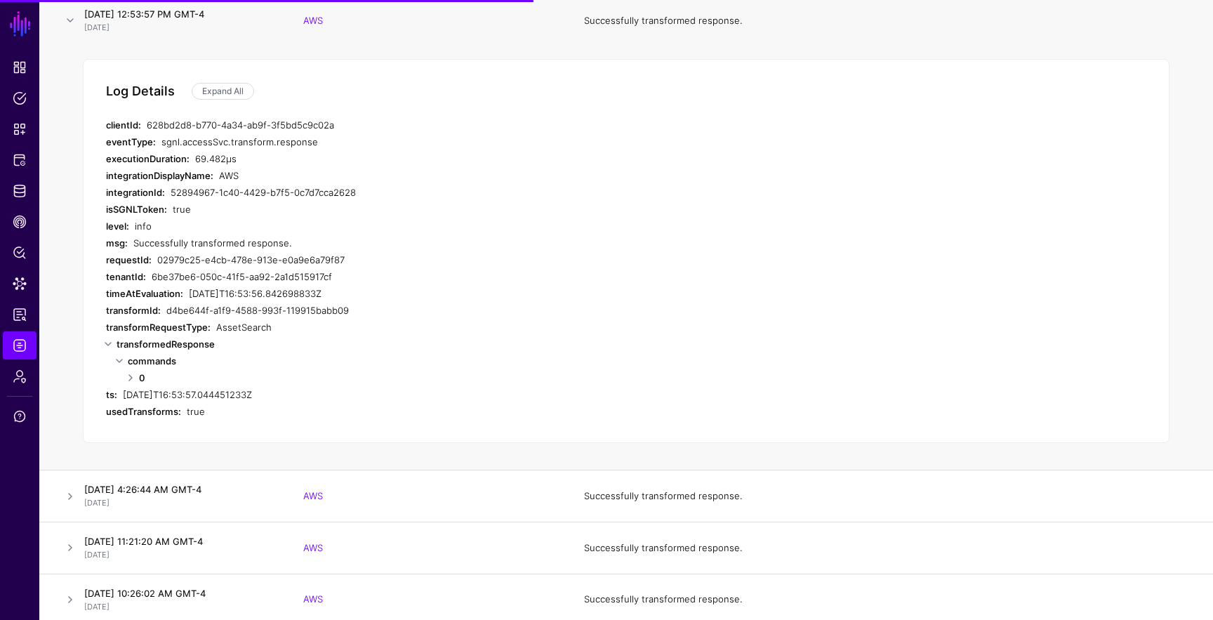
scroll to position [213, 0]
click at [130, 376] on link at bounding box center [130, 376] width 17 height 17
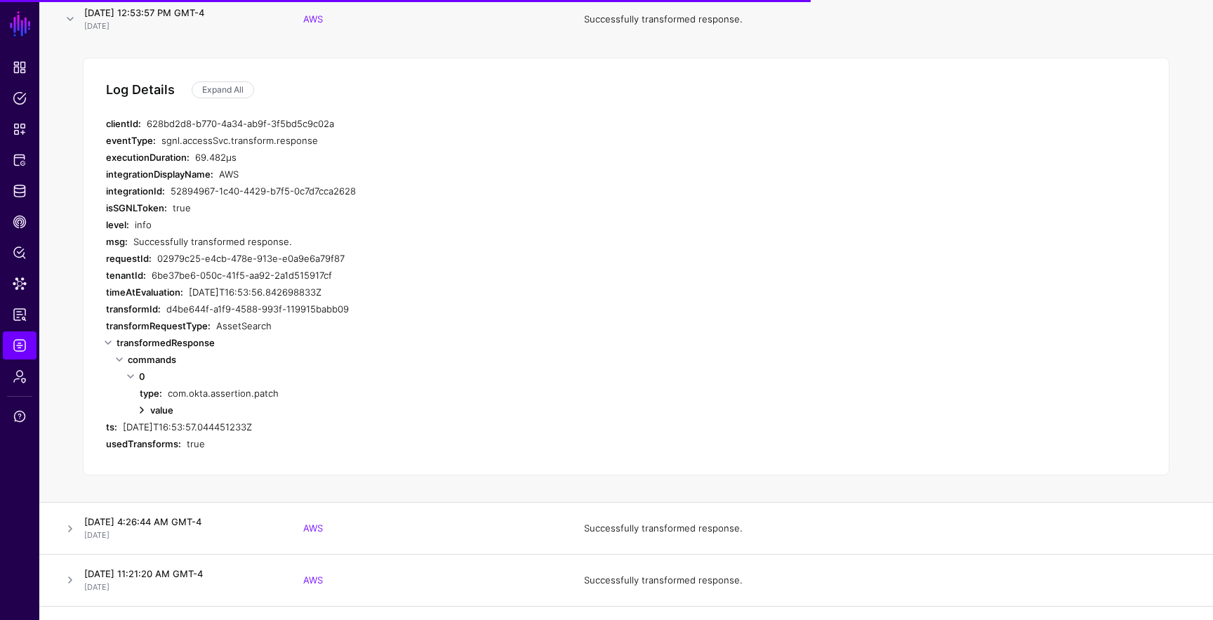
click at [143, 405] on link at bounding box center [141, 410] width 17 height 17
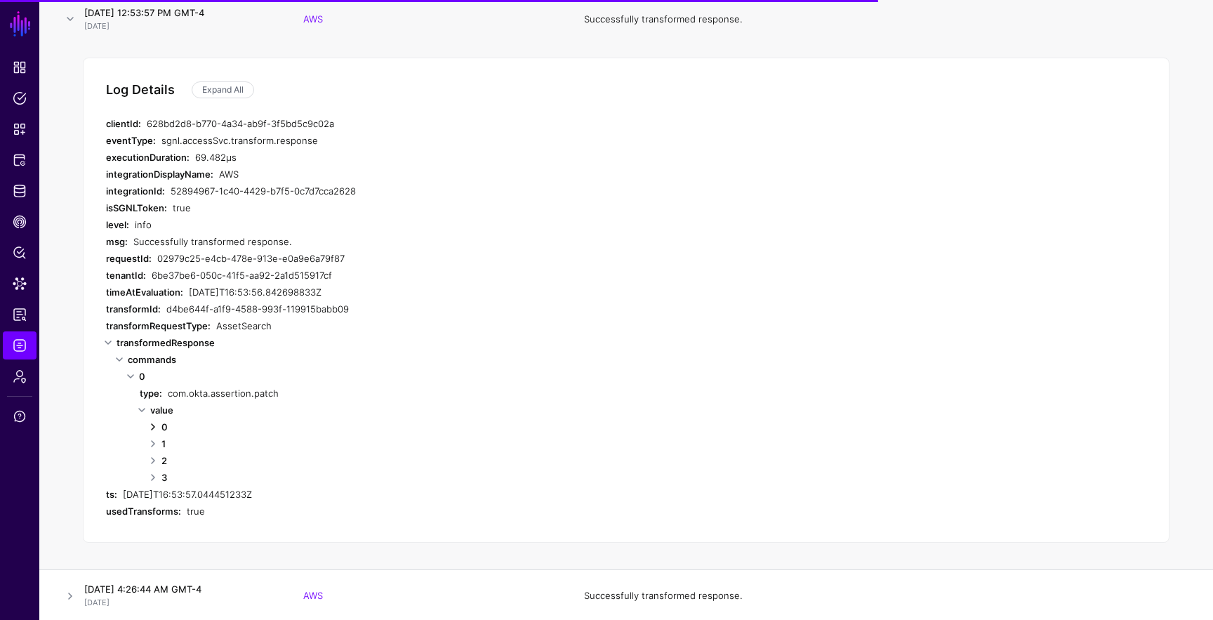
click at [150, 420] on link at bounding box center [153, 426] width 17 height 17
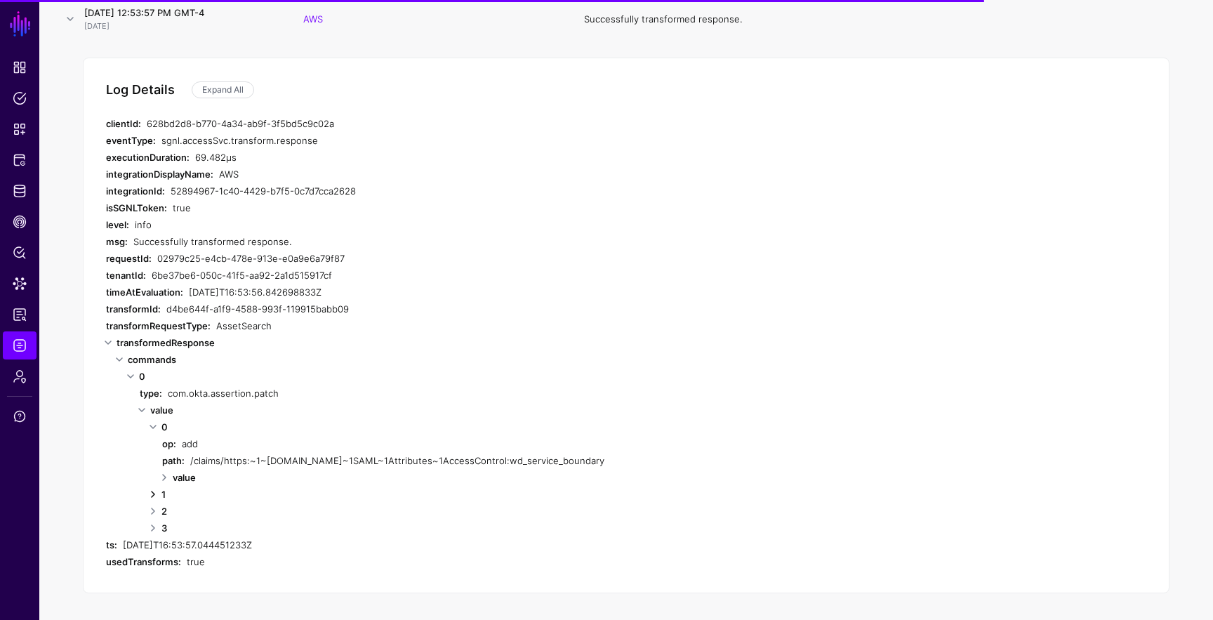
click at [153, 488] on link at bounding box center [153, 494] width 17 height 17
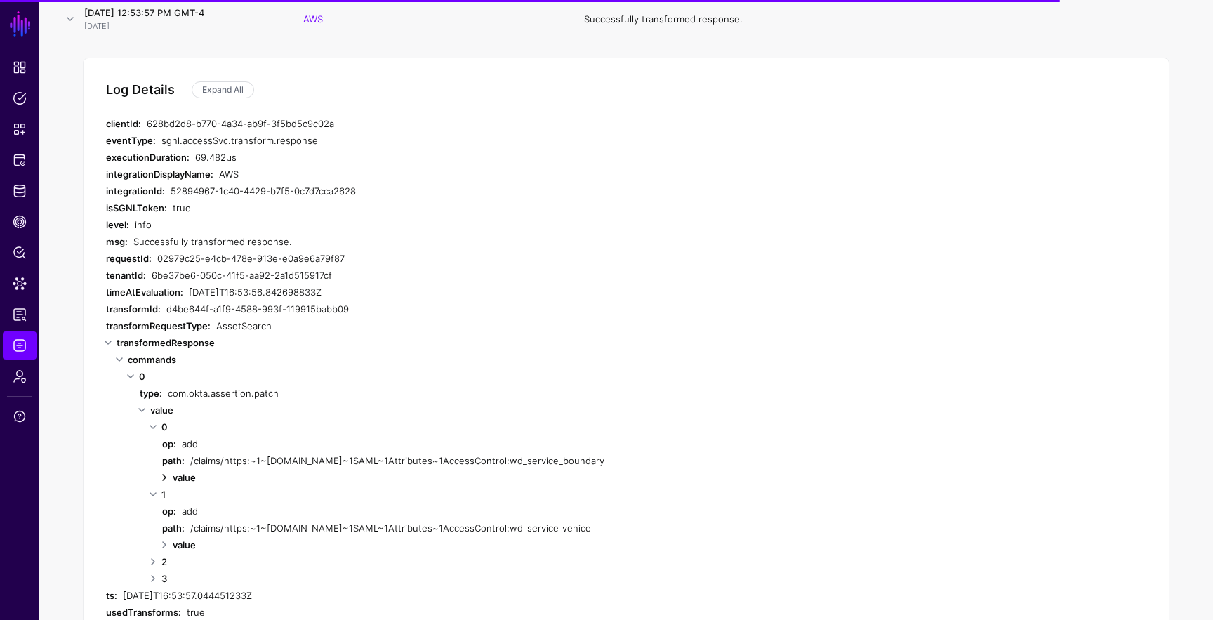
click at [165, 476] on link at bounding box center [164, 477] width 17 height 17
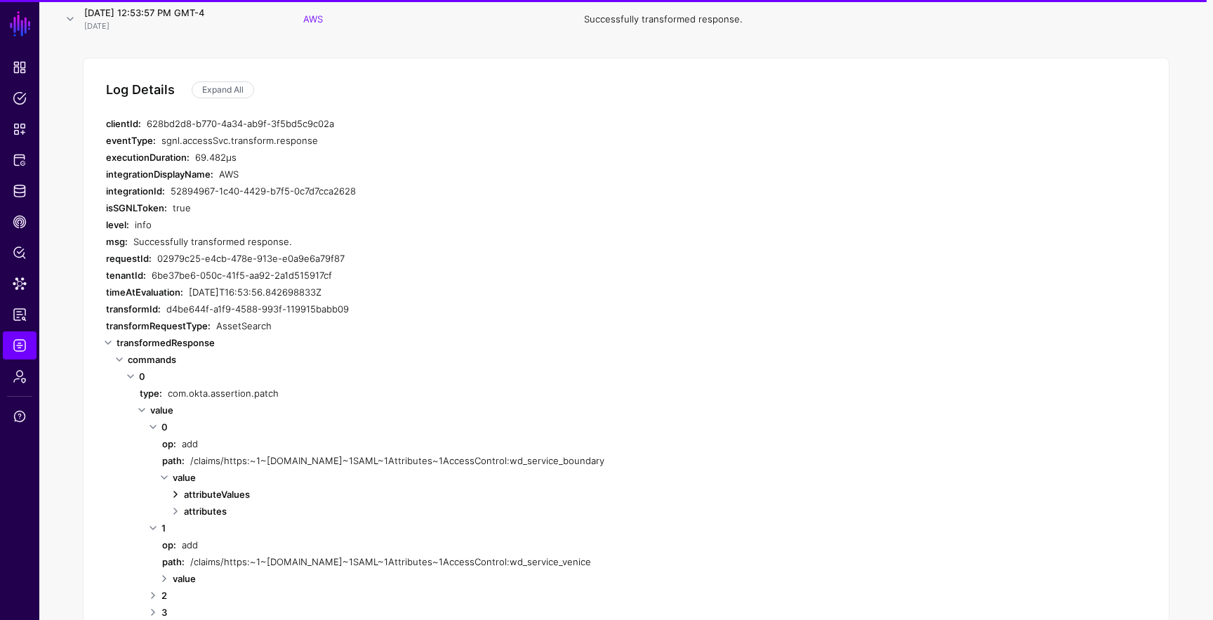
click at [177, 491] on link at bounding box center [175, 494] width 17 height 17
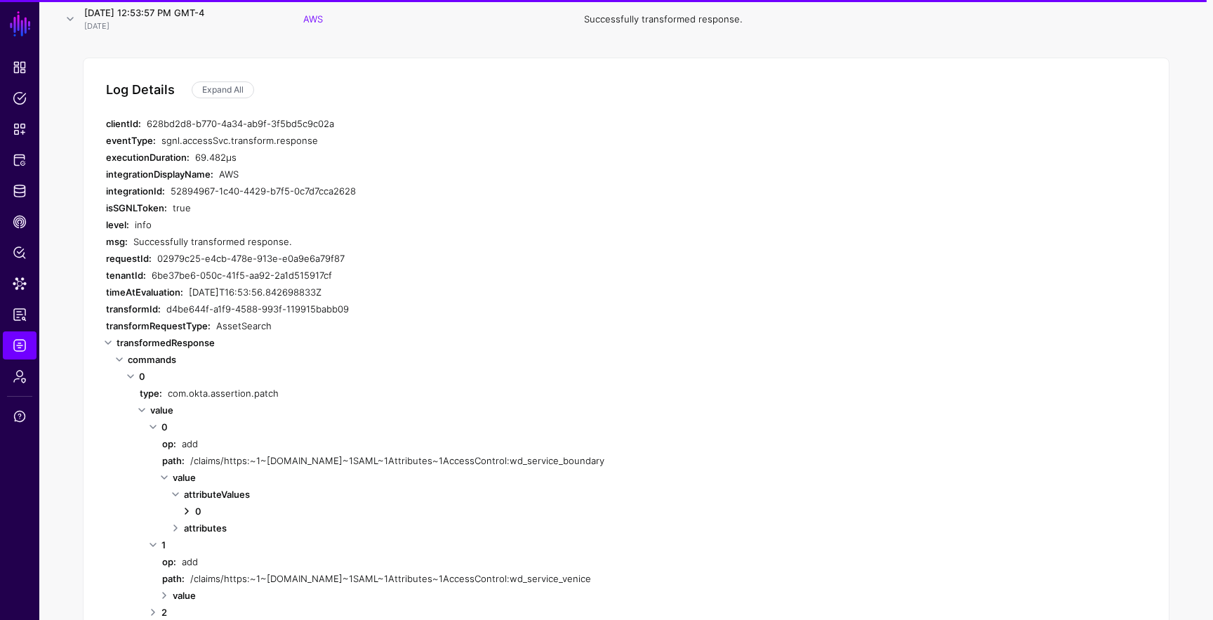
click at [180, 511] on link at bounding box center [186, 511] width 17 height 17
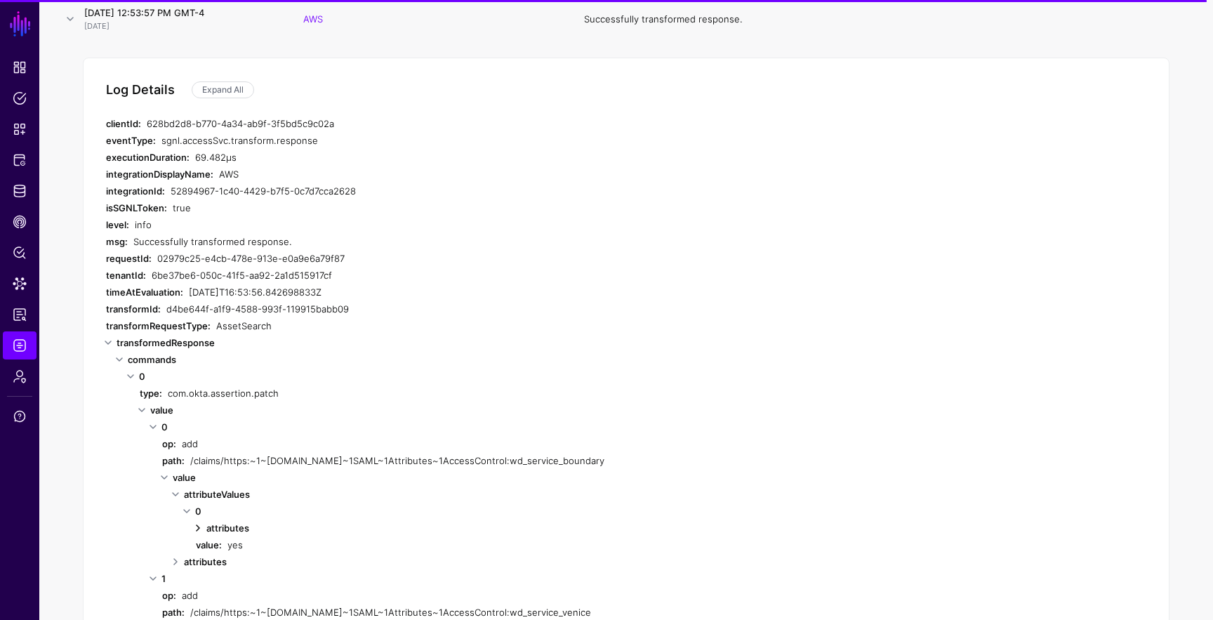
click at [197, 524] on link at bounding box center [198, 528] width 17 height 17
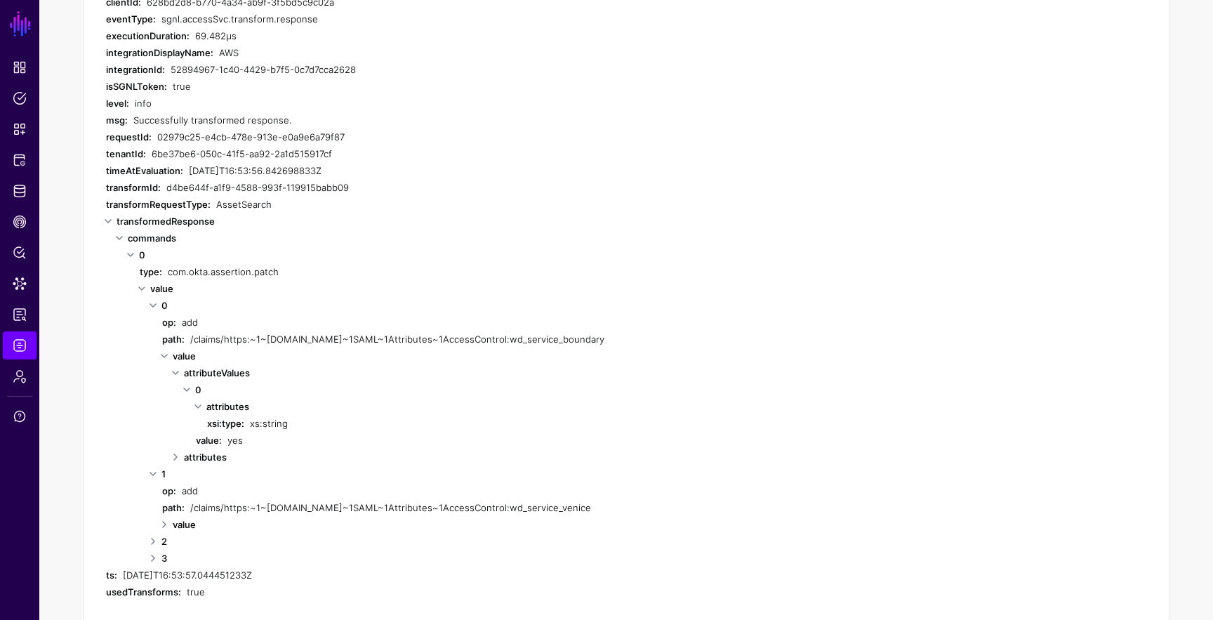
scroll to position [343, 0]
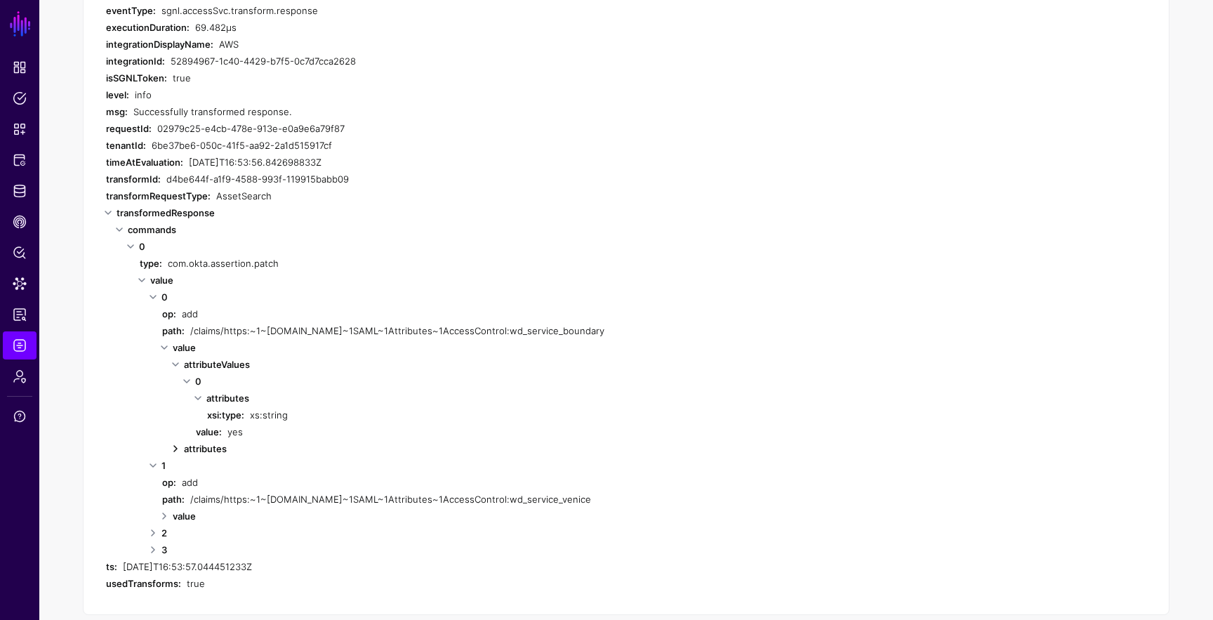
click at [177, 449] on link at bounding box center [175, 448] width 17 height 17
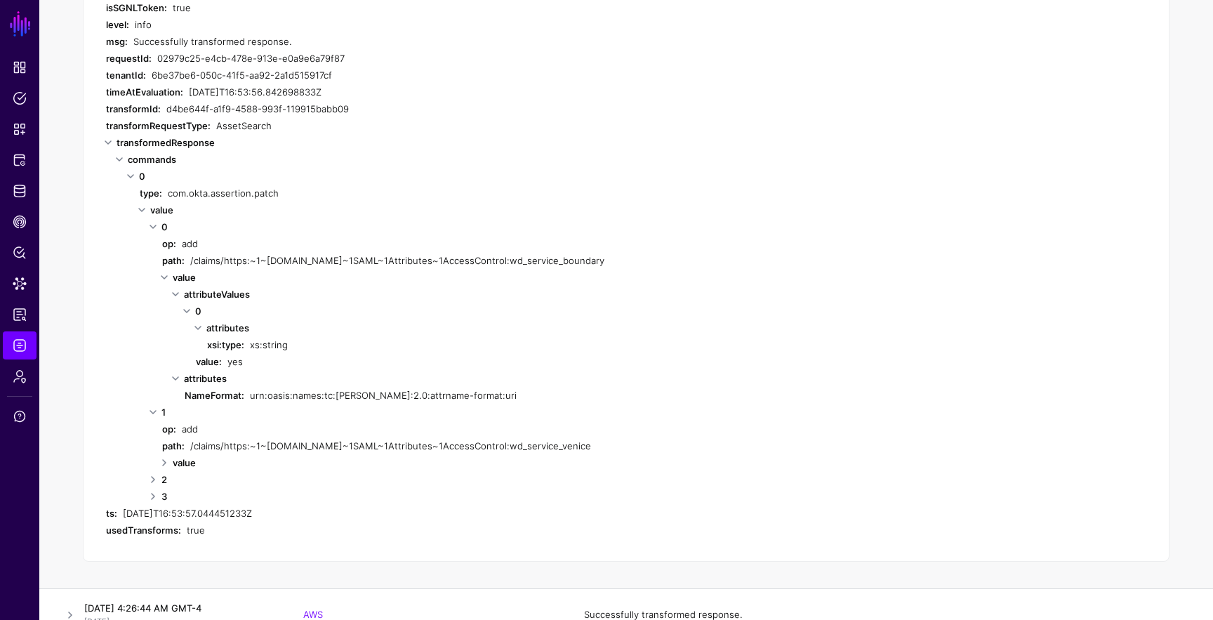
scroll to position [431, 0]
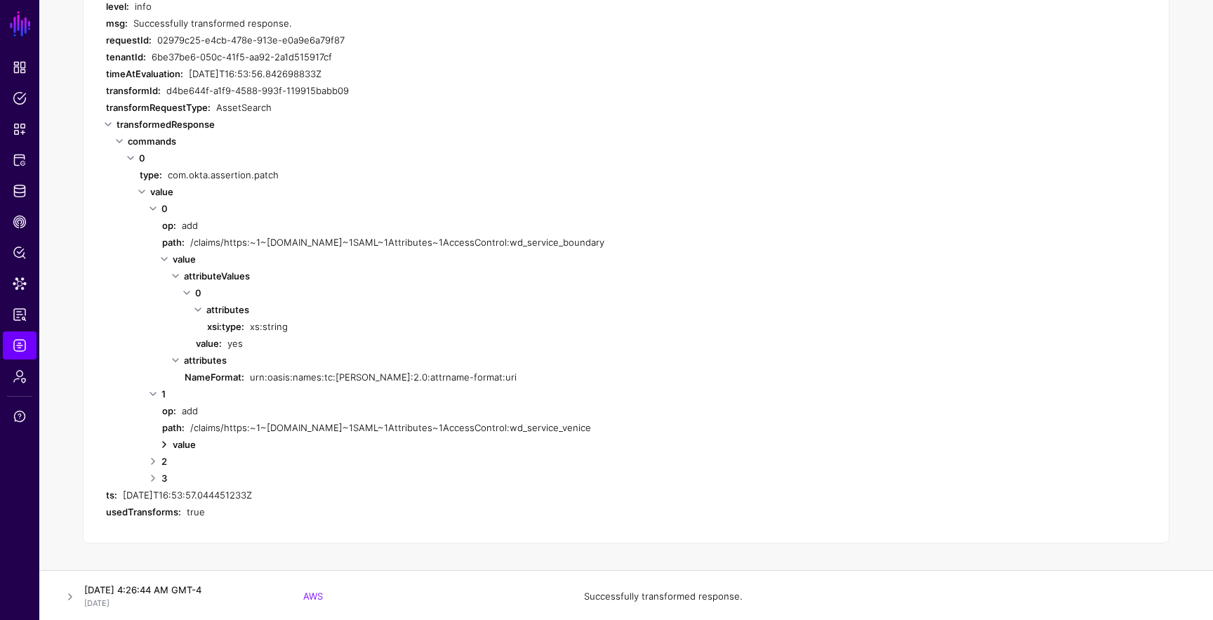
click at [164, 442] on link at bounding box center [164, 444] width 17 height 17
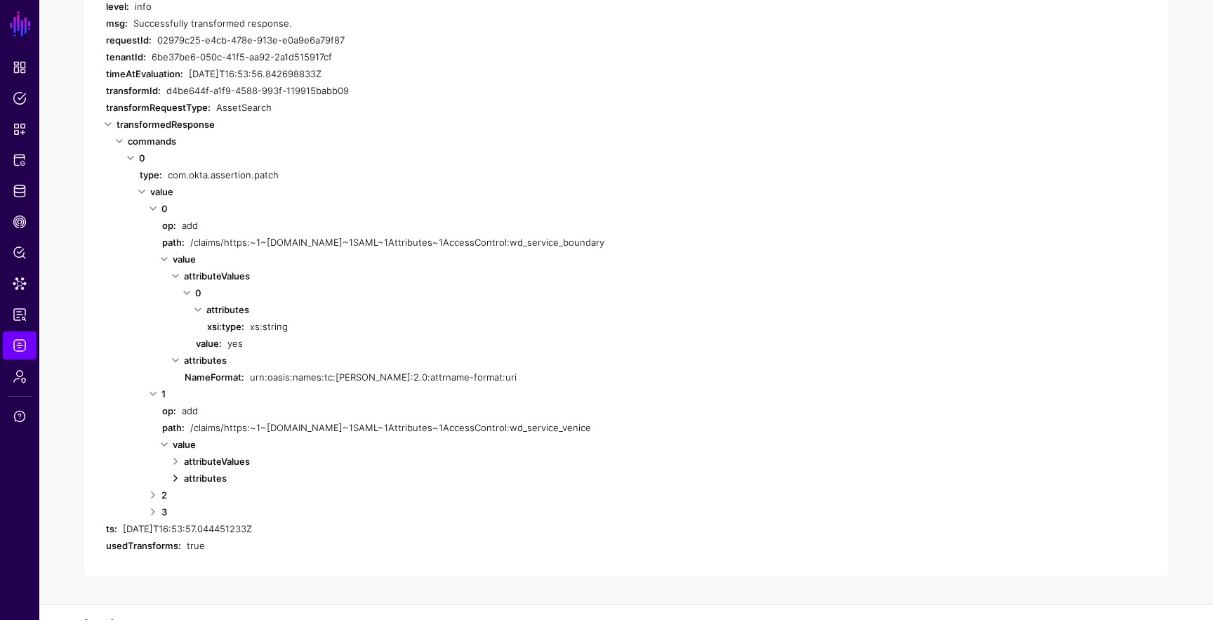
click at [175, 472] on link at bounding box center [175, 478] width 17 height 17
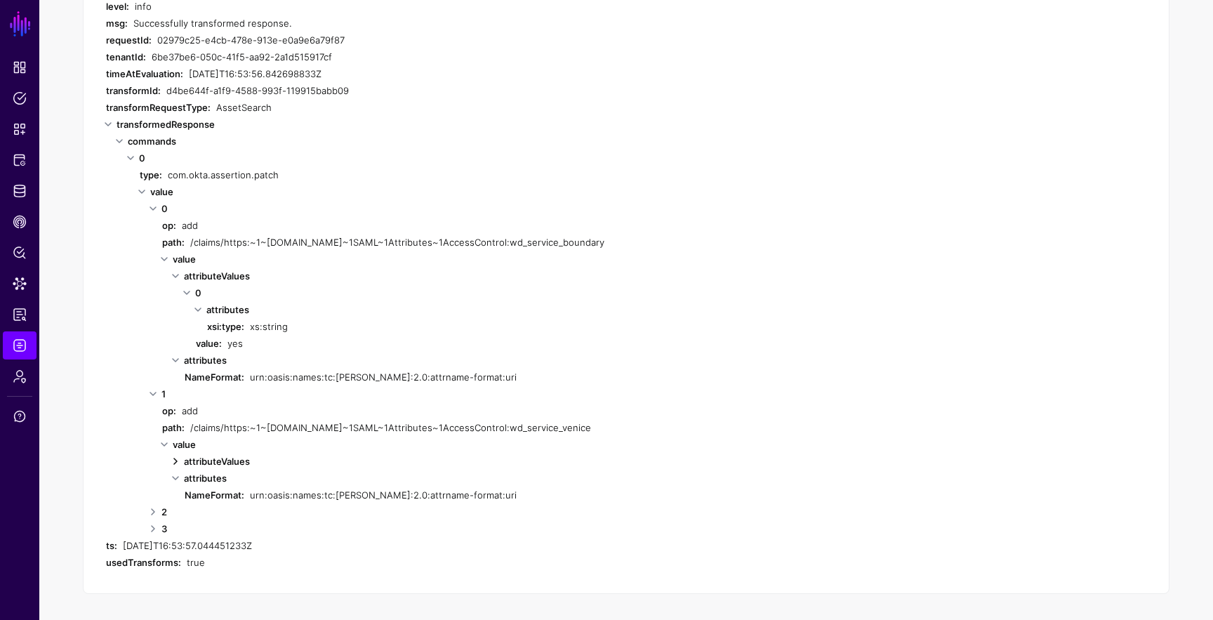
click at [176, 457] on link at bounding box center [175, 461] width 17 height 17
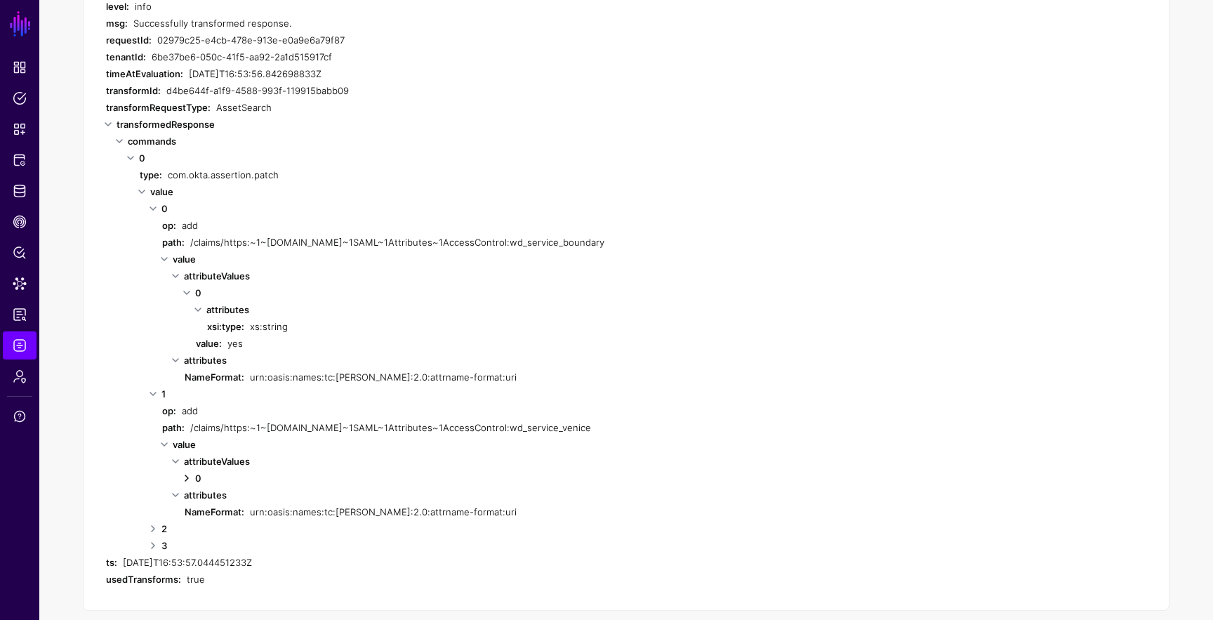
click at [187, 473] on link at bounding box center [186, 478] width 17 height 17
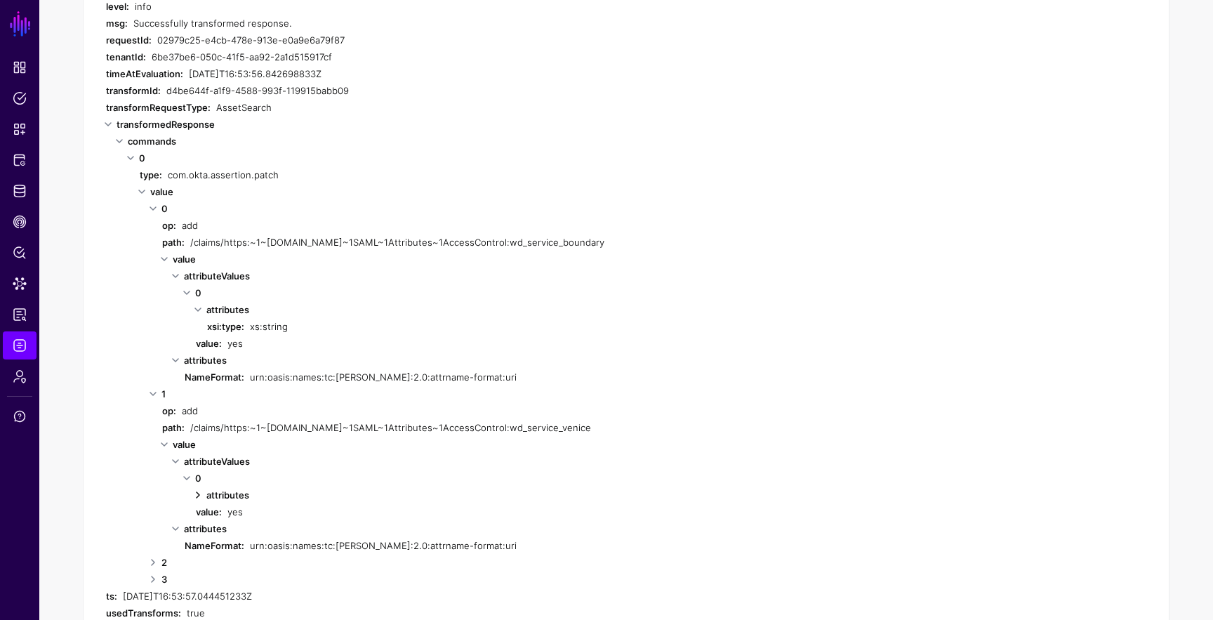
click at [199, 487] on link at bounding box center [198, 495] width 17 height 17
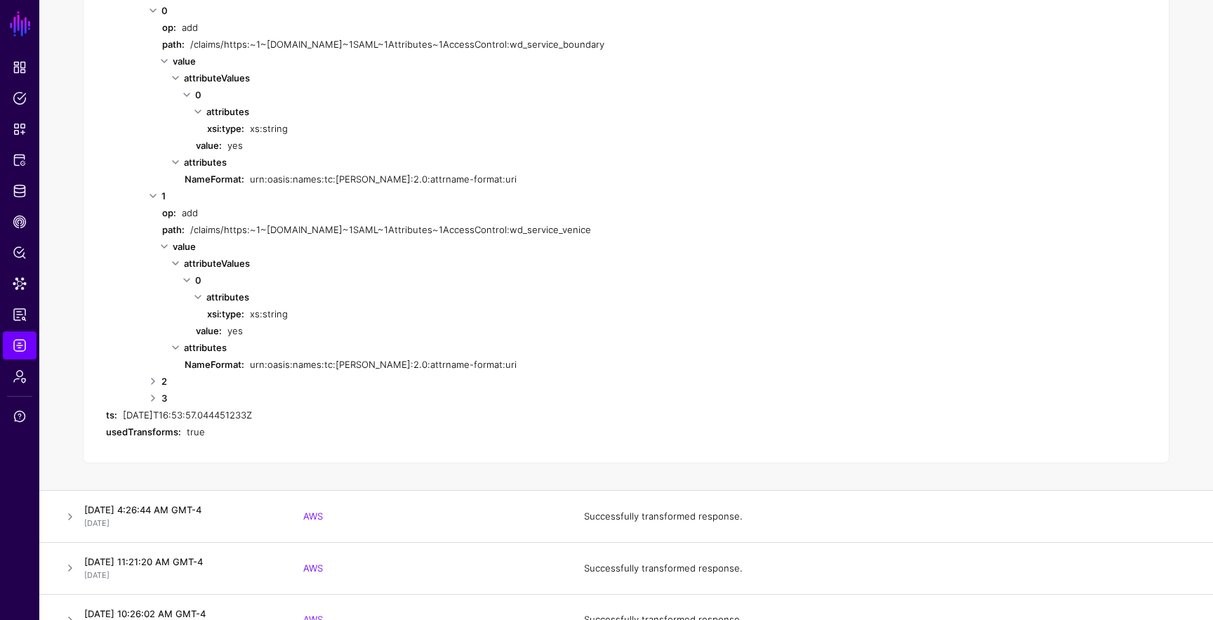
scroll to position [630, 0]
click at [156, 378] on link at bounding box center [153, 379] width 17 height 17
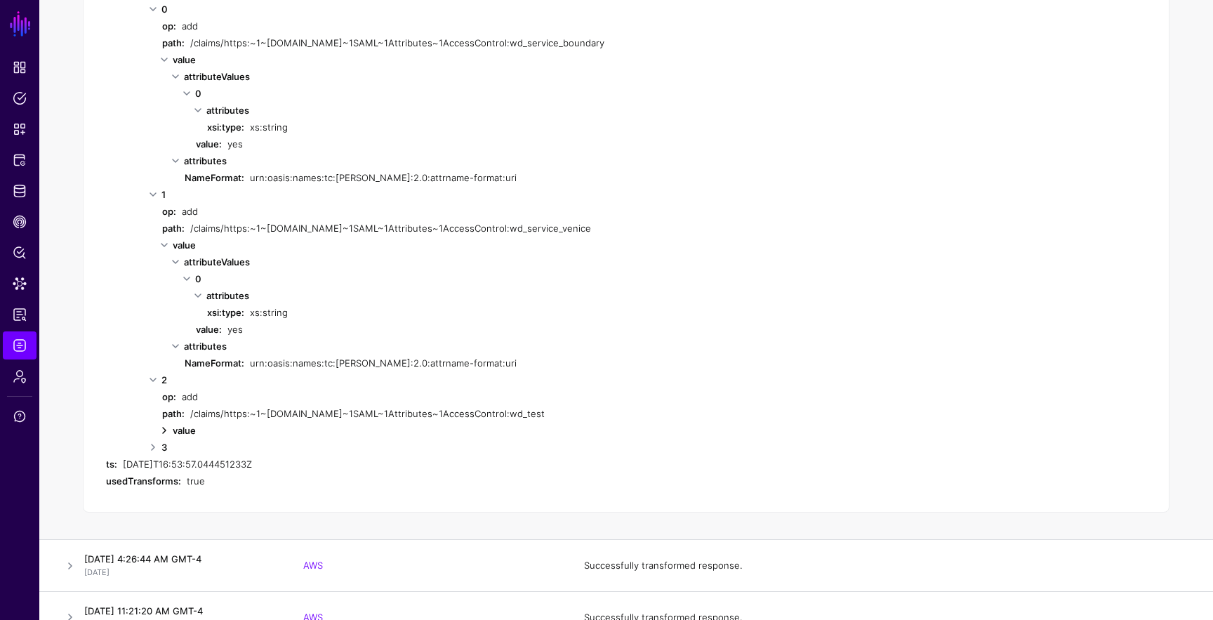
click at [163, 434] on link at bounding box center [164, 430] width 17 height 17
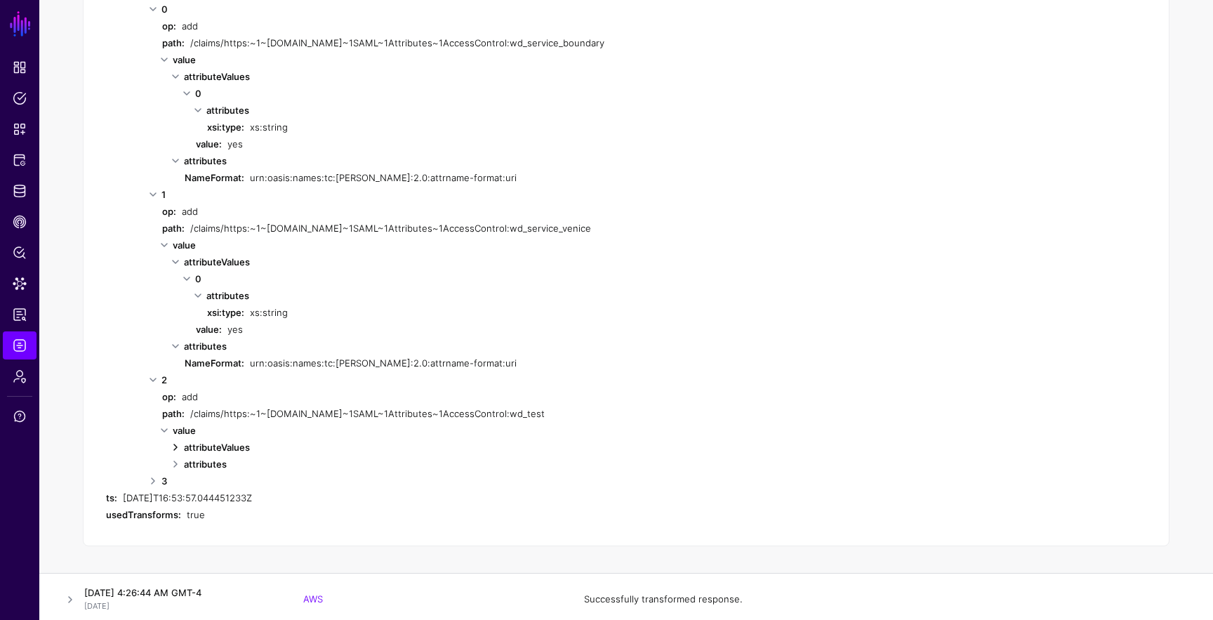
click at [176, 449] on link at bounding box center [175, 447] width 17 height 17
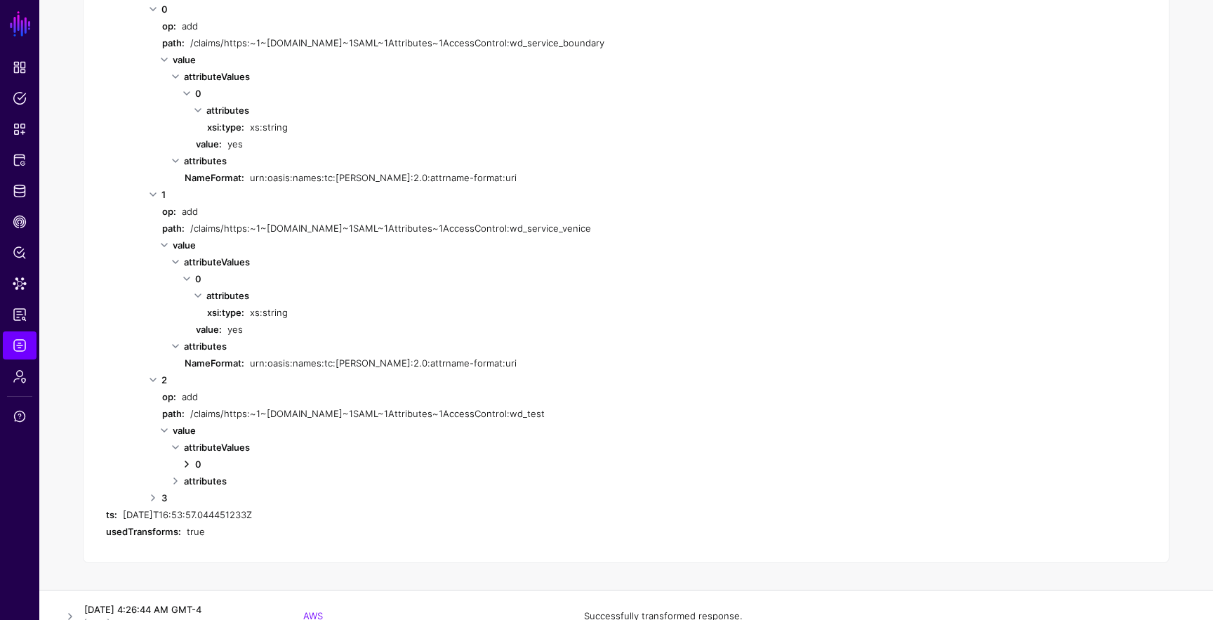
click at [184, 459] on link at bounding box center [186, 464] width 17 height 17
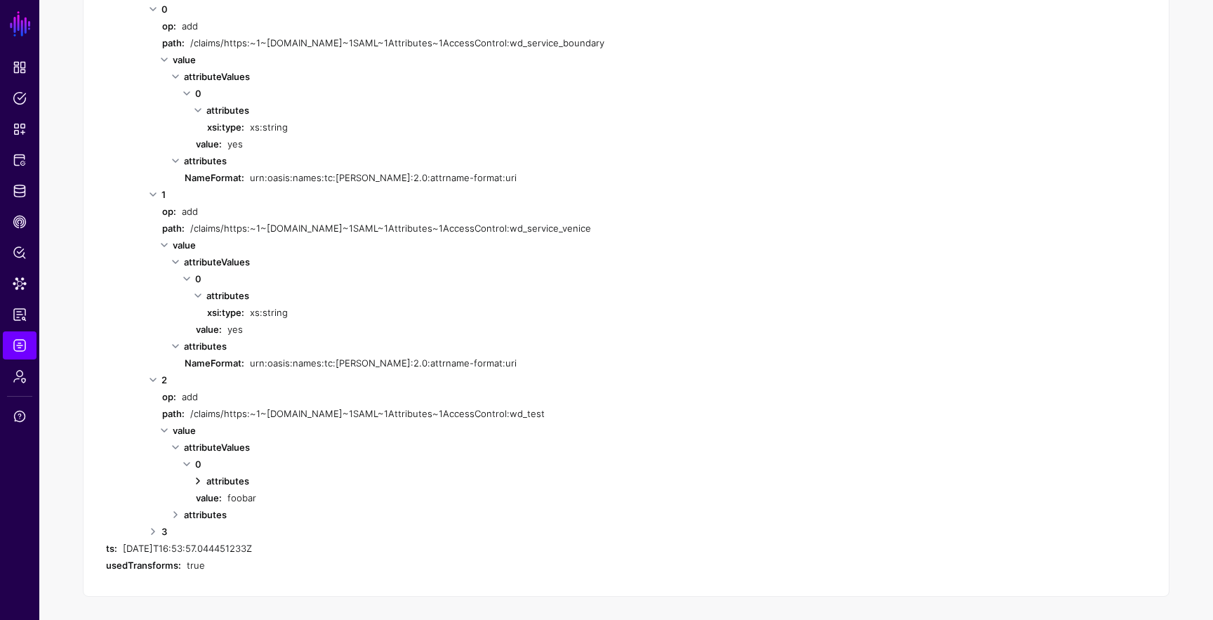
click at [202, 482] on link at bounding box center [198, 480] width 17 height 17
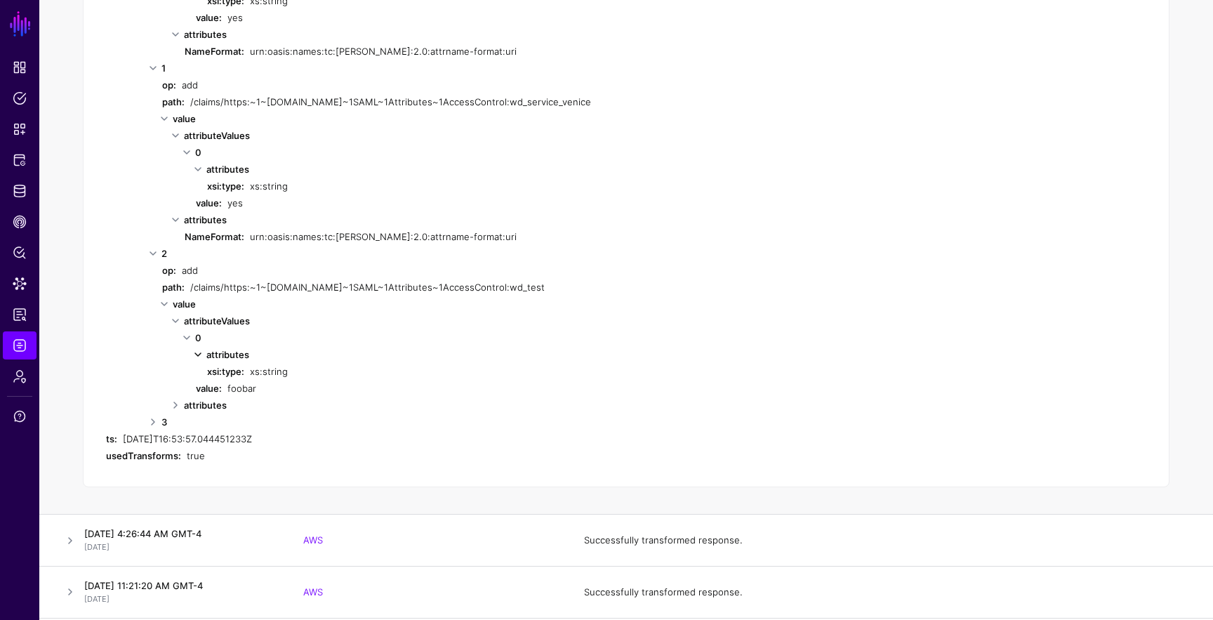
scroll to position [756, 0]
click at [150, 423] on link at bounding box center [153, 422] width 17 height 17
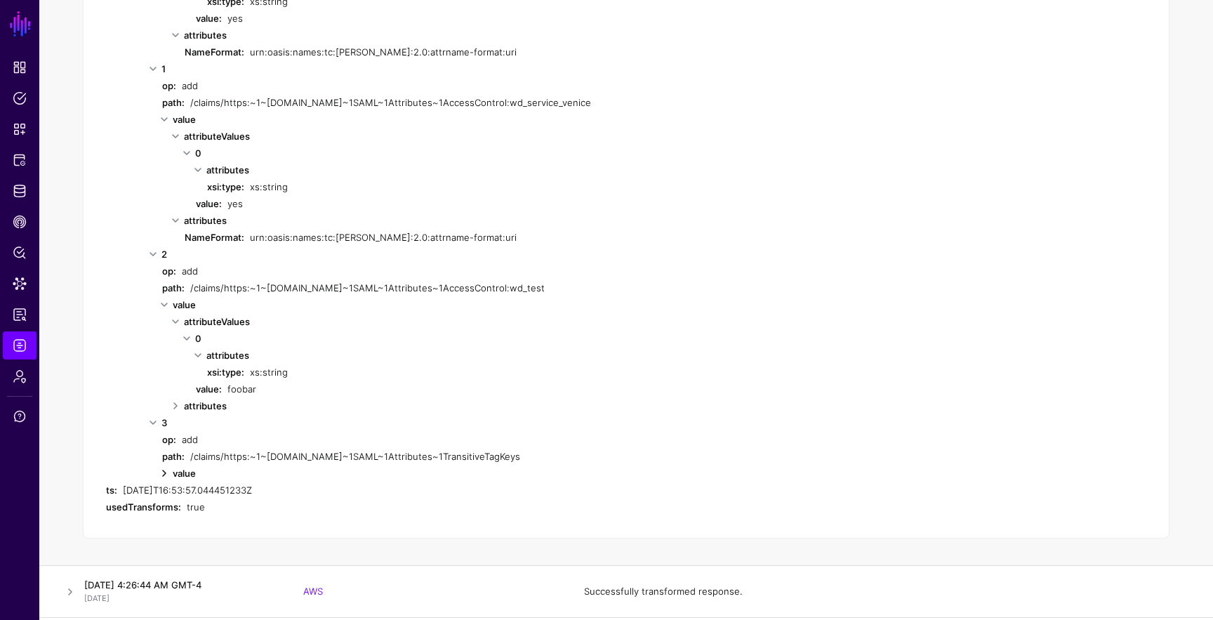
click at [161, 470] on link at bounding box center [164, 473] width 17 height 17
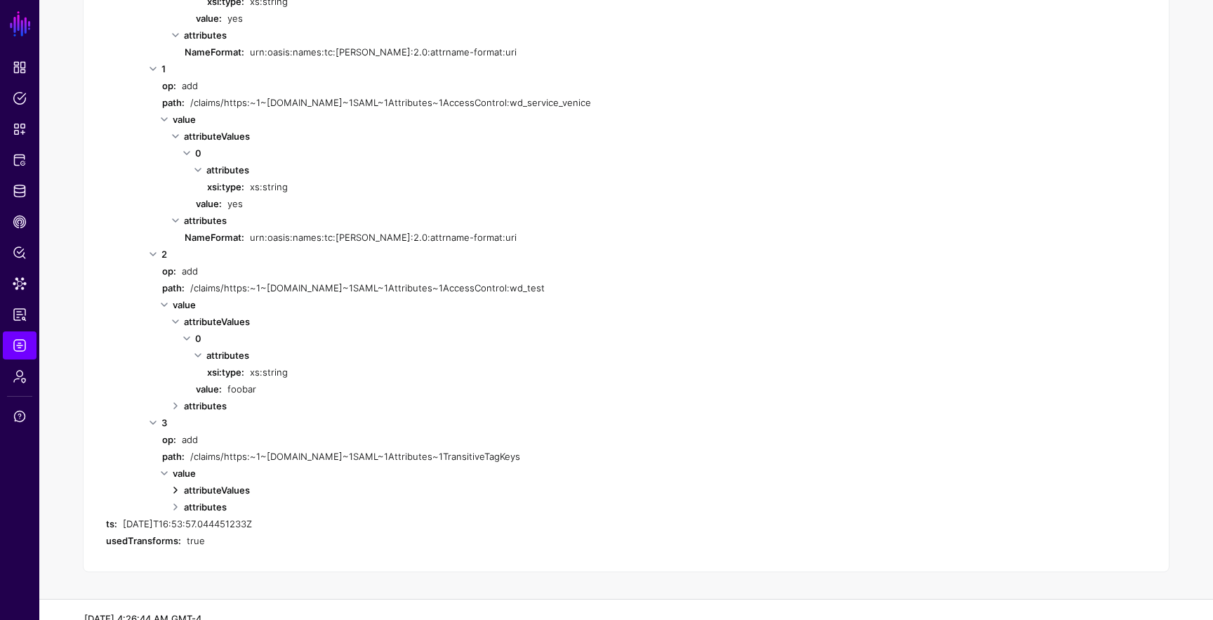
click at [181, 489] on link at bounding box center [175, 490] width 17 height 17
click at [183, 503] on link at bounding box center [186, 506] width 17 height 17
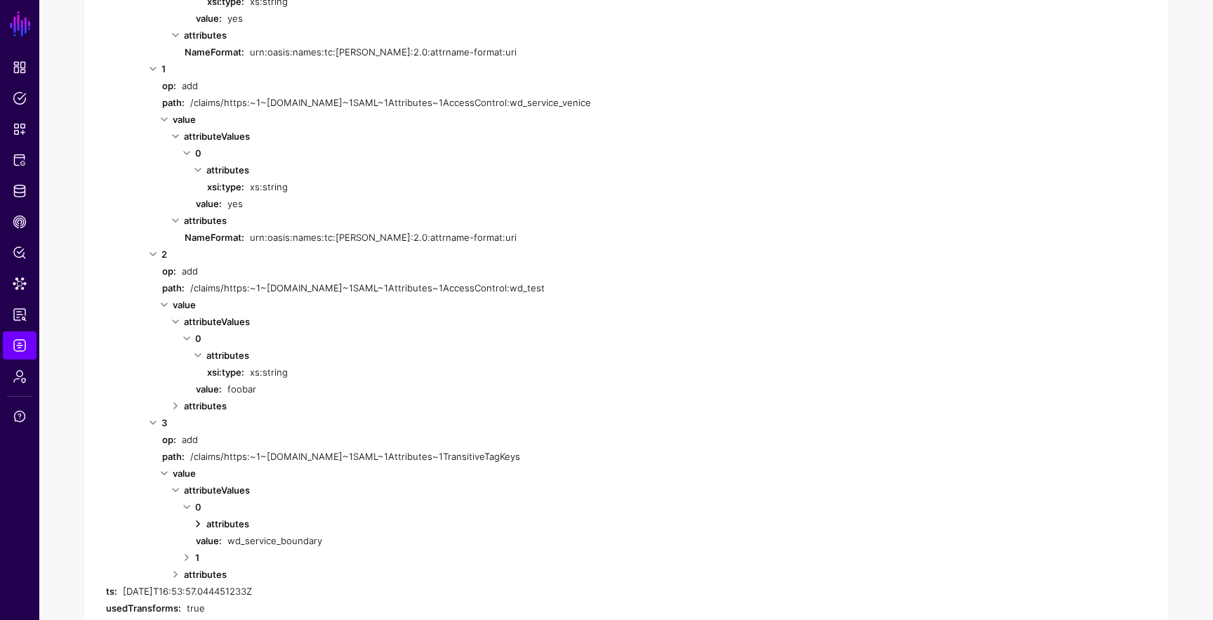
click at [204, 526] on link at bounding box center [198, 523] width 17 height 17
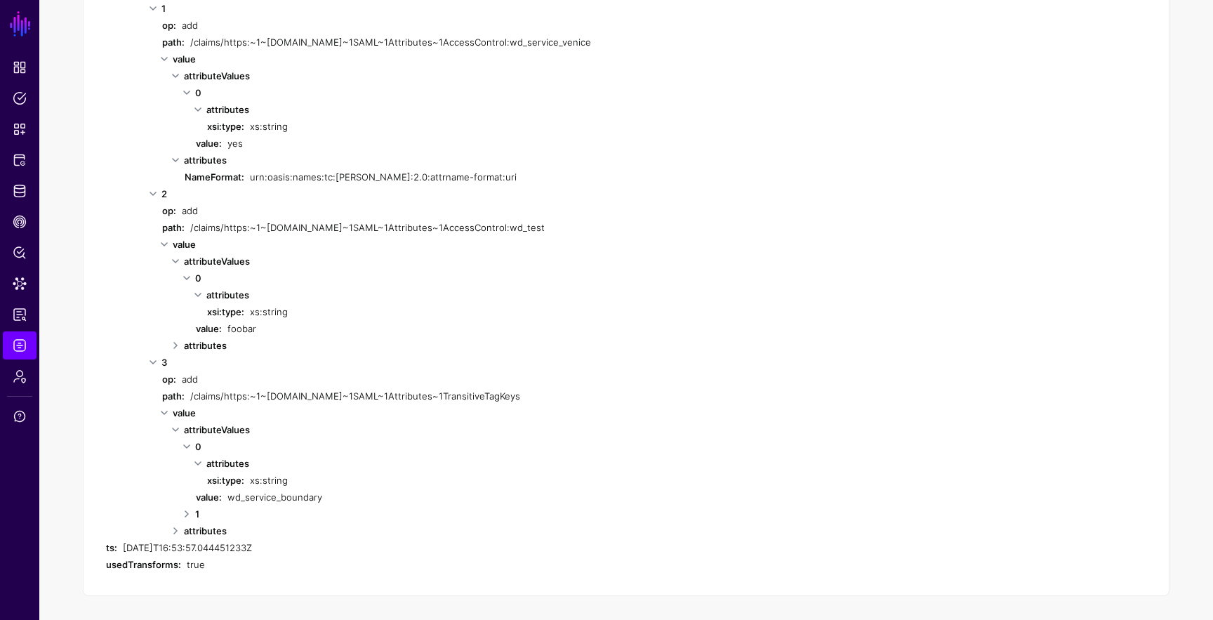
scroll to position [818, 0]
click at [190, 511] on link at bounding box center [186, 512] width 17 height 17
click at [193, 526] on link at bounding box center [198, 529] width 17 height 17
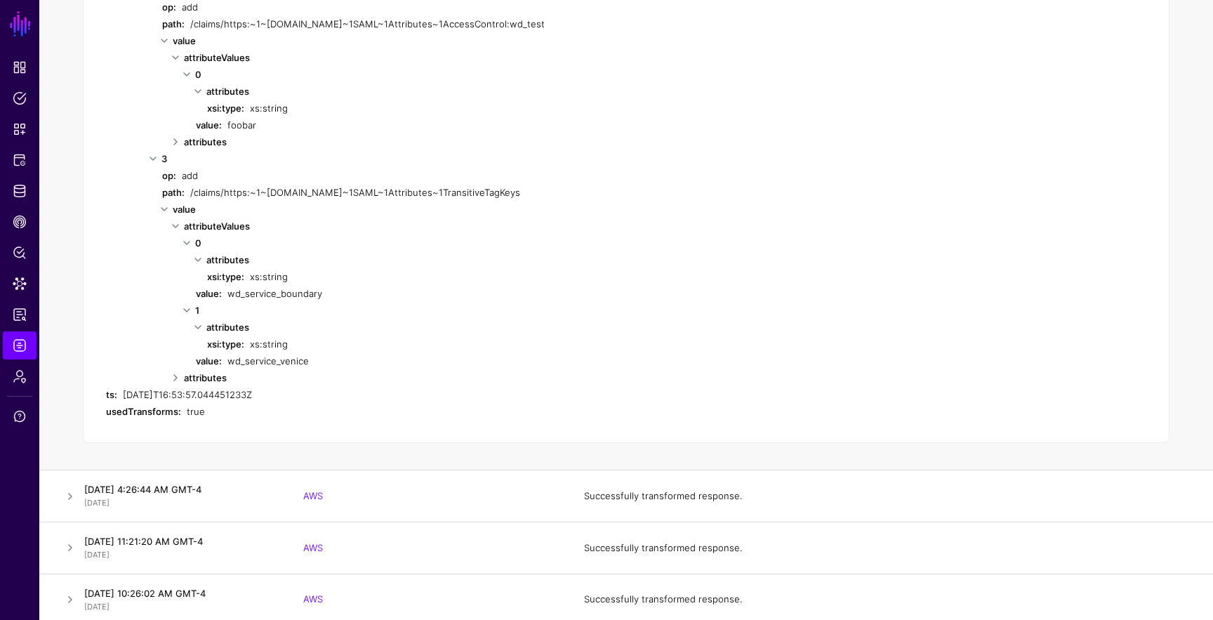
scroll to position [1022, 0]
